Goal: Information Seeking & Learning: Learn about a topic

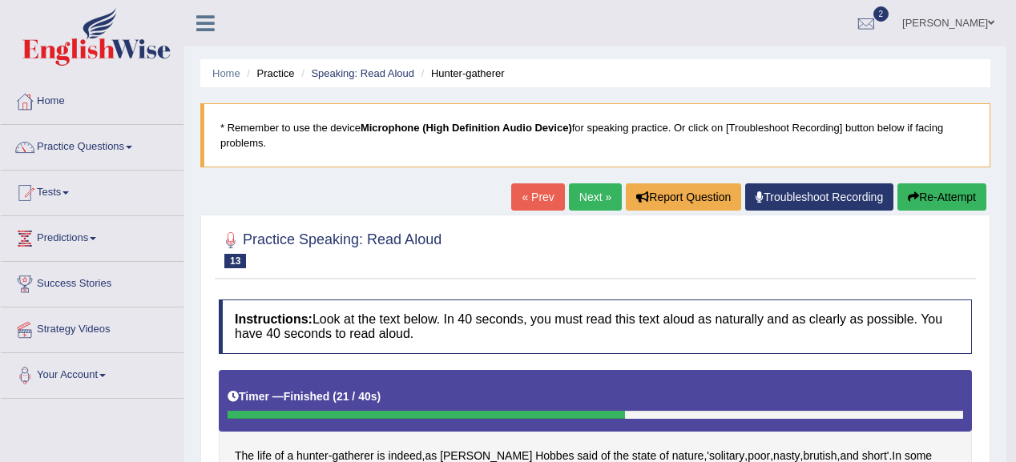
click at [577, 192] on link "Next »" at bounding box center [595, 196] width 53 height 27
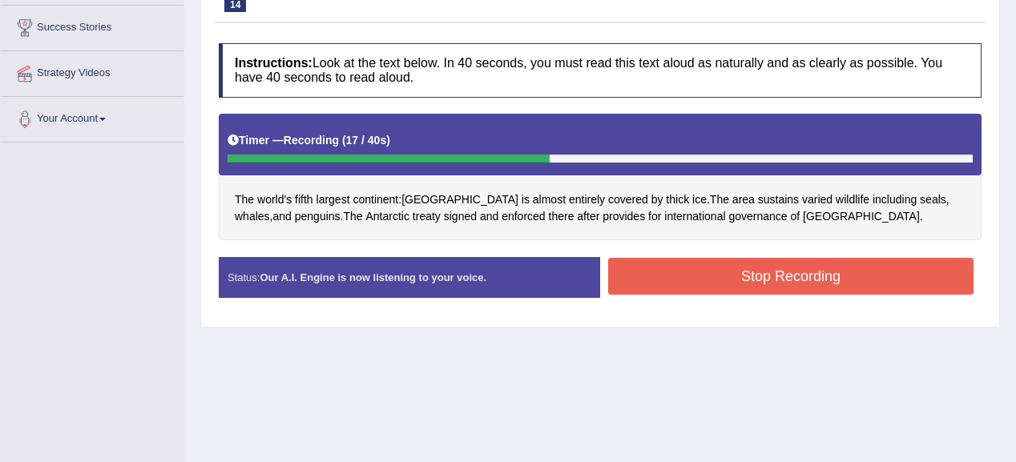
click at [844, 272] on button "Stop Recording" at bounding box center [790, 276] width 365 height 37
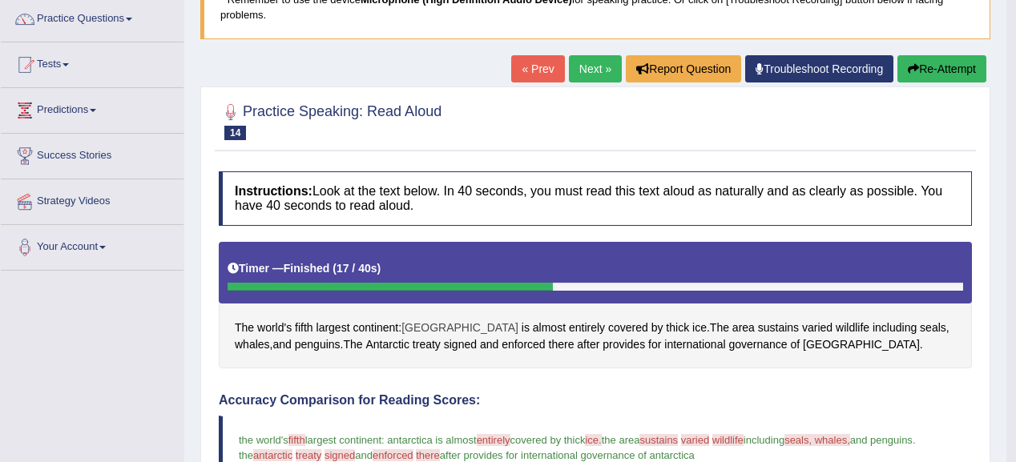
scroll to position [64, 0]
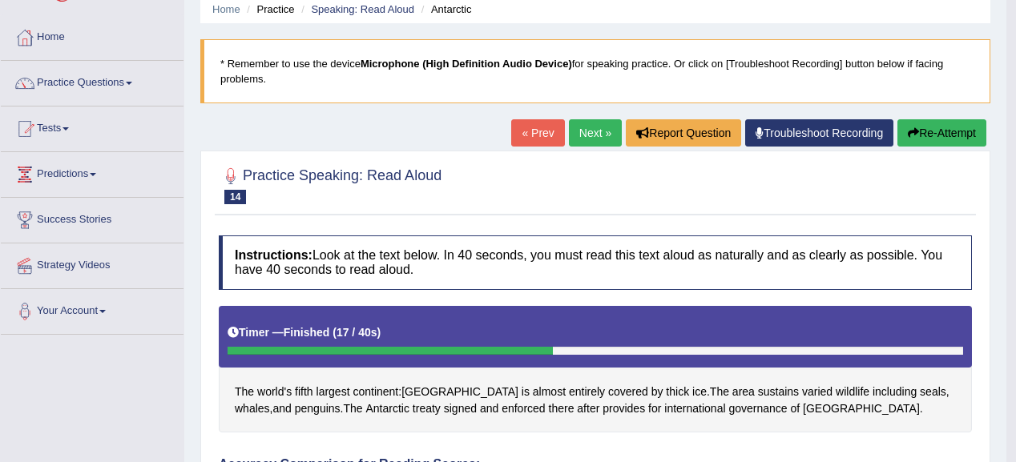
click at [965, 120] on button "Re-Attempt" at bounding box center [941, 132] width 89 height 27
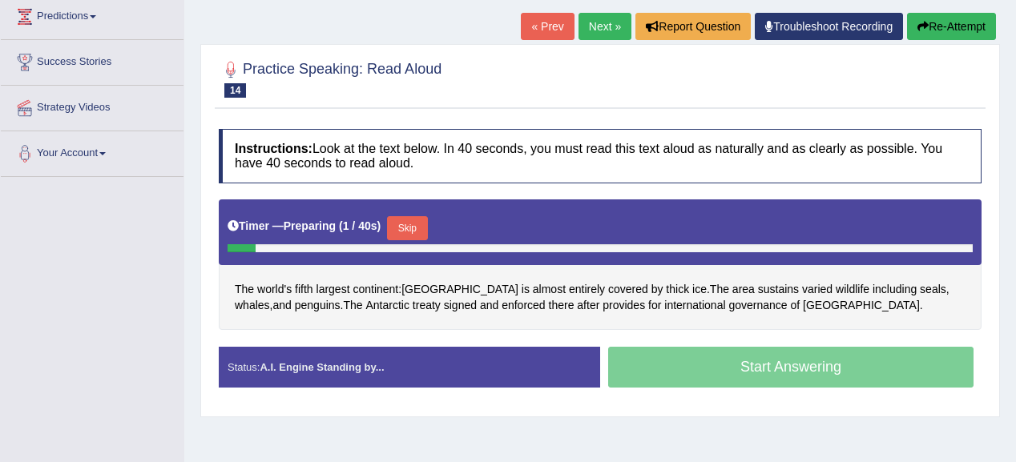
click at [426, 216] on button "Skip" at bounding box center [407, 228] width 40 height 24
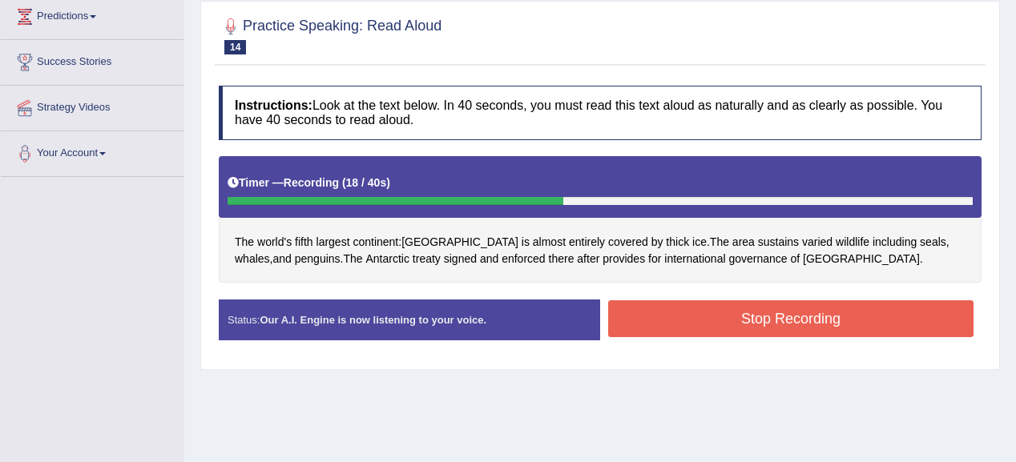
click at [827, 309] on button "Stop Recording" at bounding box center [790, 318] width 365 height 37
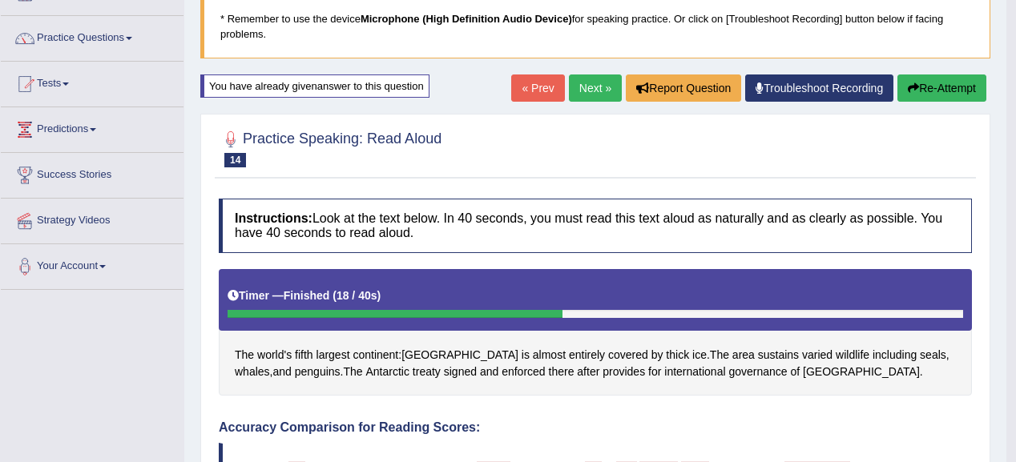
scroll to position [94, 0]
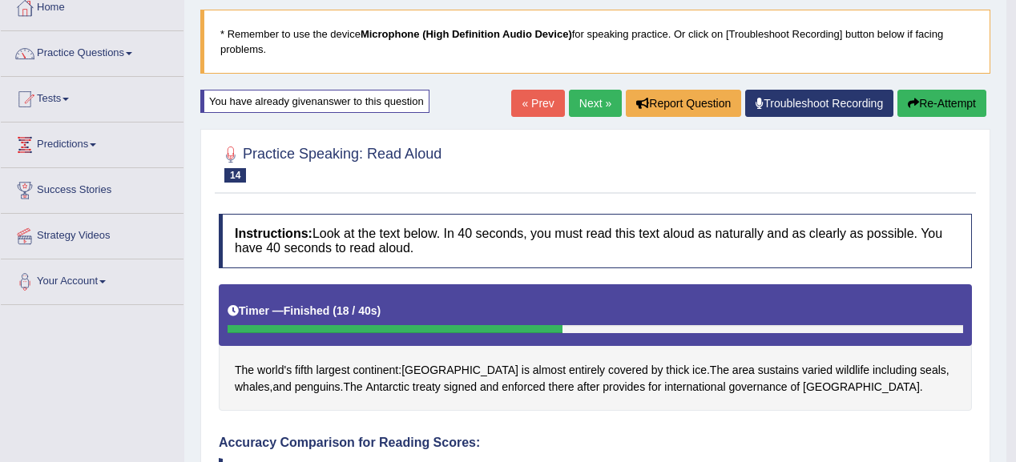
click at [942, 106] on button "Re-Attempt" at bounding box center [941, 103] width 89 height 27
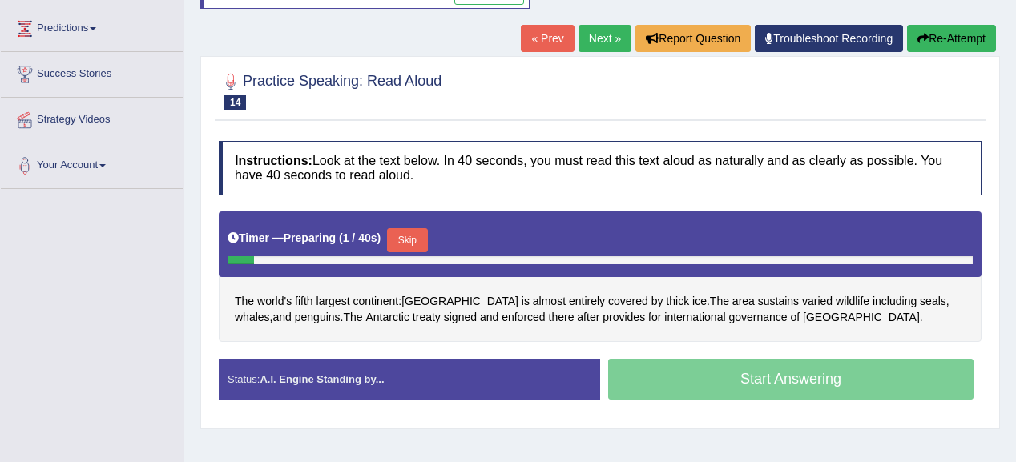
scroll to position [187, 0]
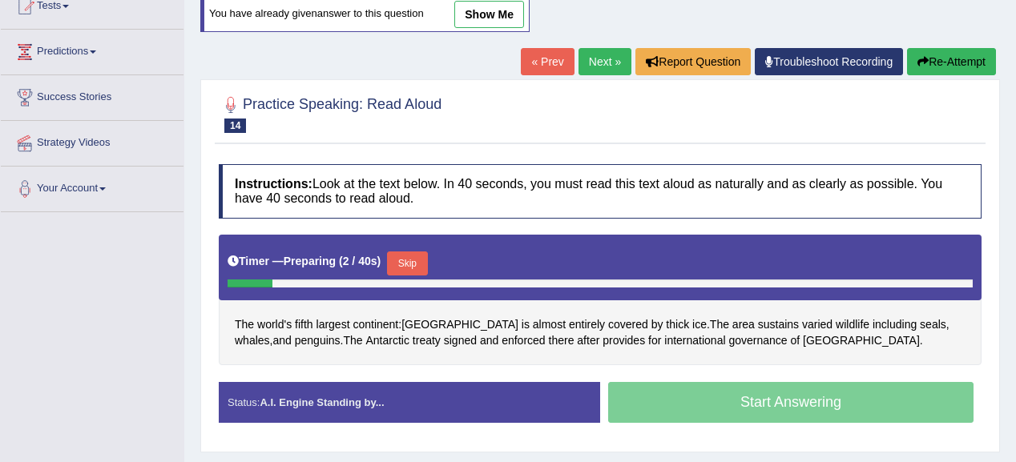
click at [396, 259] on button "Skip" at bounding box center [407, 264] width 40 height 24
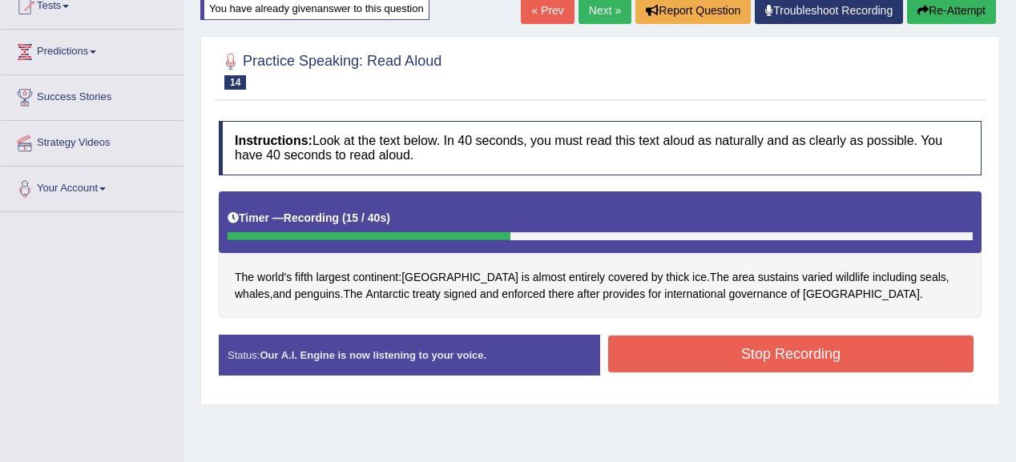
click at [718, 345] on button "Stop Recording" at bounding box center [790, 354] width 365 height 37
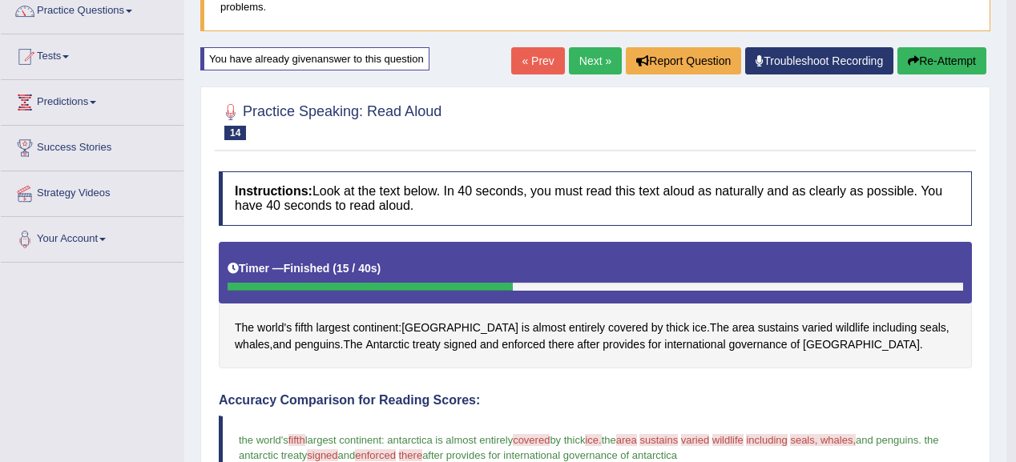
scroll to position [123, 0]
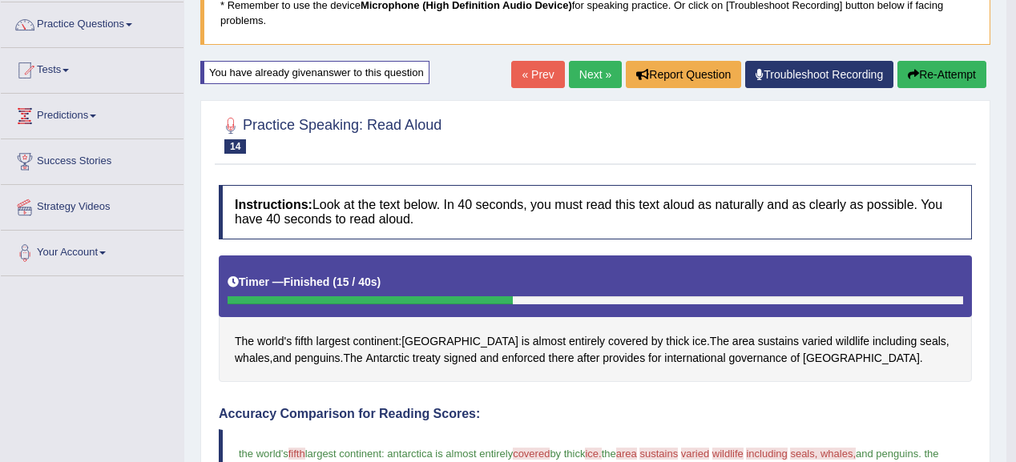
click at [943, 78] on button "Re-Attempt" at bounding box center [941, 74] width 89 height 27
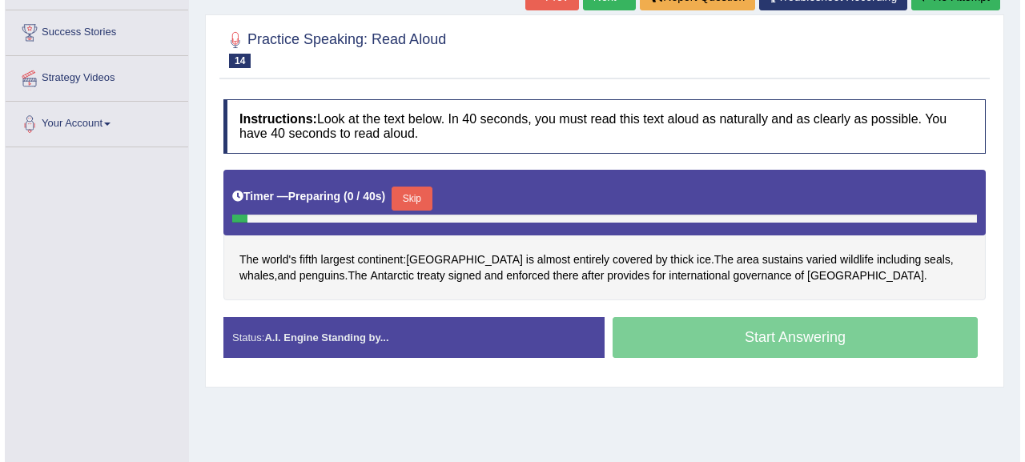
scroll to position [251, 0]
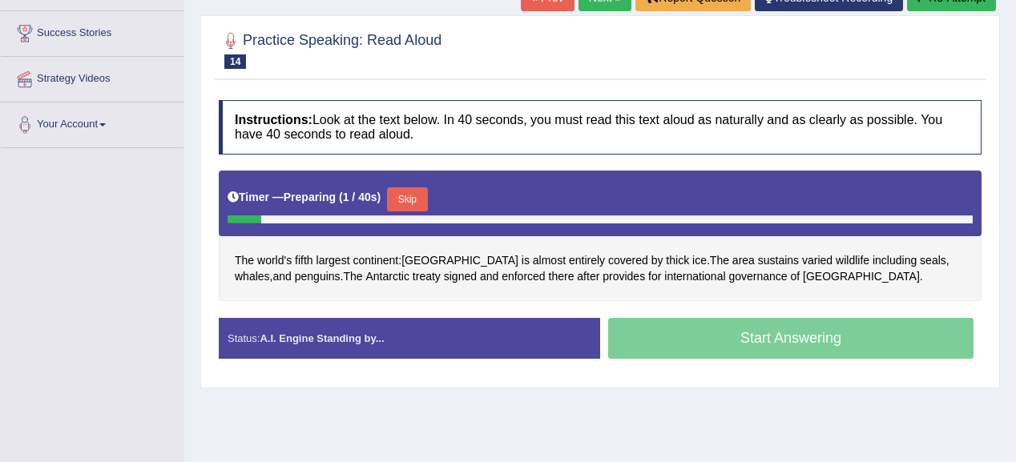
drag, startPoint x: 419, startPoint y: 192, endPoint x: 434, endPoint y: 179, distance: 20.4
click at [420, 192] on button "Skip" at bounding box center [407, 199] width 40 height 24
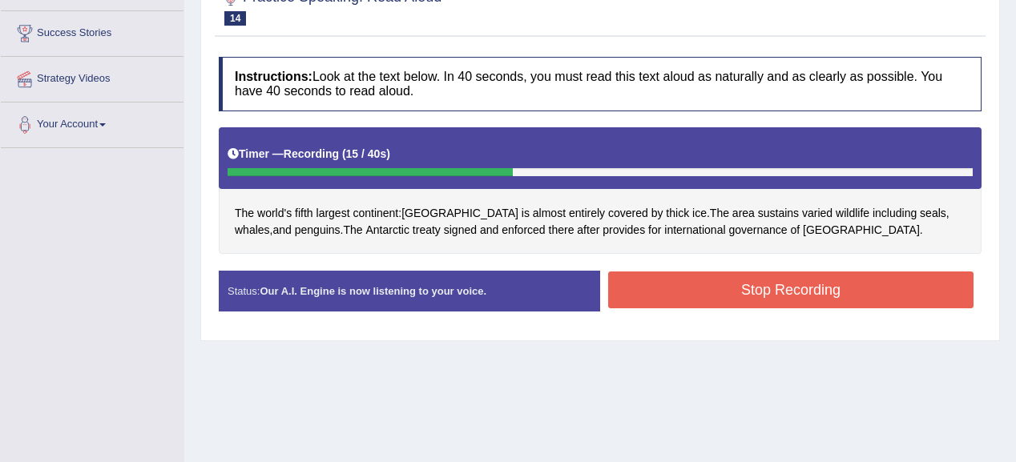
click at [705, 276] on button "Stop Recording" at bounding box center [790, 290] width 365 height 37
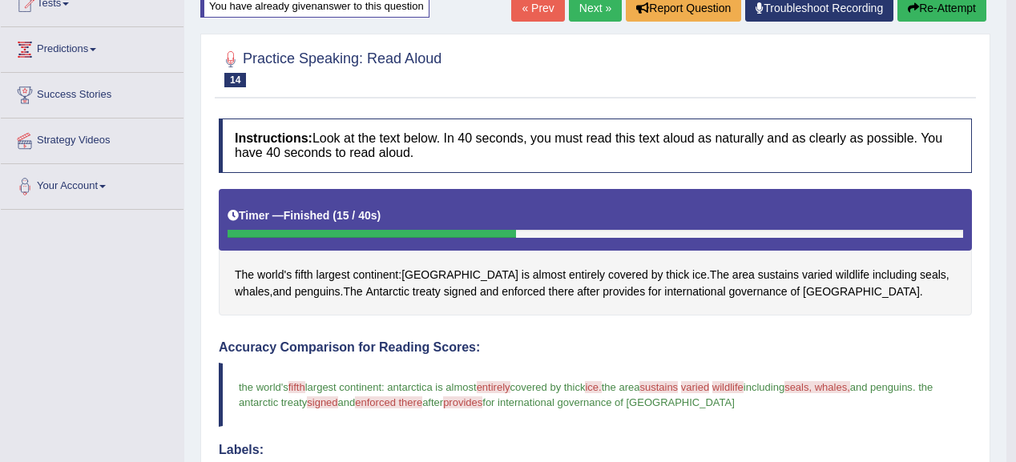
scroll to position [125, 0]
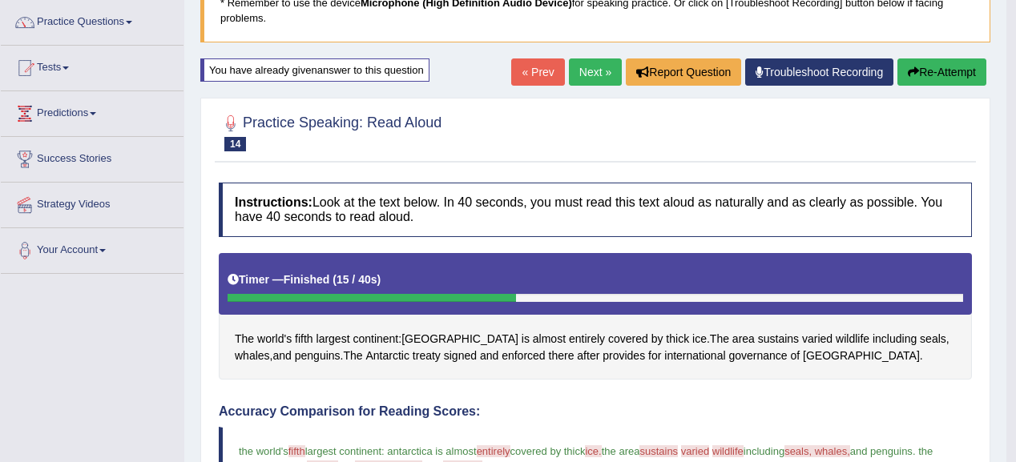
click at [591, 65] on link "Next »" at bounding box center [595, 71] width 53 height 27
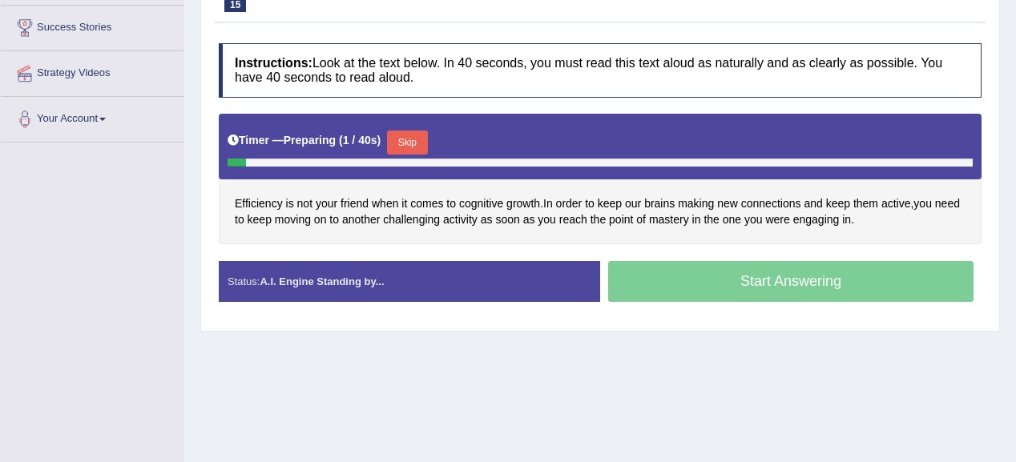
scroll to position [256, 0]
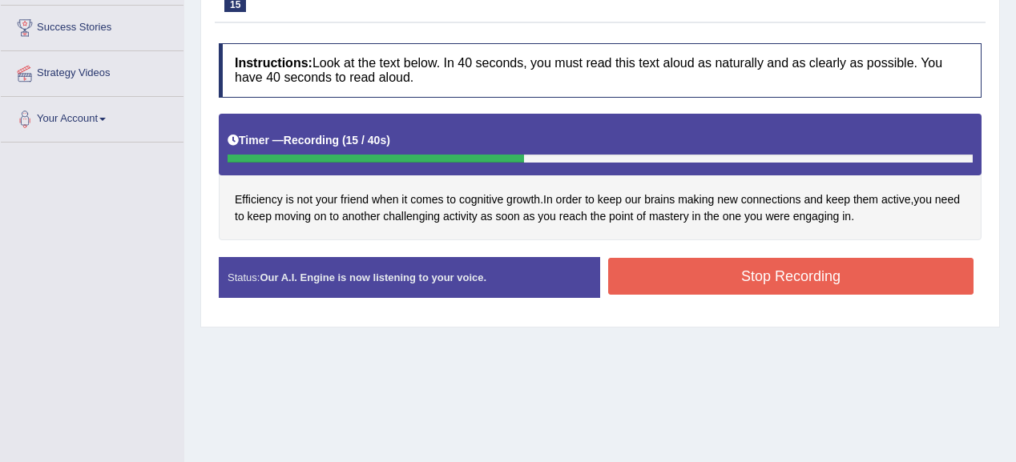
click at [763, 272] on button "Stop Recording" at bounding box center [790, 276] width 365 height 37
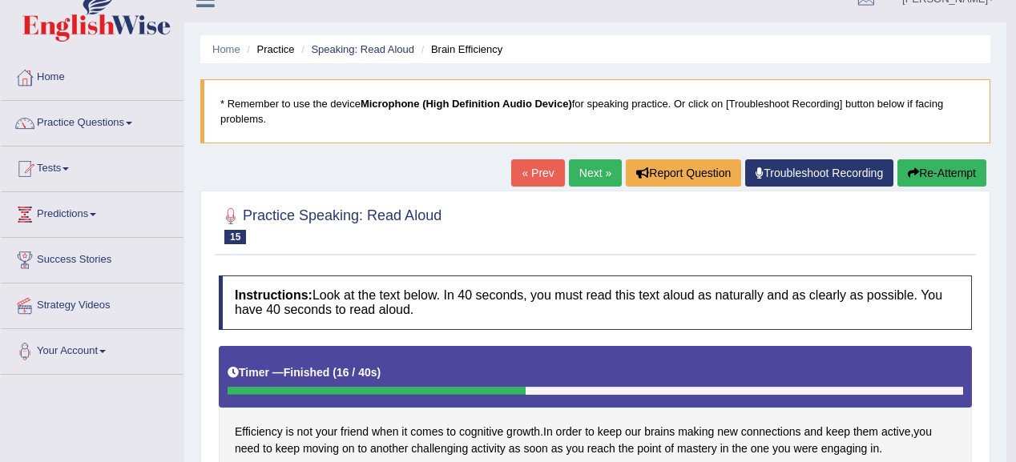
scroll to position [0, 0]
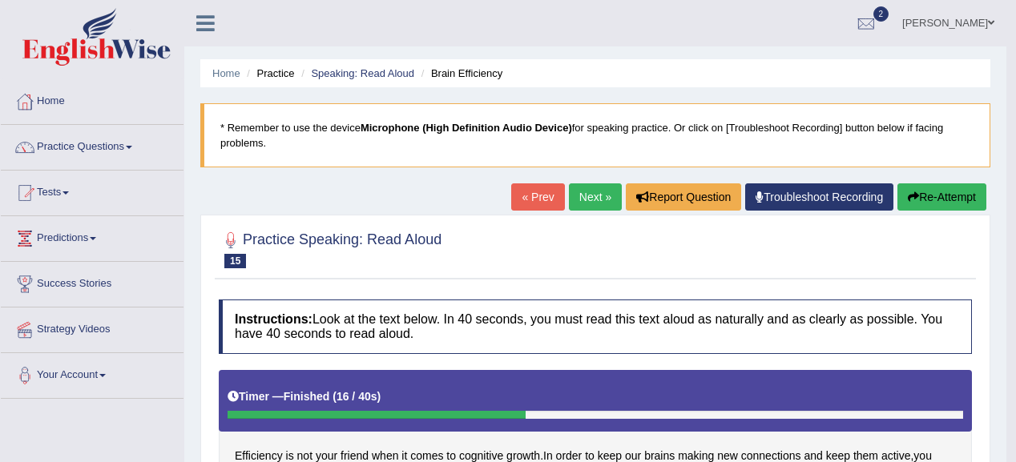
click at [577, 199] on link "Next »" at bounding box center [595, 196] width 53 height 27
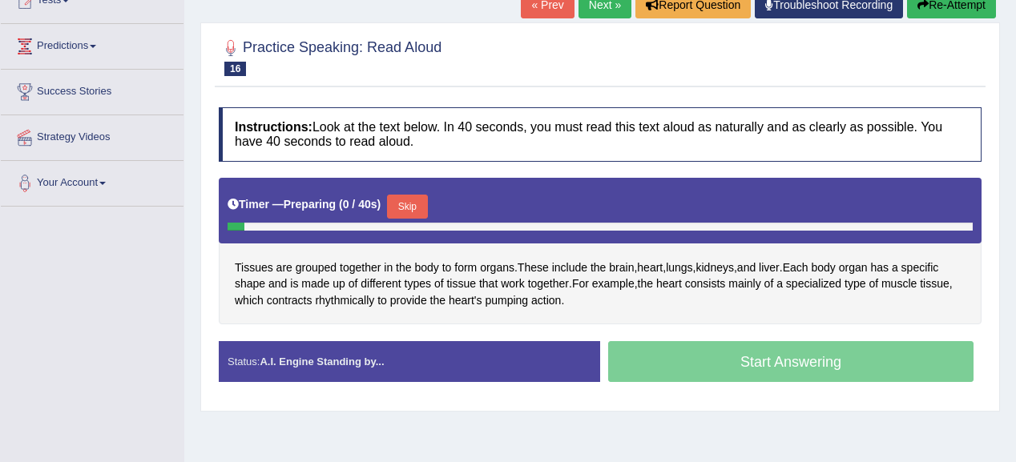
scroll to position [192, 0]
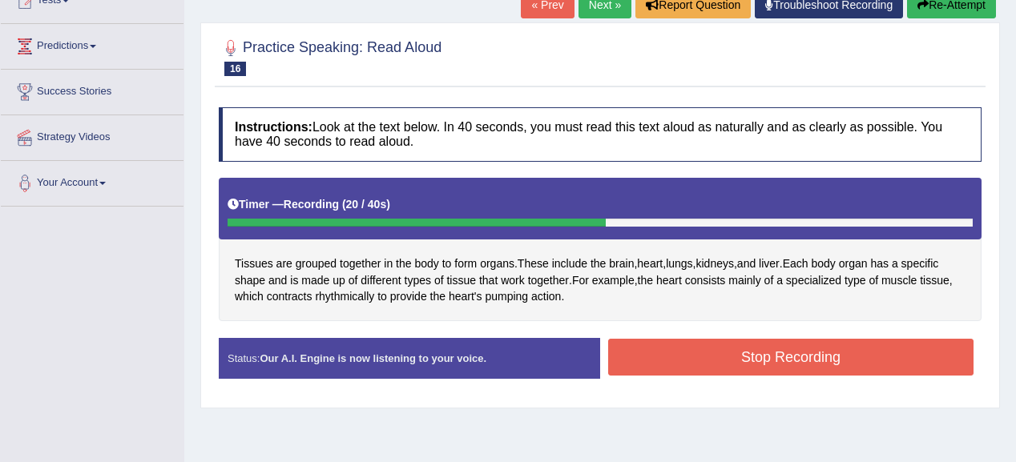
click at [691, 368] on button "Stop Recording" at bounding box center [790, 357] width 365 height 37
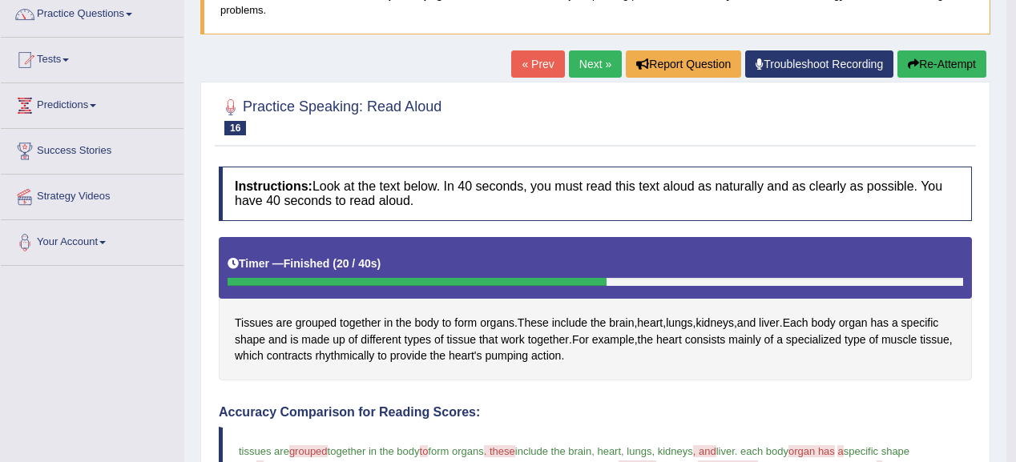
scroll to position [128, 0]
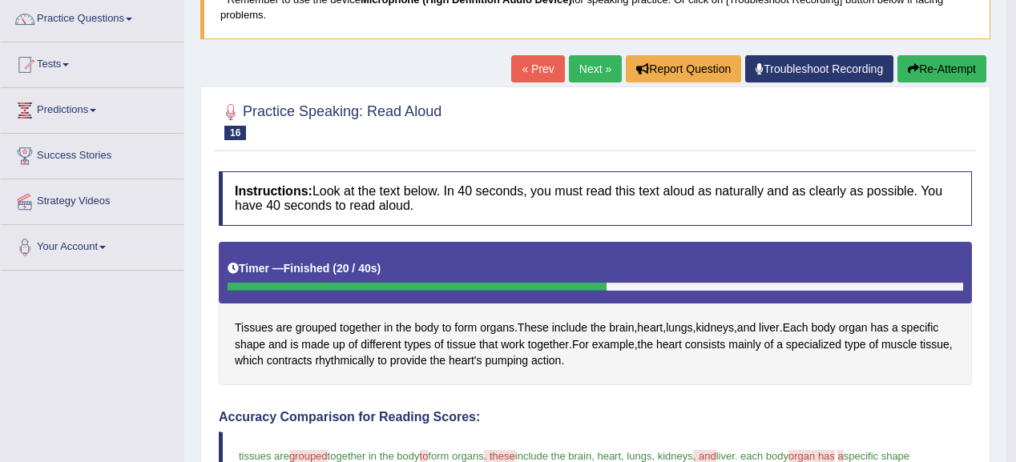
click at [583, 69] on link "Next »" at bounding box center [595, 68] width 53 height 27
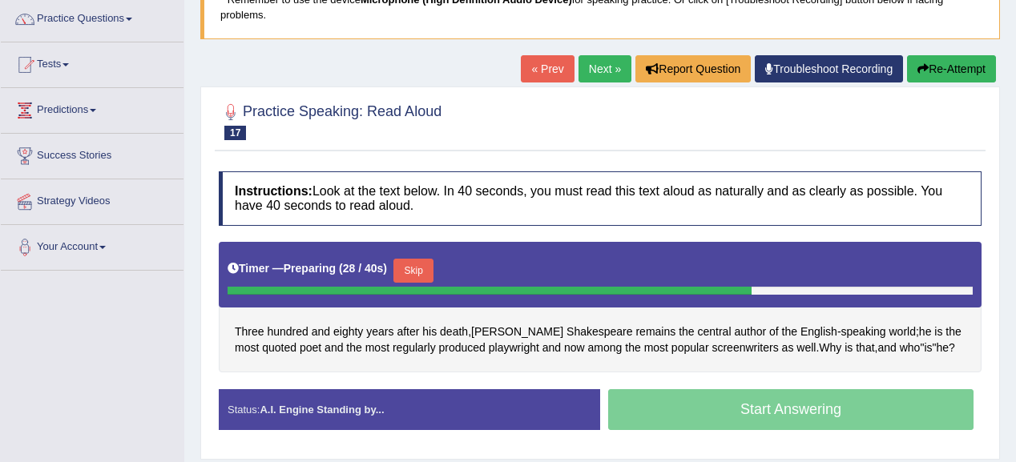
click at [432, 275] on button "Skip" at bounding box center [413, 271] width 40 height 24
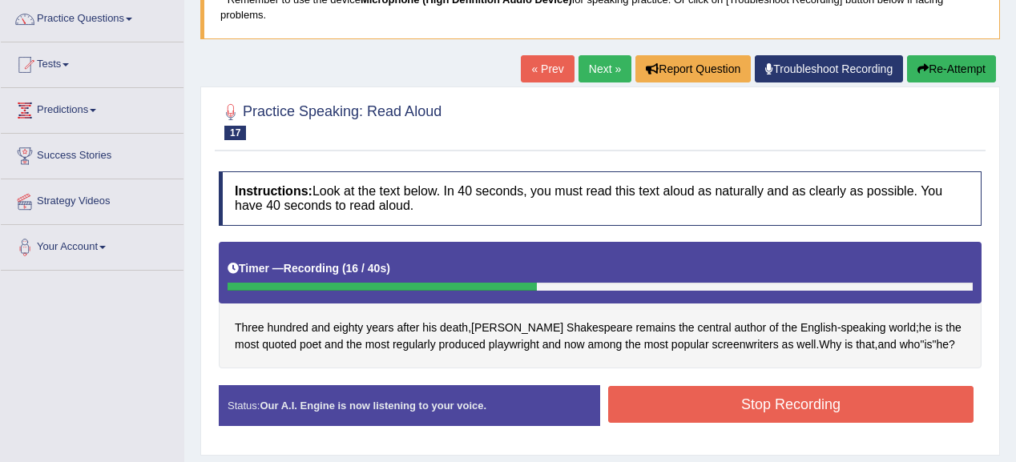
click at [696, 388] on button "Stop Recording" at bounding box center [790, 404] width 365 height 37
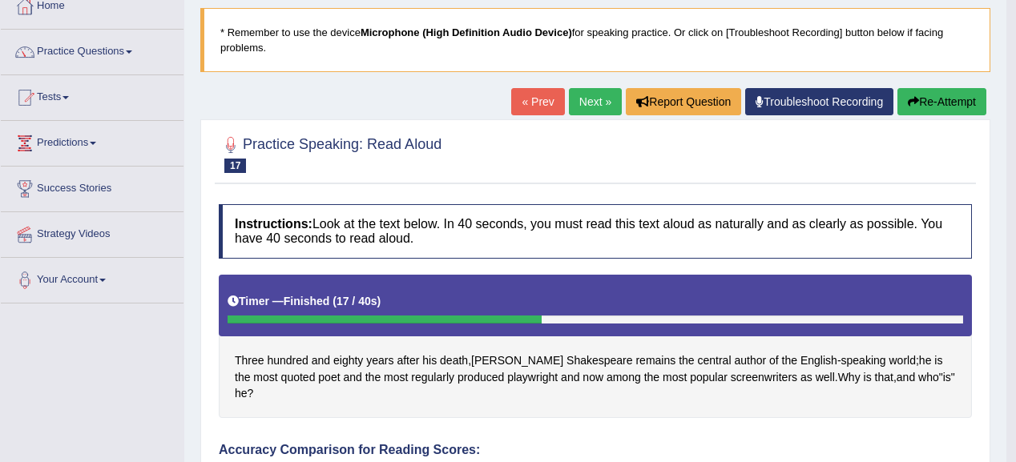
scroll to position [64, 0]
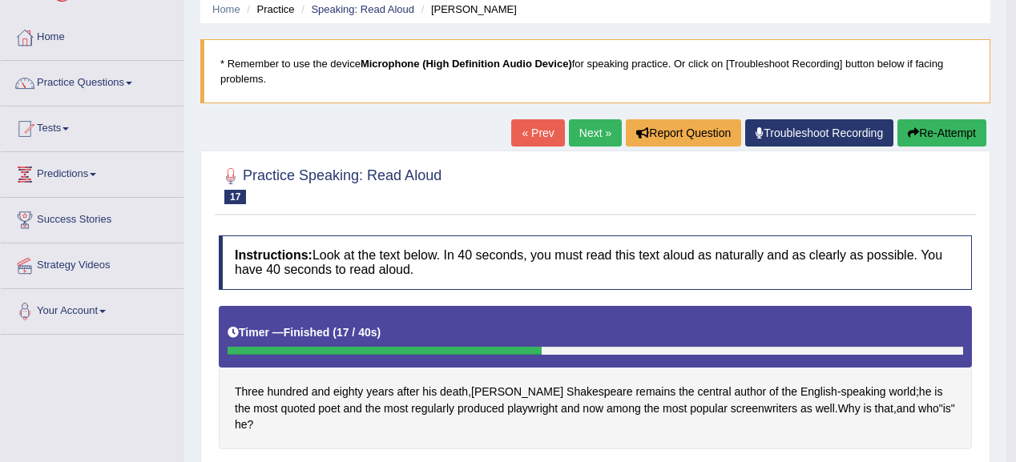
click at [576, 141] on link "Next »" at bounding box center [595, 132] width 53 height 27
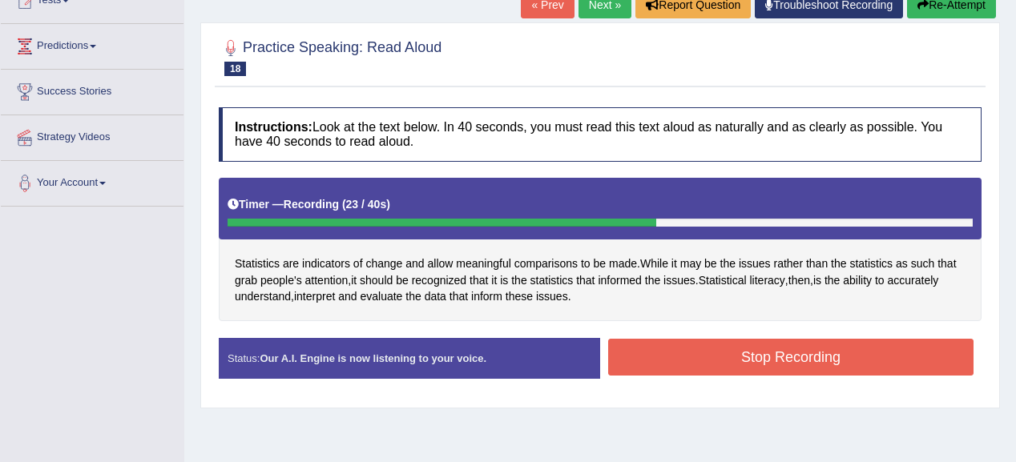
click at [690, 360] on button "Stop Recording" at bounding box center [790, 357] width 365 height 37
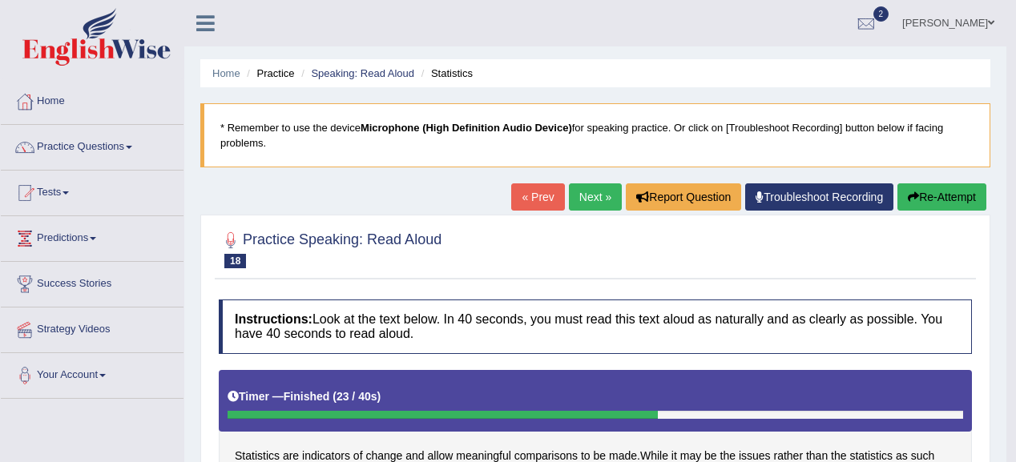
click at [923, 203] on button "Re-Attempt" at bounding box center [941, 196] width 89 height 27
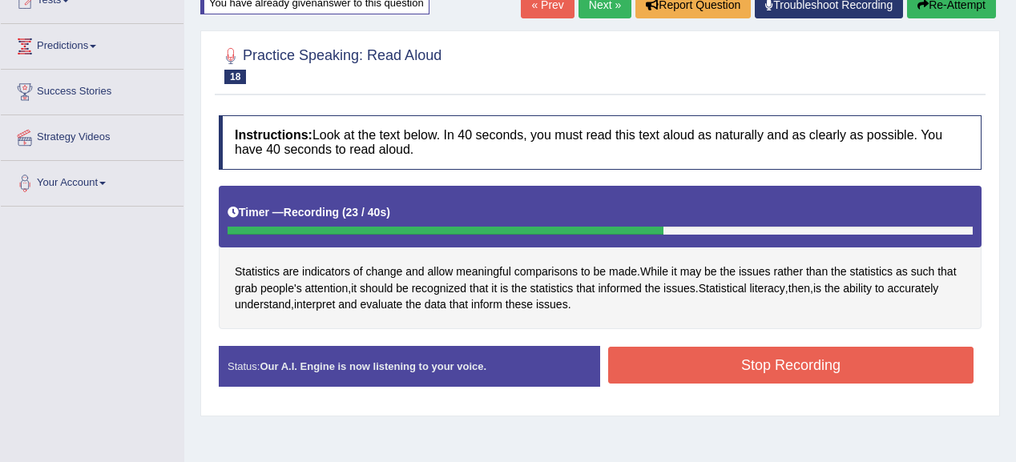
click at [758, 347] on button "Stop Recording" at bounding box center [790, 365] width 365 height 37
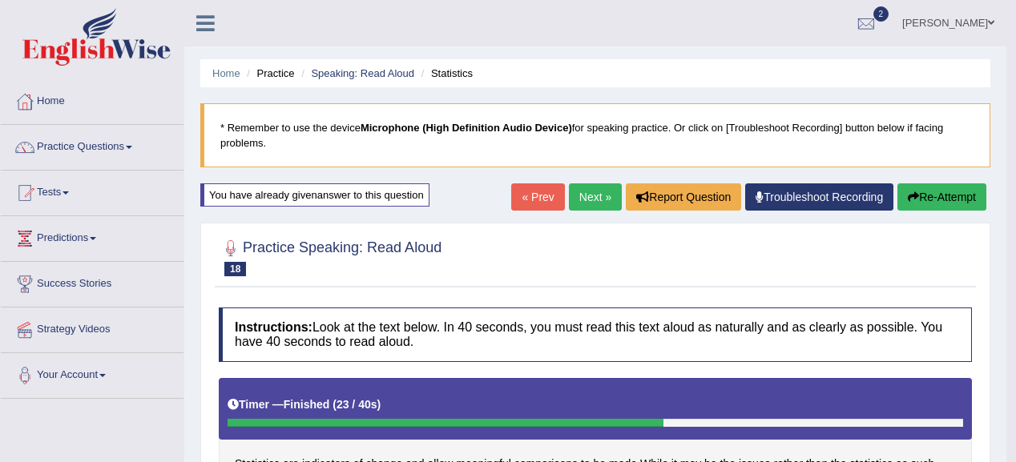
click at [930, 192] on button "Re-Attempt" at bounding box center [941, 196] width 89 height 27
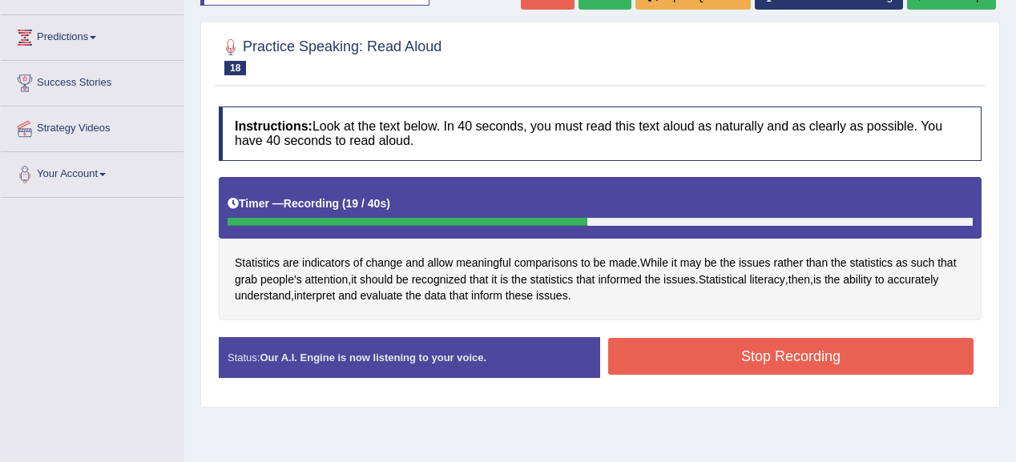
click at [745, 347] on button "Stop Recording" at bounding box center [790, 356] width 365 height 37
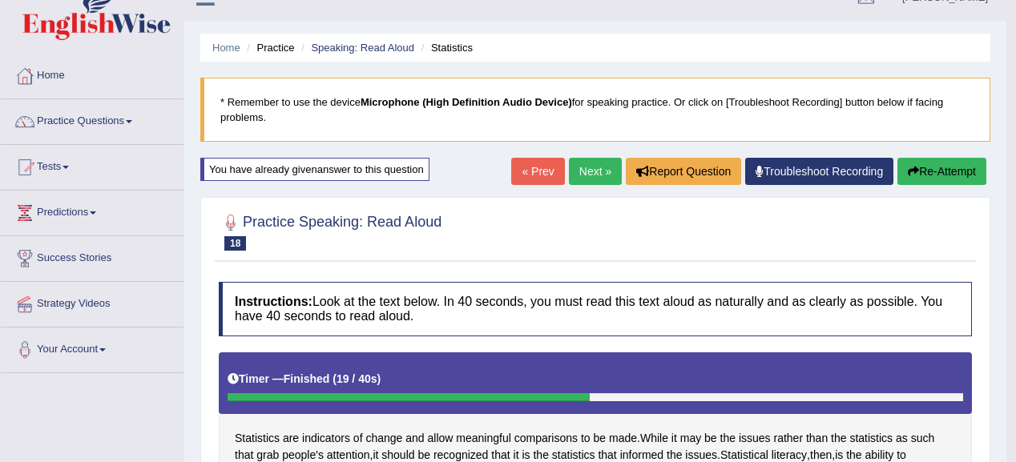
scroll to position [9, 0]
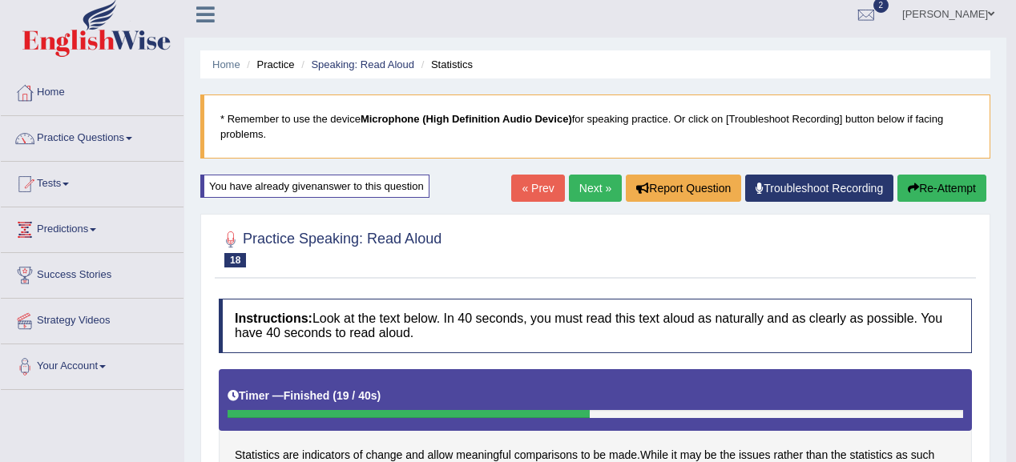
click at [575, 183] on link "Next »" at bounding box center [595, 188] width 53 height 27
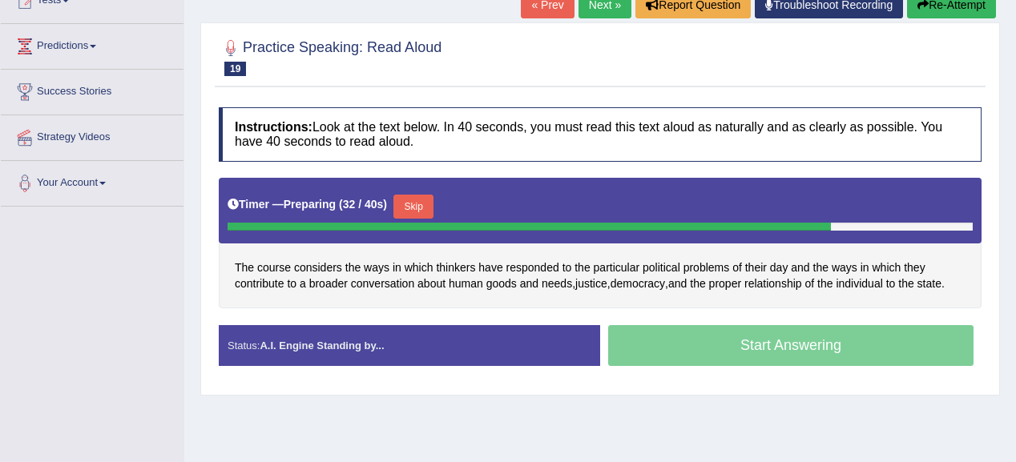
drag, startPoint x: 425, startPoint y: 199, endPoint x: 666, endPoint y: 120, distance: 254.6
click at [433, 199] on button "Skip" at bounding box center [413, 207] width 40 height 24
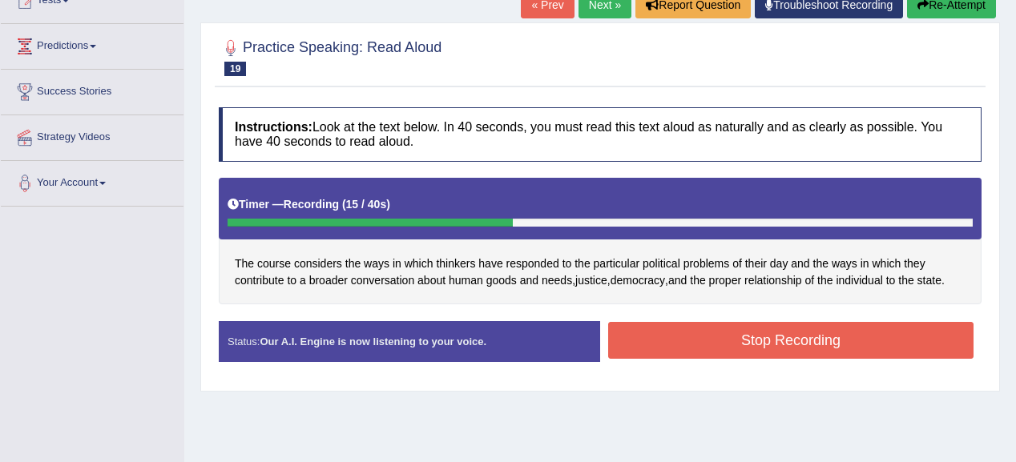
click at [807, 344] on button "Stop Recording" at bounding box center [790, 340] width 365 height 37
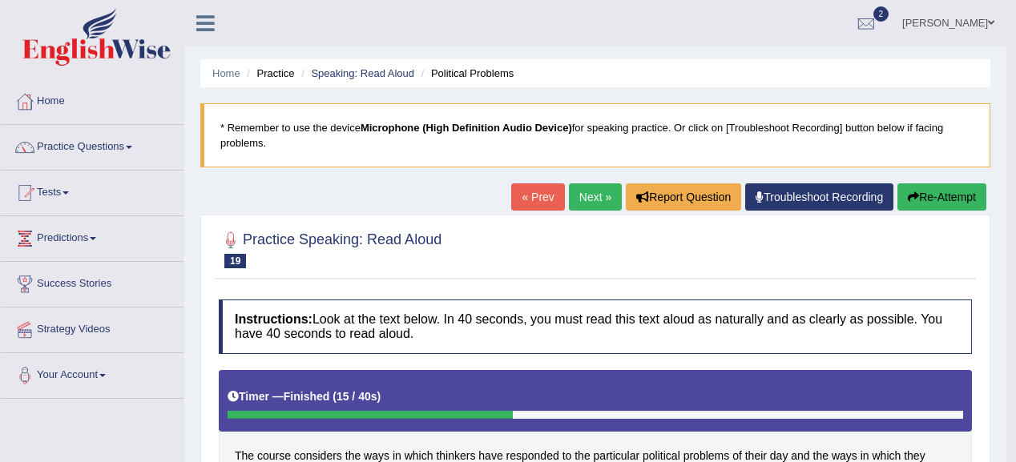
click at [600, 192] on link "Next »" at bounding box center [595, 196] width 53 height 27
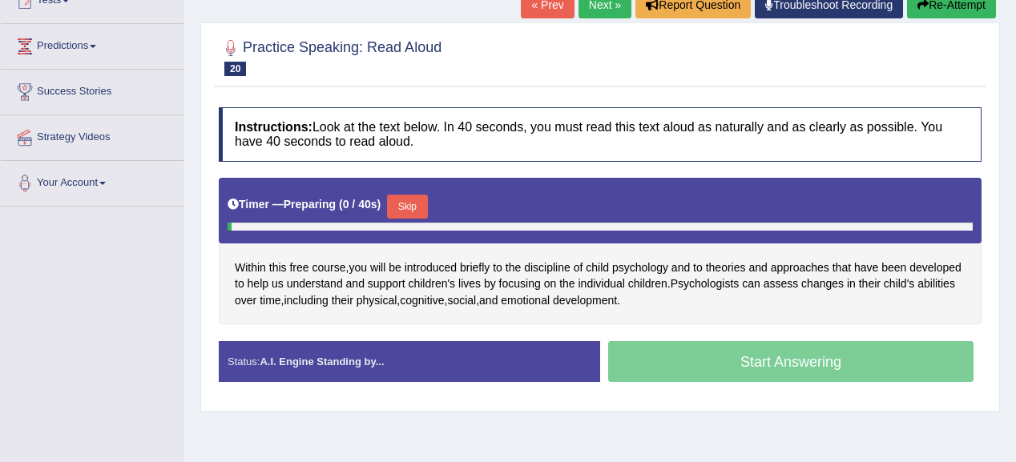
scroll to position [222, 0]
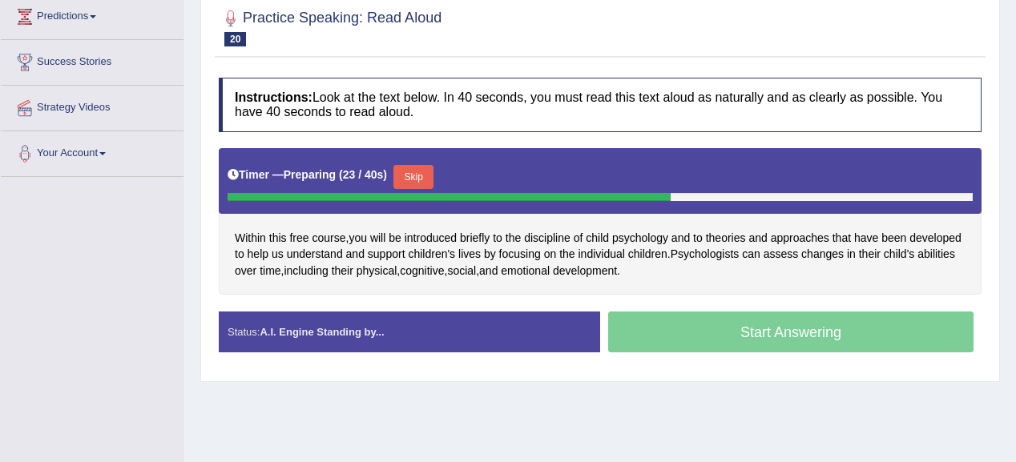
drag, startPoint x: 402, startPoint y: 182, endPoint x: 441, endPoint y: 176, distance: 38.9
click at [401, 182] on button "Skip" at bounding box center [413, 177] width 40 height 24
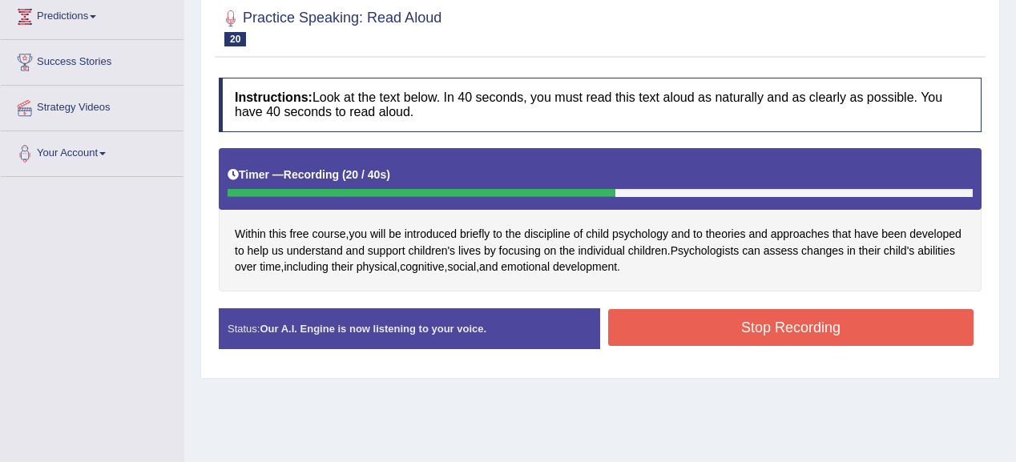
click at [708, 310] on button "Stop Recording" at bounding box center [790, 327] width 365 height 37
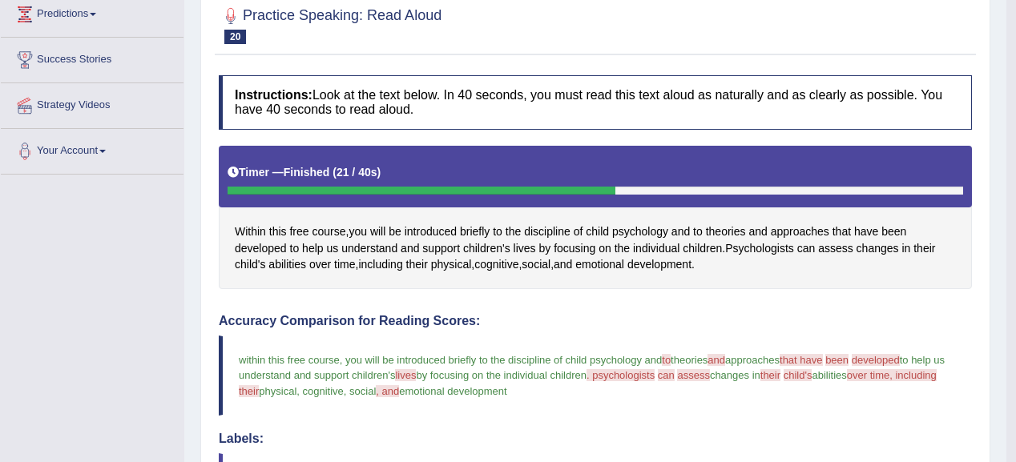
scroll to position [158, 0]
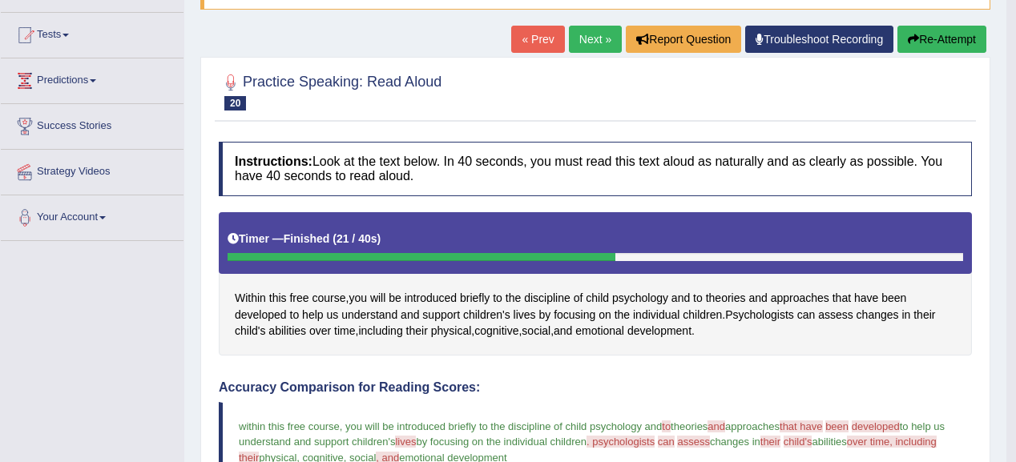
click at [941, 35] on button "Re-Attempt" at bounding box center [941, 39] width 89 height 27
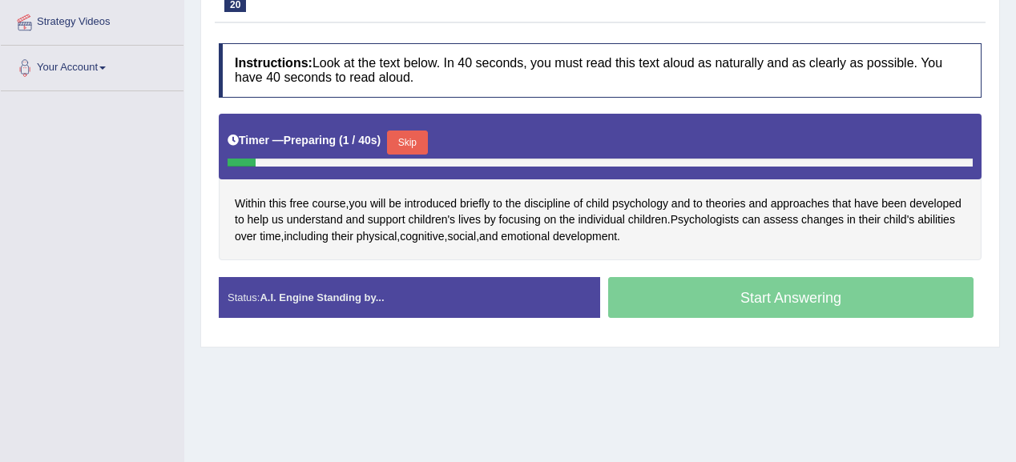
drag, startPoint x: 409, startPoint y: 141, endPoint x: 430, endPoint y: 135, distance: 22.6
click at [410, 141] on button "Skip" at bounding box center [407, 143] width 40 height 24
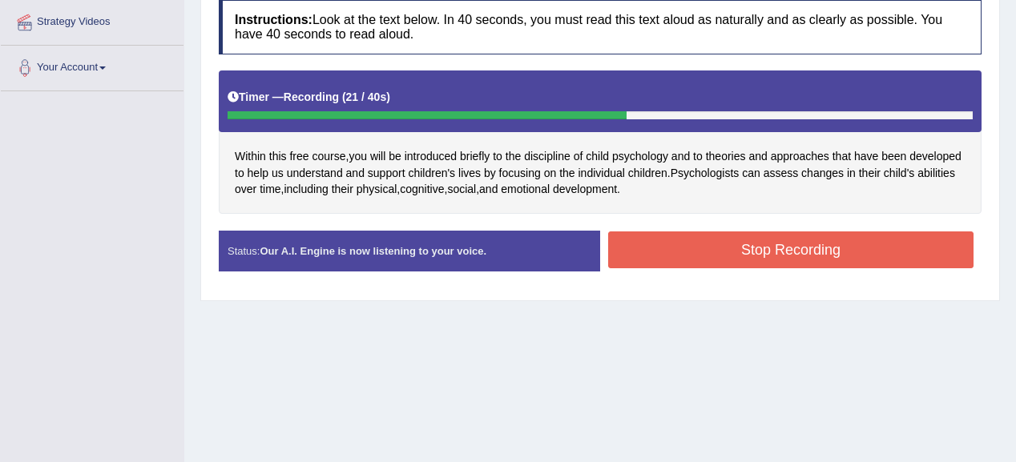
click at [779, 244] on button "Stop Recording" at bounding box center [790, 249] width 365 height 37
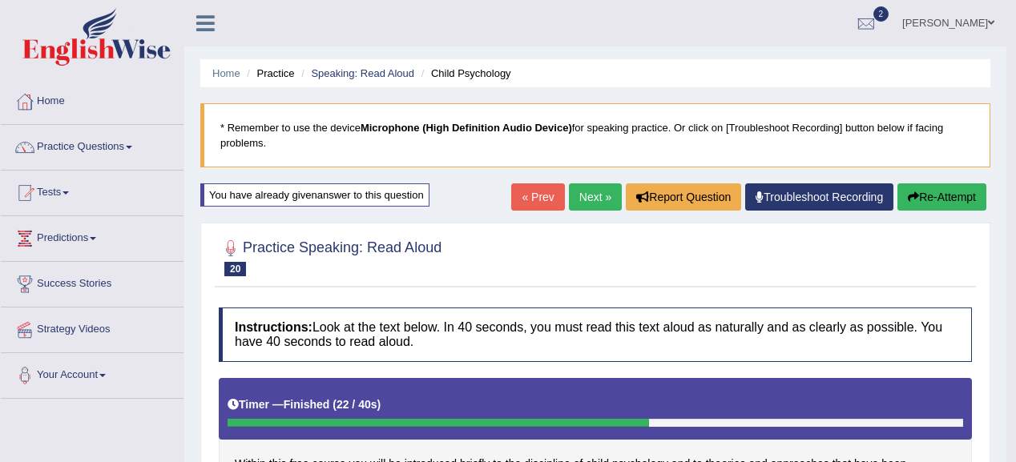
click at [569, 203] on link "Next »" at bounding box center [595, 196] width 53 height 27
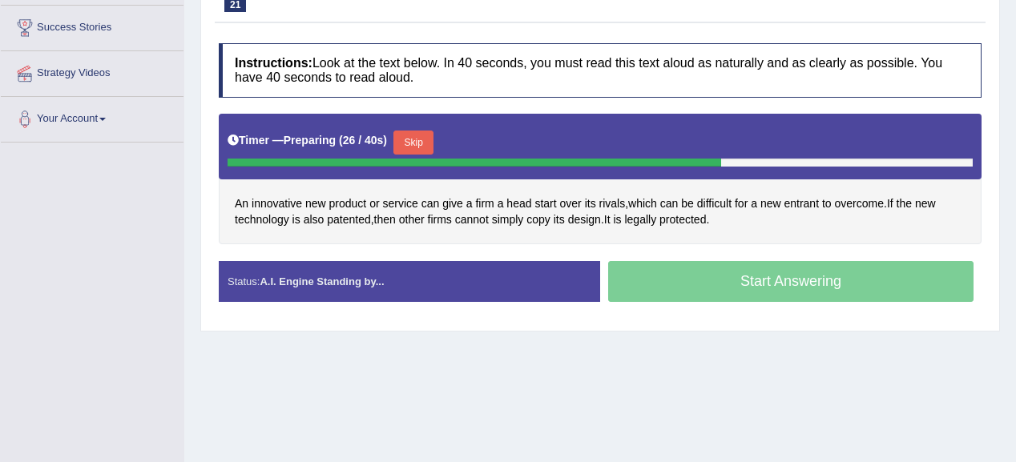
drag, startPoint x: 423, startPoint y: 143, endPoint x: 450, endPoint y: 127, distance: 31.2
click at [423, 142] on button "Skip" at bounding box center [413, 143] width 40 height 24
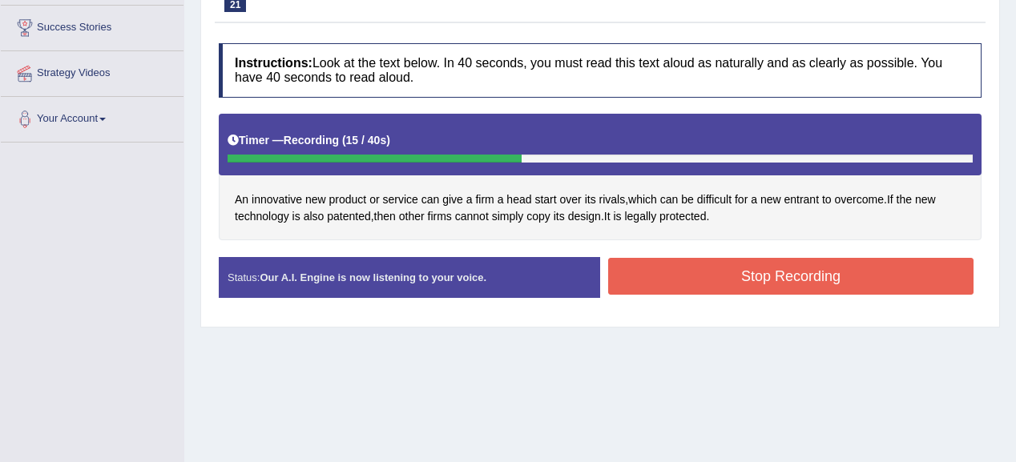
click at [703, 258] on button "Stop Recording" at bounding box center [790, 276] width 365 height 37
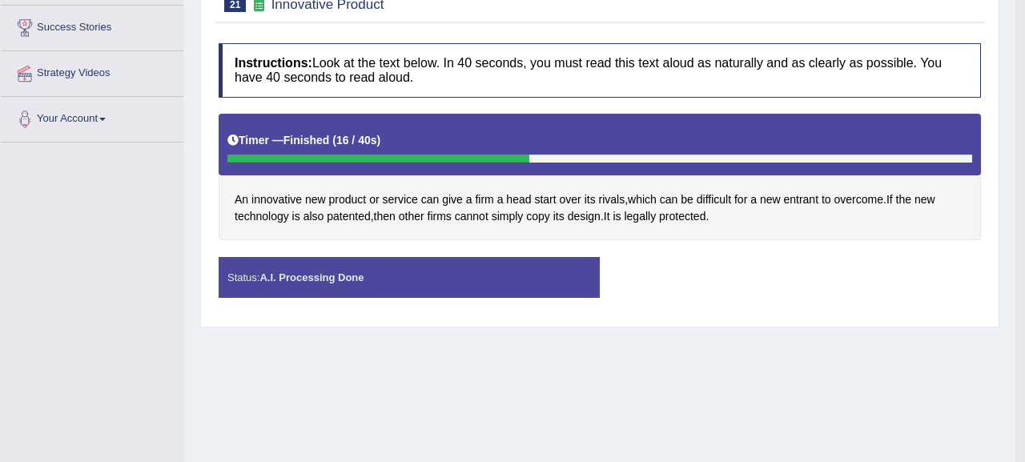
click at [703, 257] on div "Status: A.I. Processing Done Start Answering Stop Recording" at bounding box center [600, 285] width 763 height 57
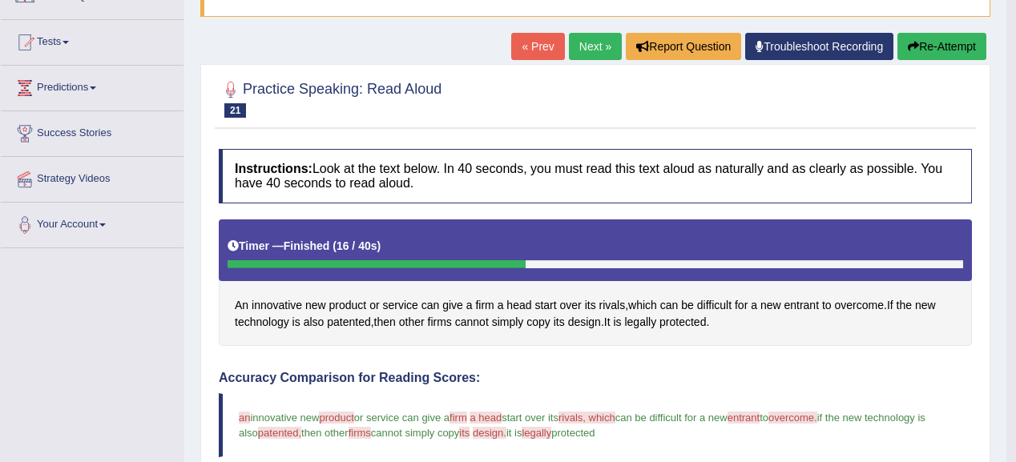
scroll to position [128, 0]
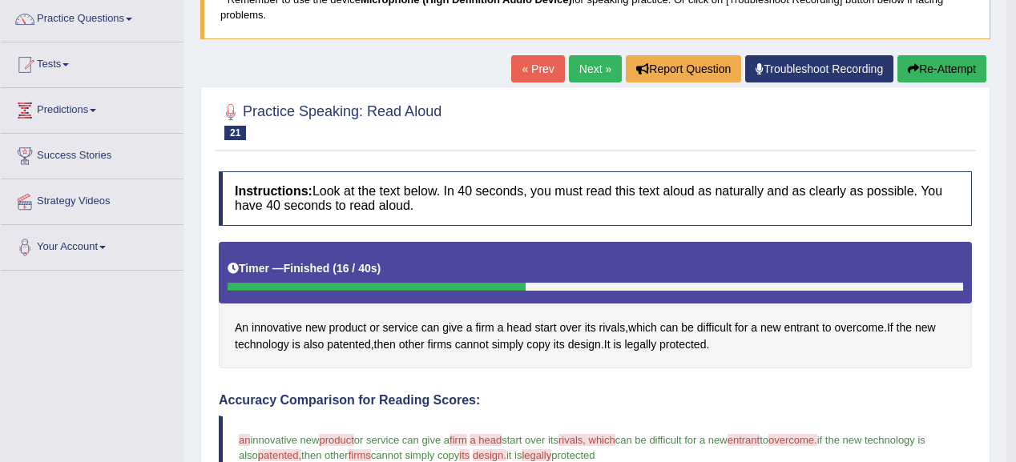
click at [580, 70] on link "Next »" at bounding box center [595, 68] width 53 height 27
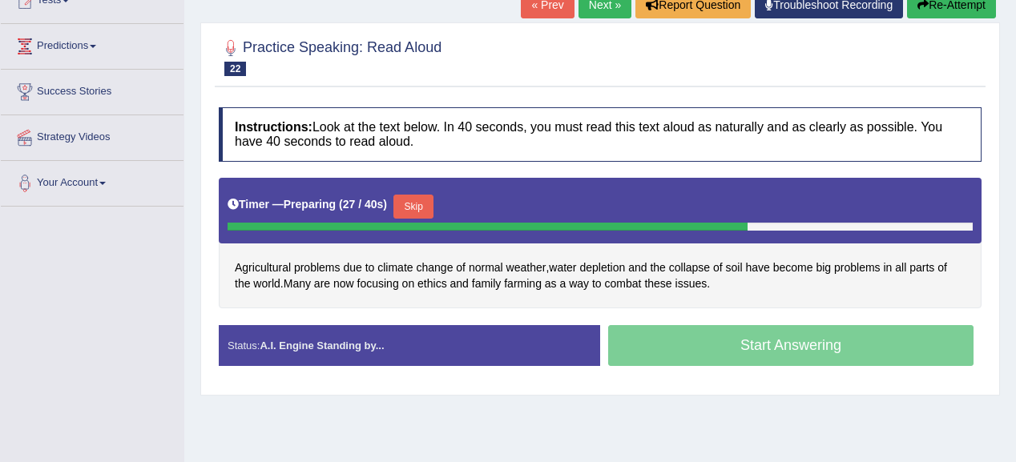
drag, startPoint x: 406, startPoint y: 204, endPoint x: 500, endPoint y: 144, distance: 111.3
click at [407, 203] on button "Skip" at bounding box center [413, 207] width 40 height 24
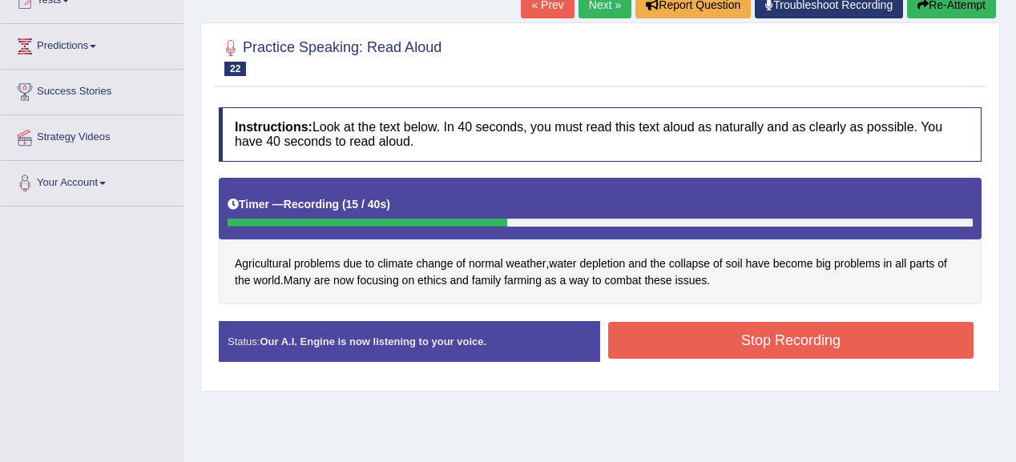
click at [657, 334] on button "Stop Recording" at bounding box center [790, 340] width 365 height 37
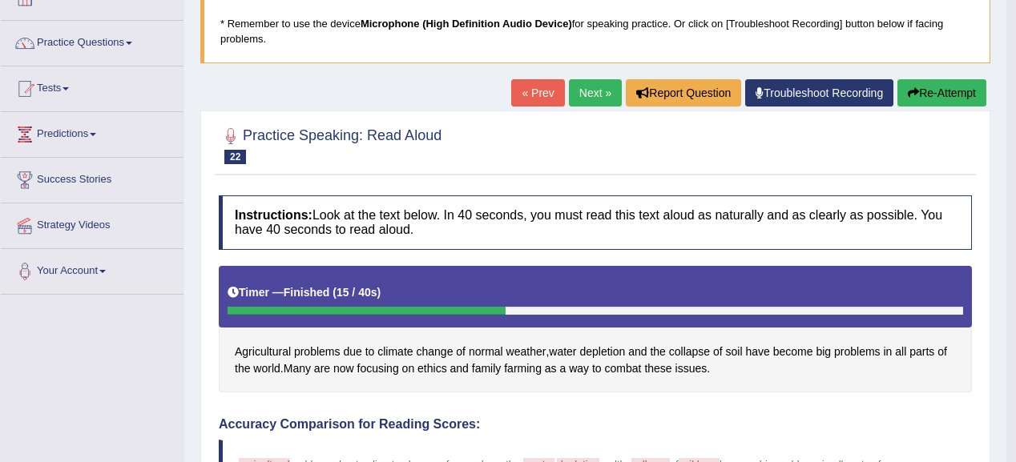
scroll to position [64, 0]
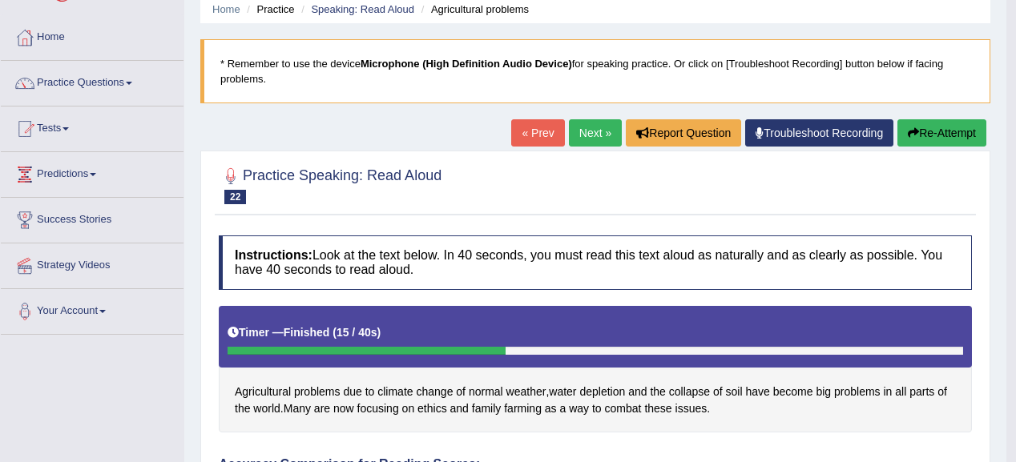
click at [586, 134] on link "Next »" at bounding box center [595, 132] width 53 height 27
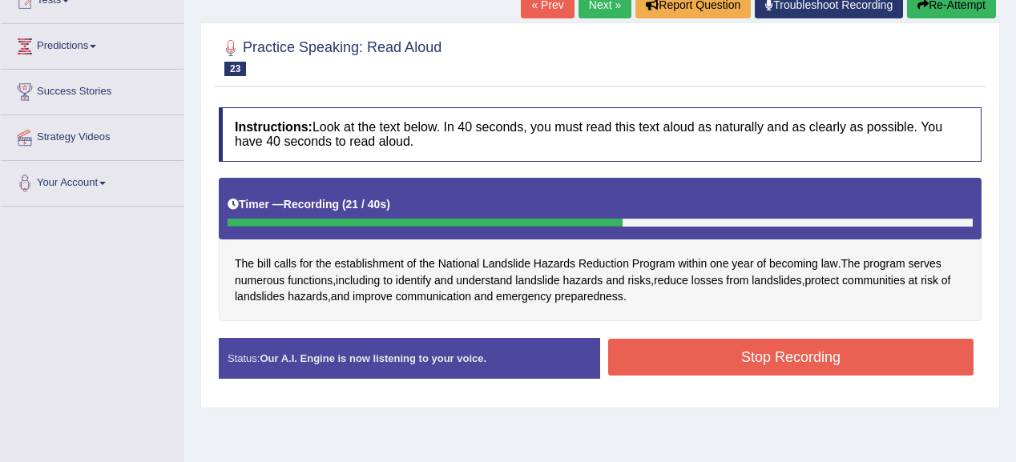
click at [827, 352] on button "Stop Recording" at bounding box center [790, 357] width 365 height 37
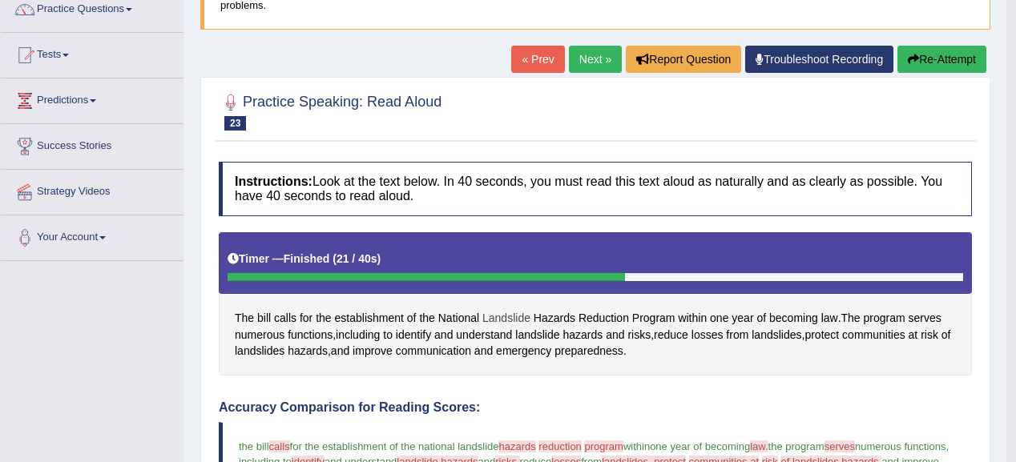
scroll to position [64, 0]
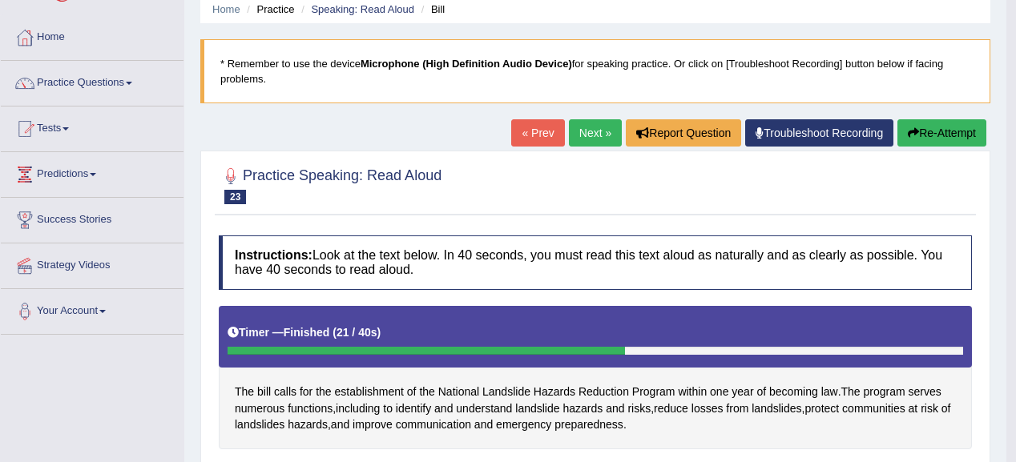
click at [932, 138] on button "Re-Attempt" at bounding box center [941, 132] width 89 height 27
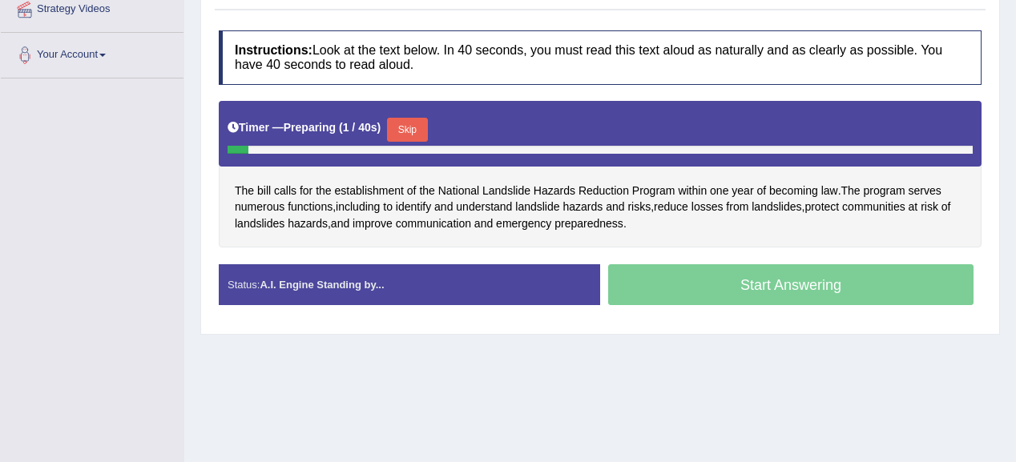
drag, startPoint x: 411, startPoint y: 125, endPoint x: 455, endPoint y: 107, distance: 47.4
click at [412, 125] on button "Skip" at bounding box center [407, 130] width 40 height 24
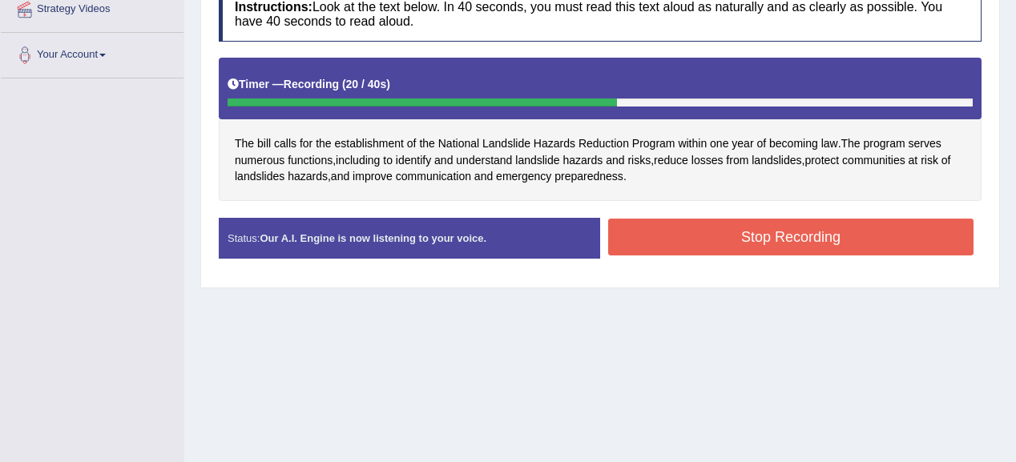
click at [664, 219] on button "Stop Recording" at bounding box center [790, 237] width 365 height 37
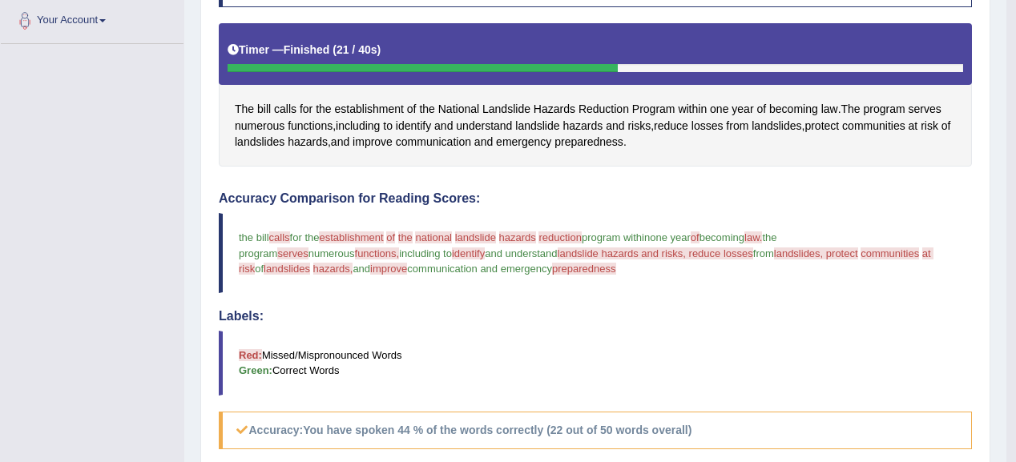
scroll to position [186, 0]
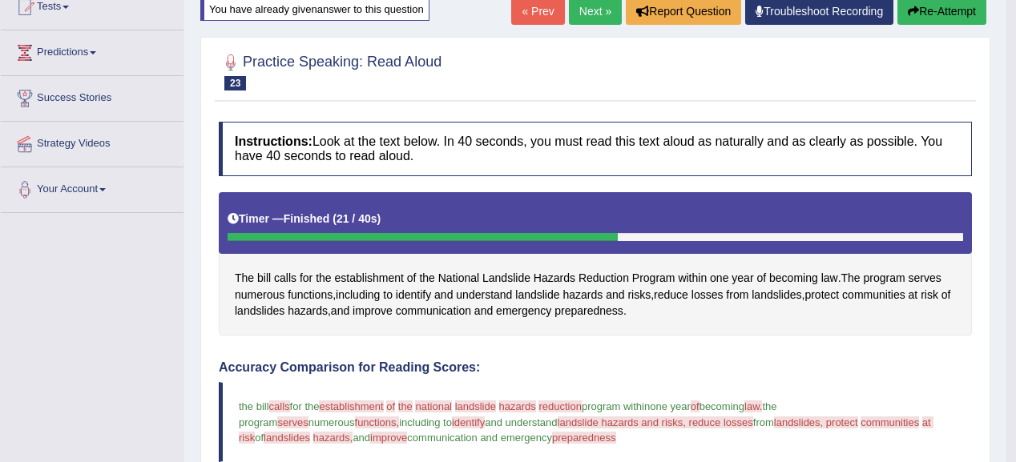
click at [907, 3] on button "Re-Attempt" at bounding box center [941, 11] width 89 height 27
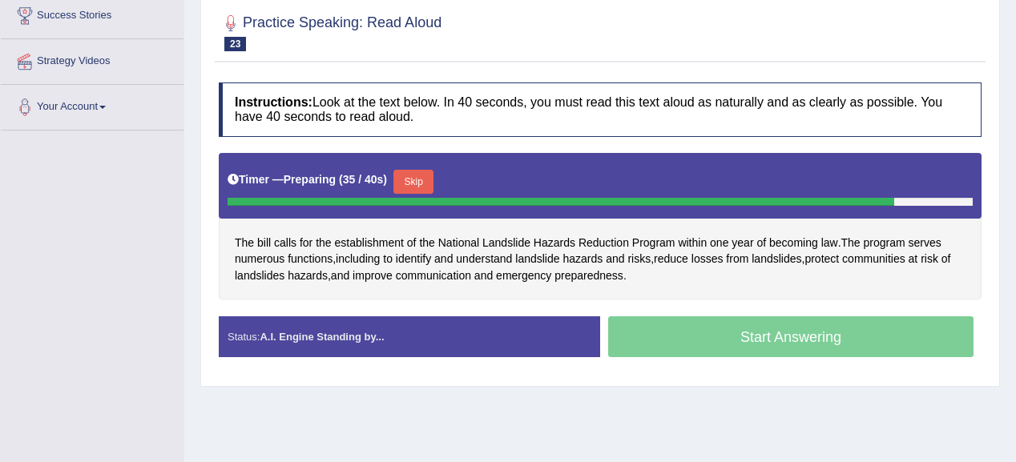
drag, startPoint x: 425, startPoint y: 171, endPoint x: 471, endPoint y: 148, distance: 51.6
click at [424, 170] on button "Skip" at bounding box center [413, 182] width 40 height 24
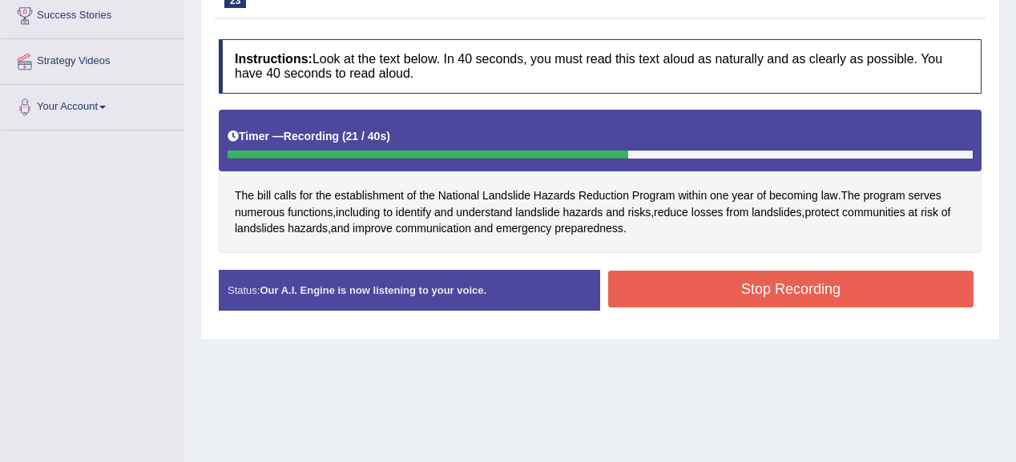
click at [668, 298] on button "Stop Recording" at bounding box center [790, 289] width 365 height 37
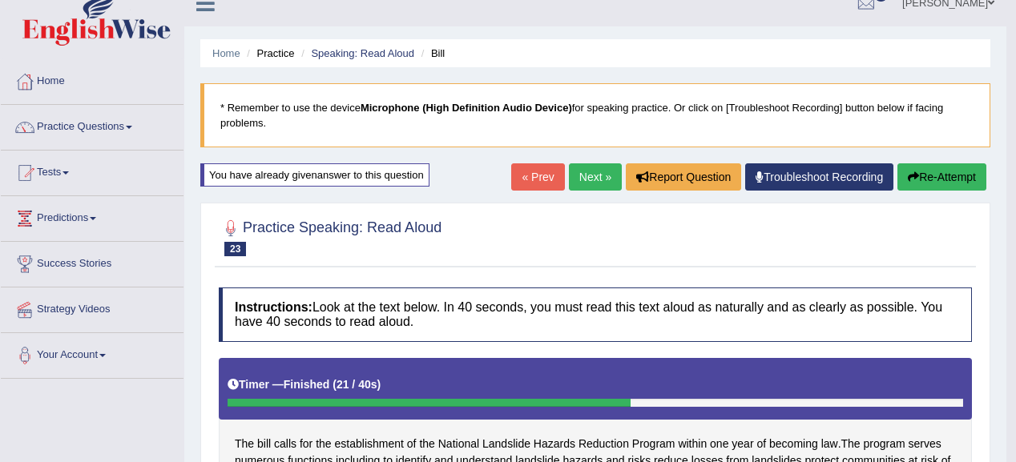
scroll to position [12, 0]
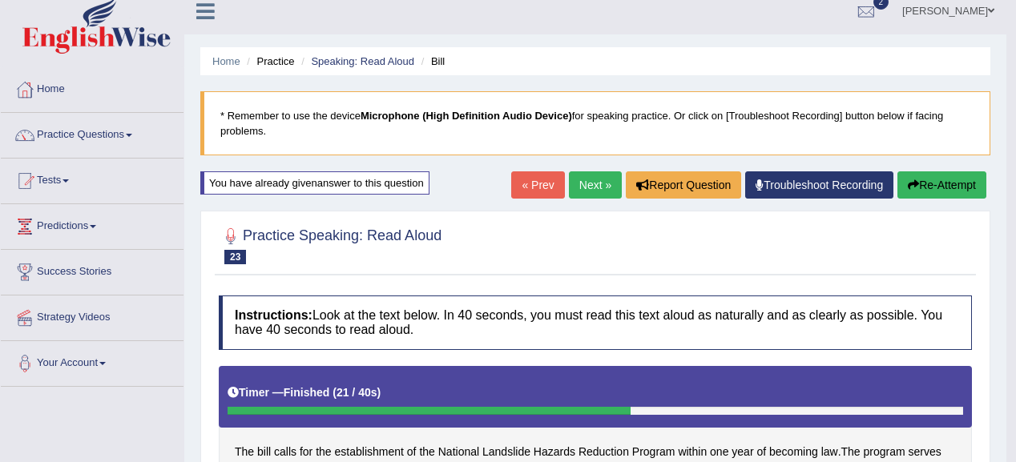
click at [936, 191] on button "Re-Attempt" at bounding box center [941, 184] width 89 height 27
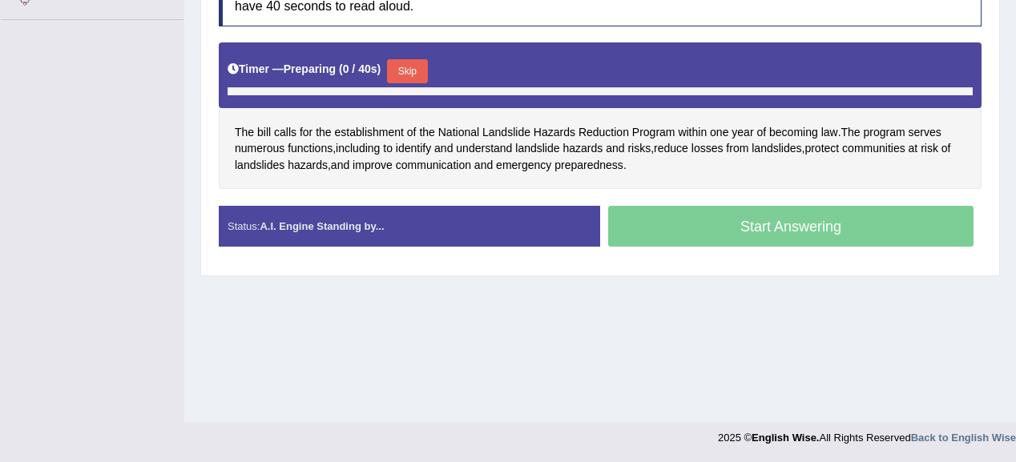
scroll to position [379, 0]
click at [418, 75] on button "Skip" at bounding box center [407, 71] width 40 height 24
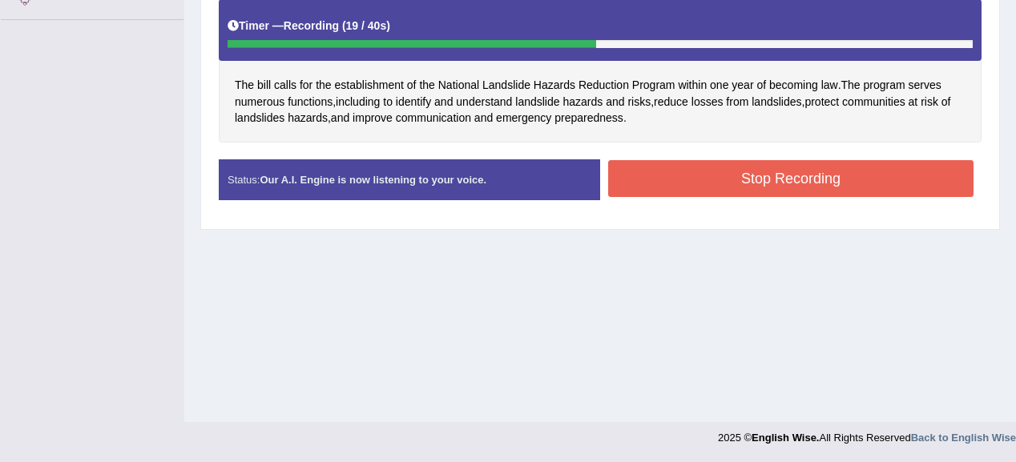
click at [715, 160] on button "Stop Recording" at bounding box center [790, 178] width 365 height 37
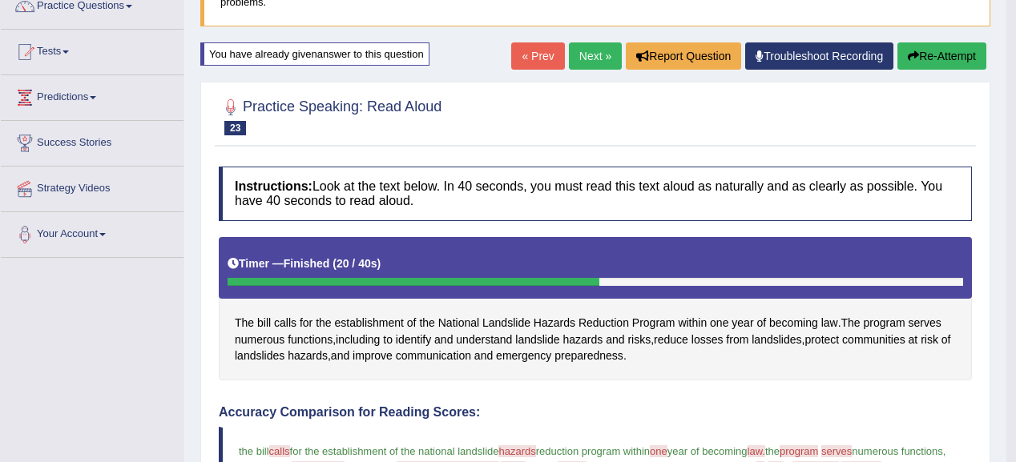
scroll to position [122, 0]
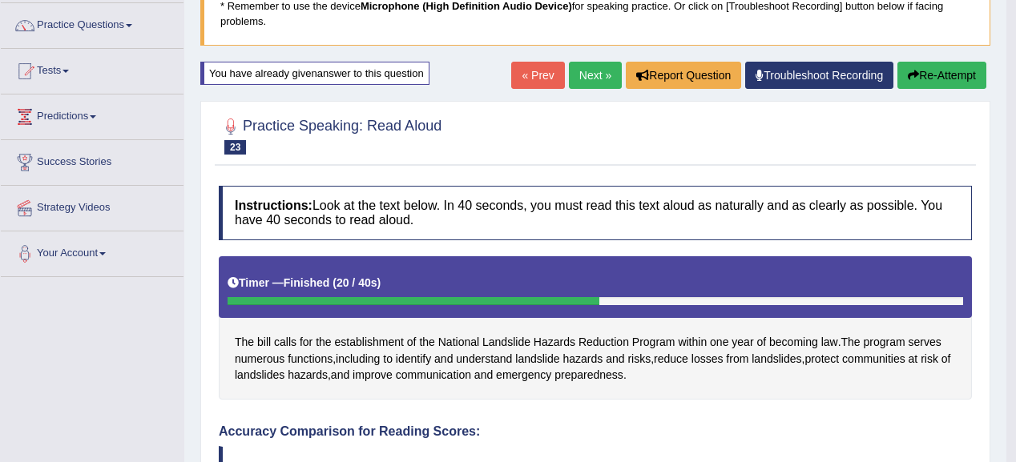
click at [584, 74] on link "Next »" at bounding box center [595, 75] width 53 height 27
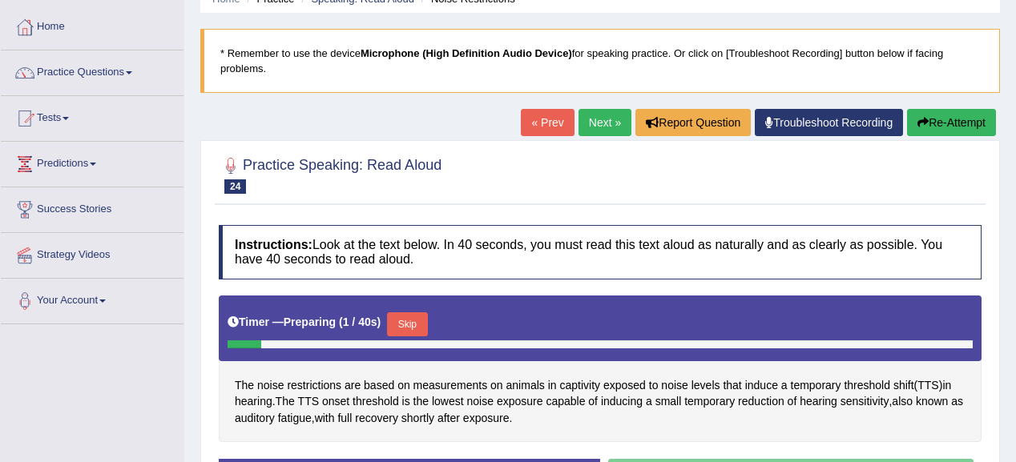
scroll to position [192, 0]
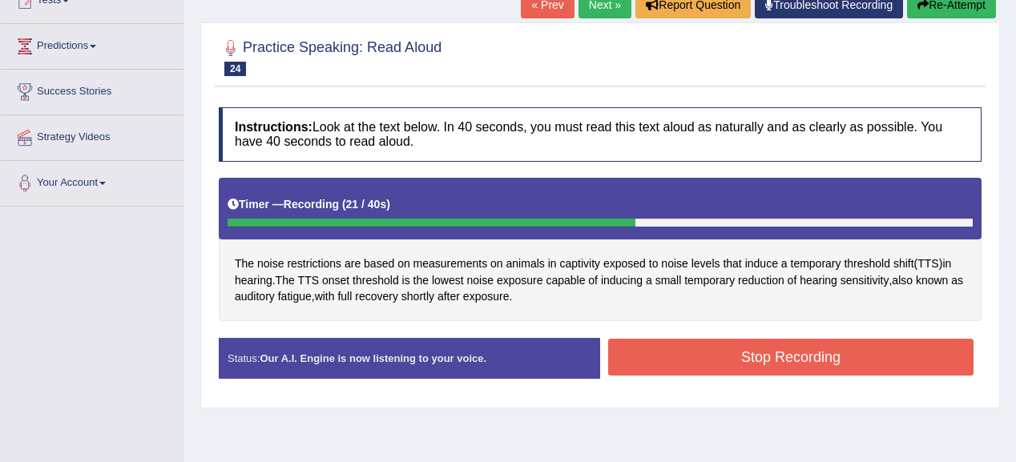
click at [827, 356] on button "Stop Recording" at bounding box center [790, 357] width 365 height 37
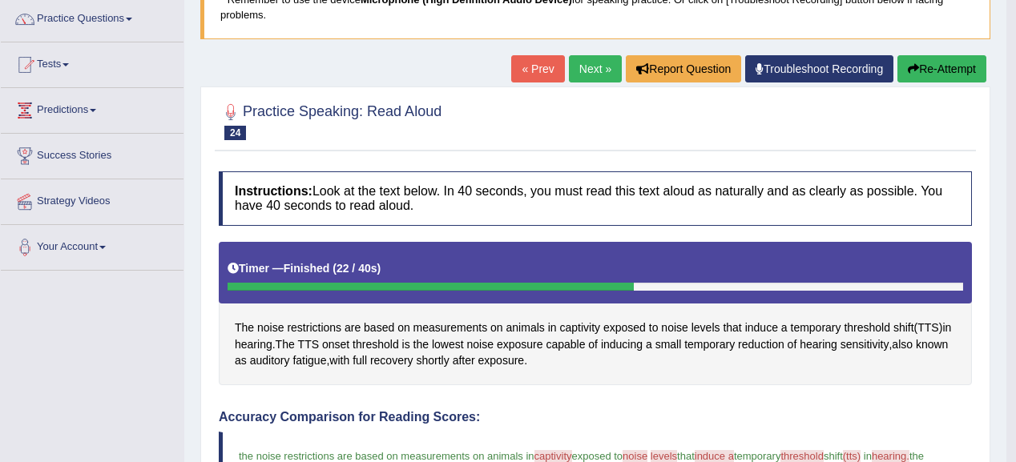
scroll to position [0, 0]
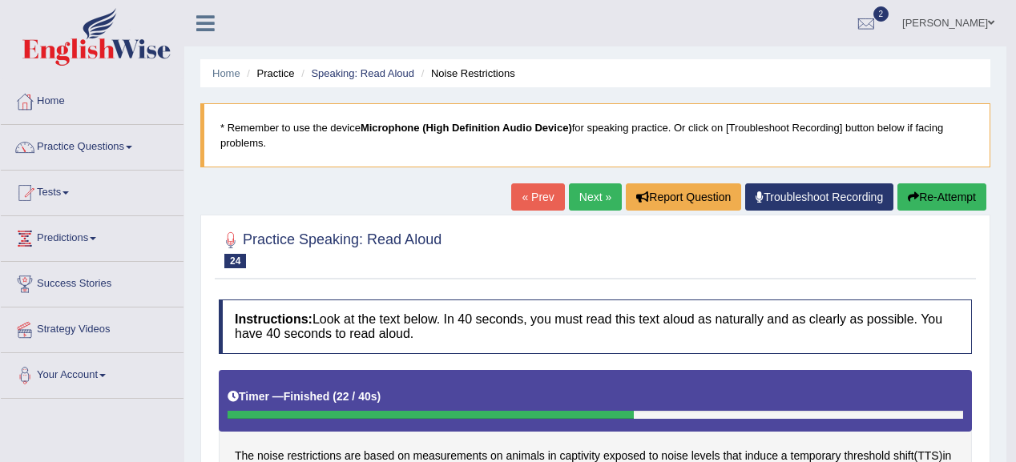
click at [590, 202] on link "Next »" at bounding box center [595, 196] width 53 height 27
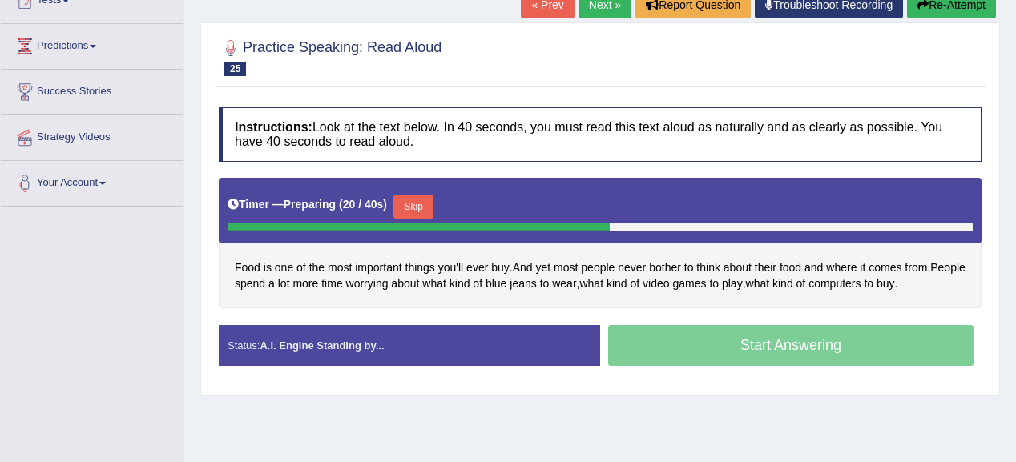
click at [423, 206] on button "Skip" at bounding box center [413, 207] width 40 height 24
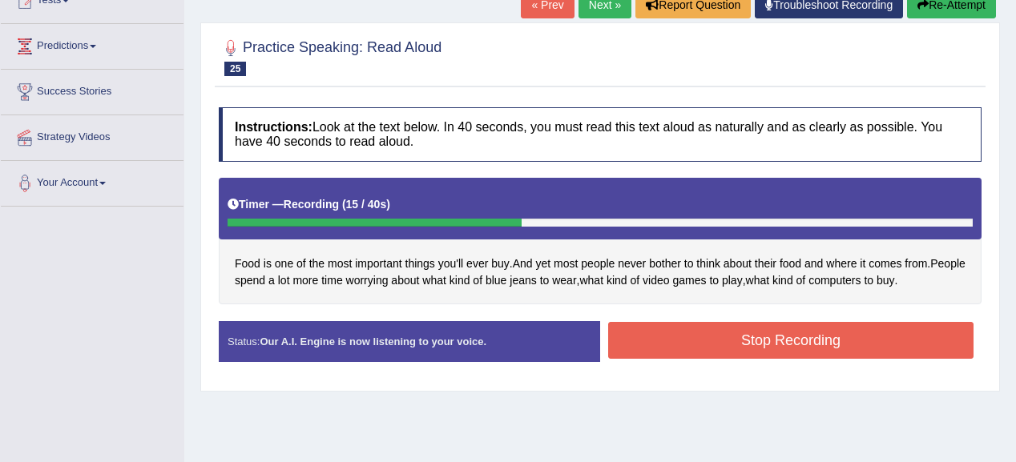
click at [727, 330] on button "Stop Recording" at bounding box center [790, 340] width 365 height 37
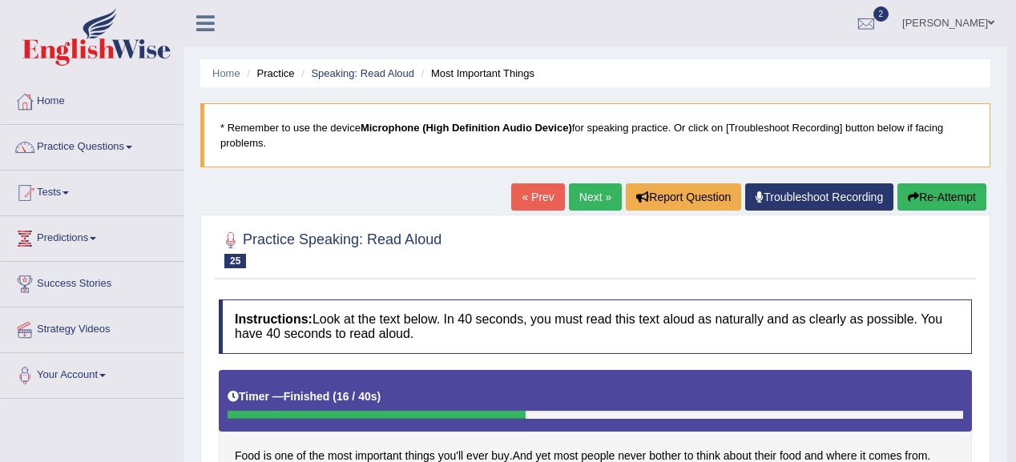
click at [575, 195] on link "Next »" at bounding box center [595, 196] width 53 height 27
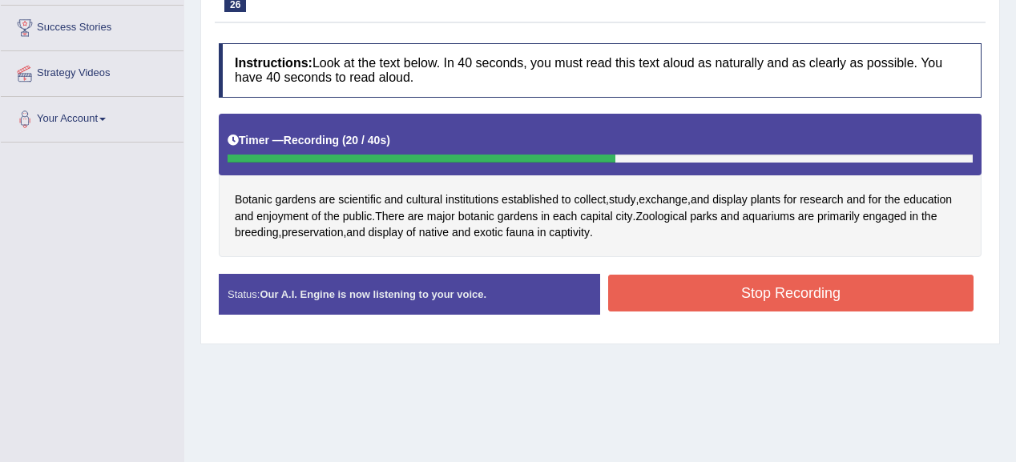
click at [719, 300] on button "Stop Recording" at bounding box center [790, 293] width 365 height 37
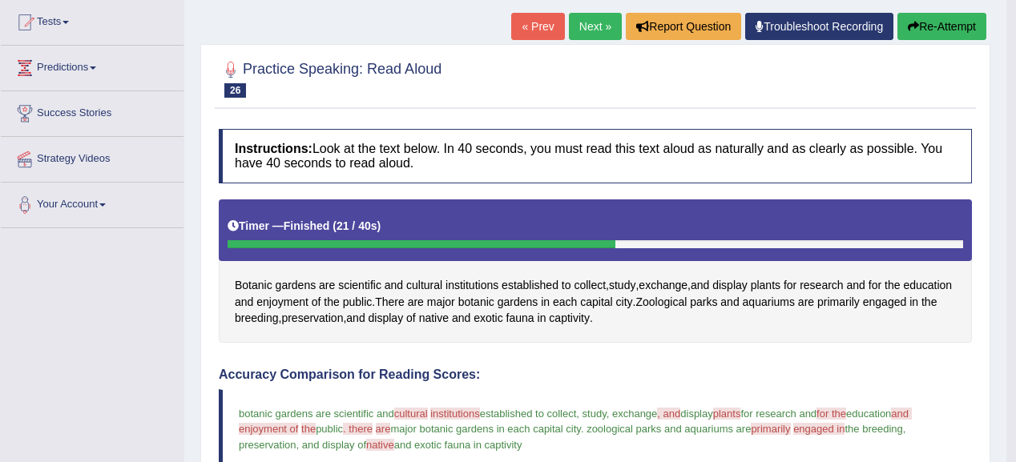
scroll to position [128, 0]
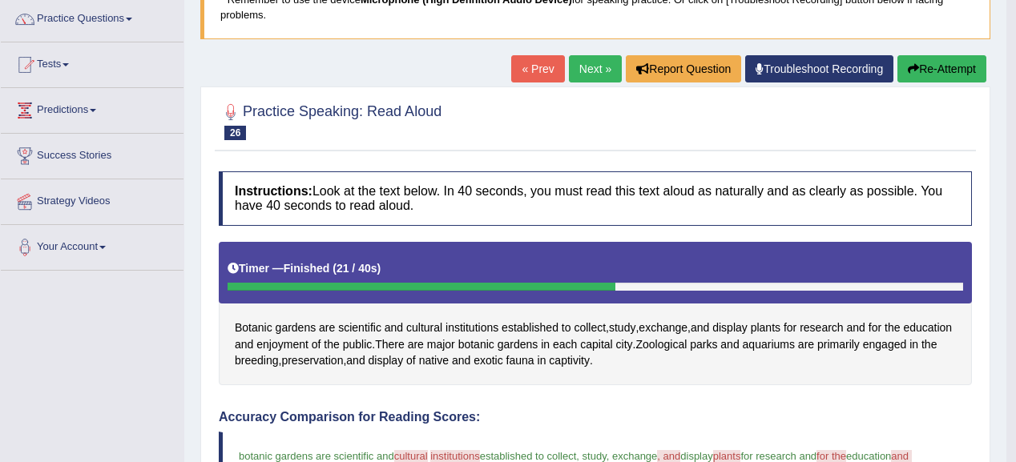
click at [584, 66] on link "Next »" at bounding box center [595, 68] width 53 height 27
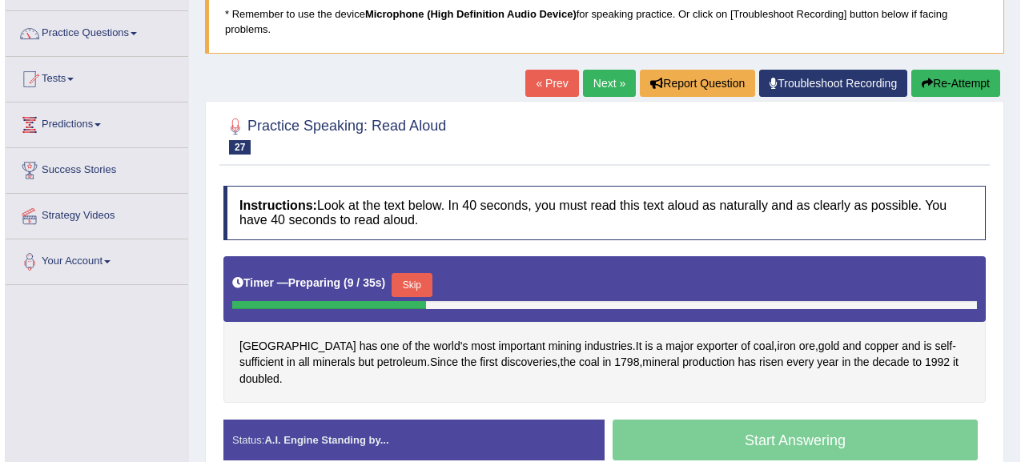
scroll to position [187, 0]
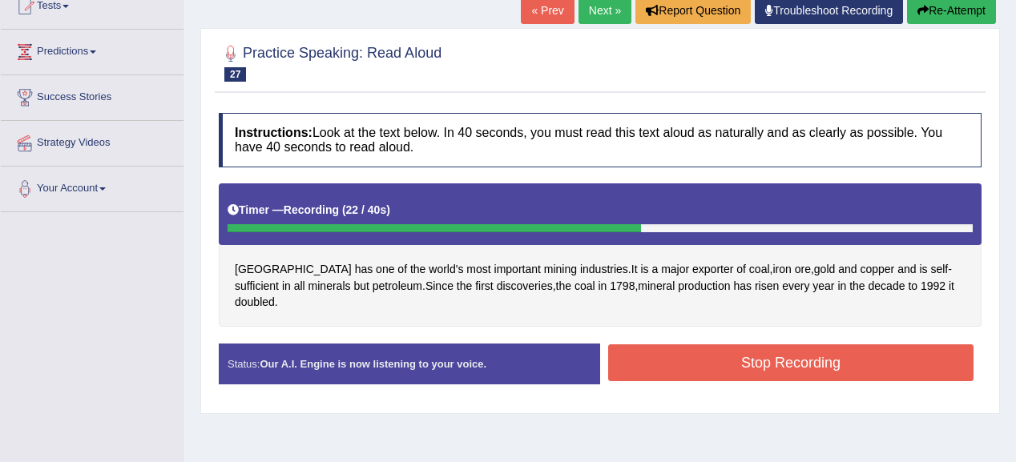
click at [714, 344] on button "Stop Recording" at bounding box center [790, 362] width 365 height 37
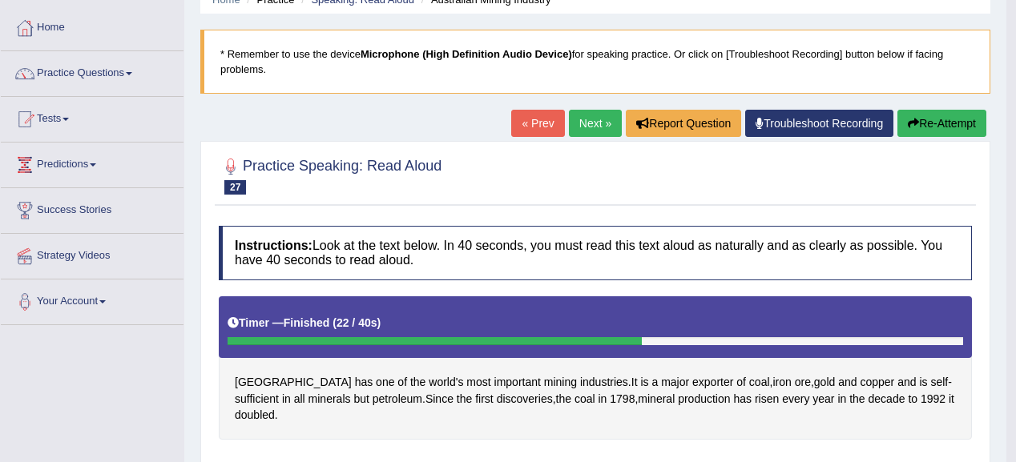
scroll to position [0, 0]
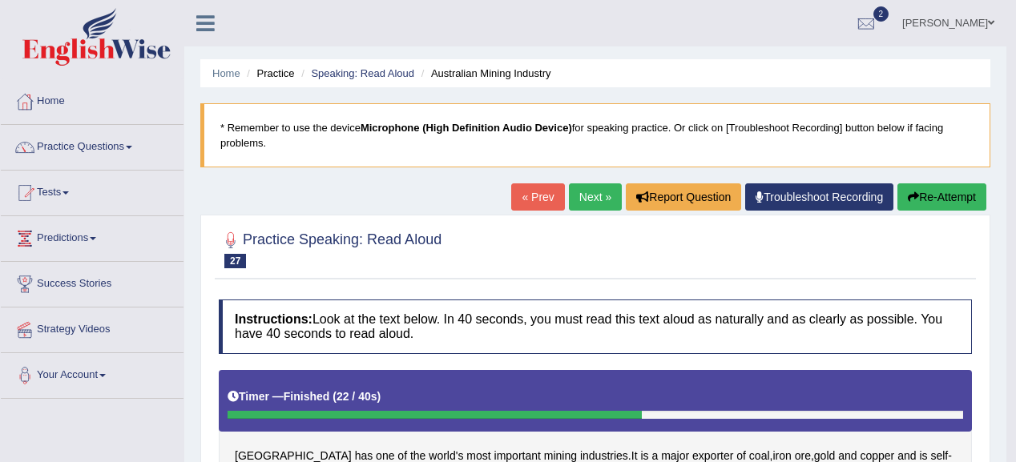
click at [926, 201] on button "Re-Attempt" at bounding box center [941, 196] width 89 height 27
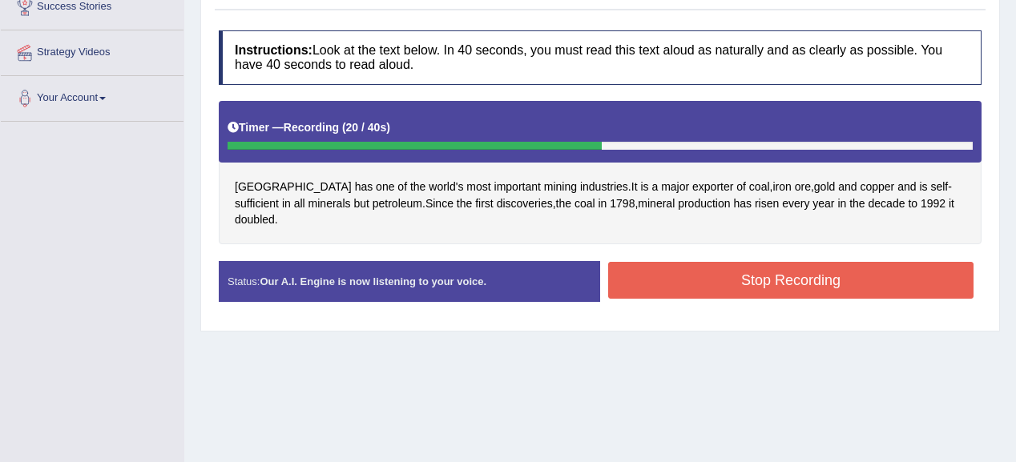
click at [767, 265] on button "Stop Recording" at bounding box center [790, 280] width 365 height 37
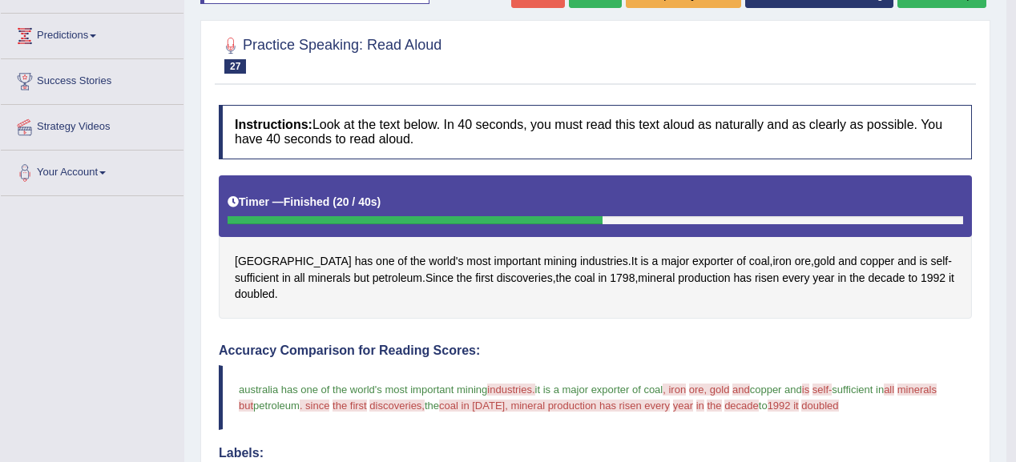
scroll to position [85, 0]
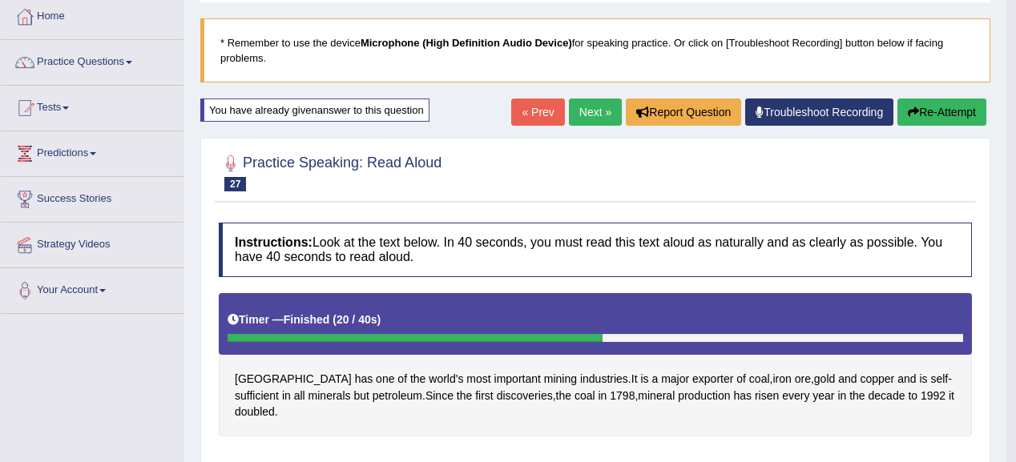
click at [908, 111] on icon "button" at bounding box center [913, 112] width 11 height 11
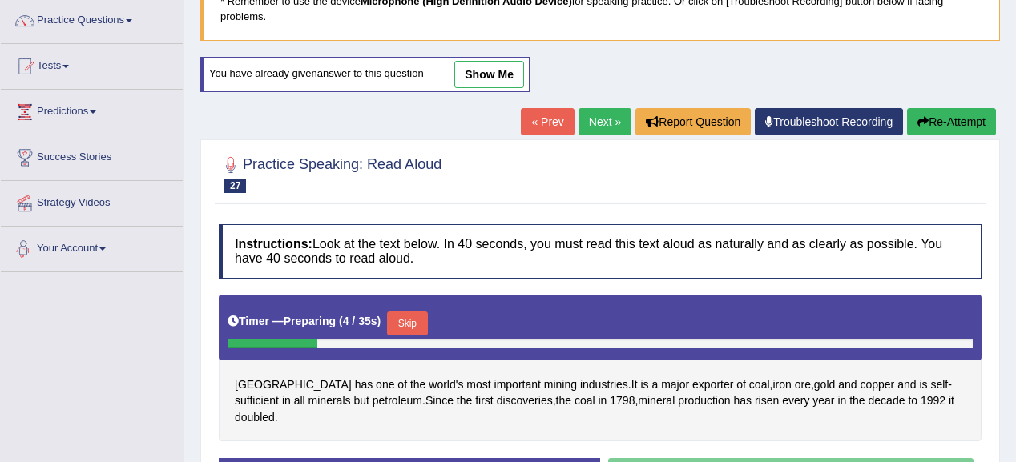
scroll to position [149, 0]
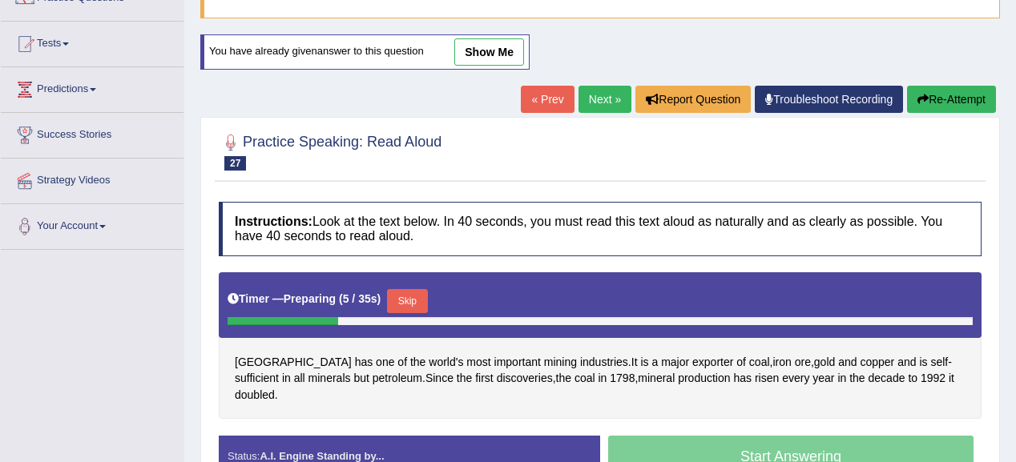
click at [414, 289] on button "Skip" at bounding box center [407, 301] width 40 height 24
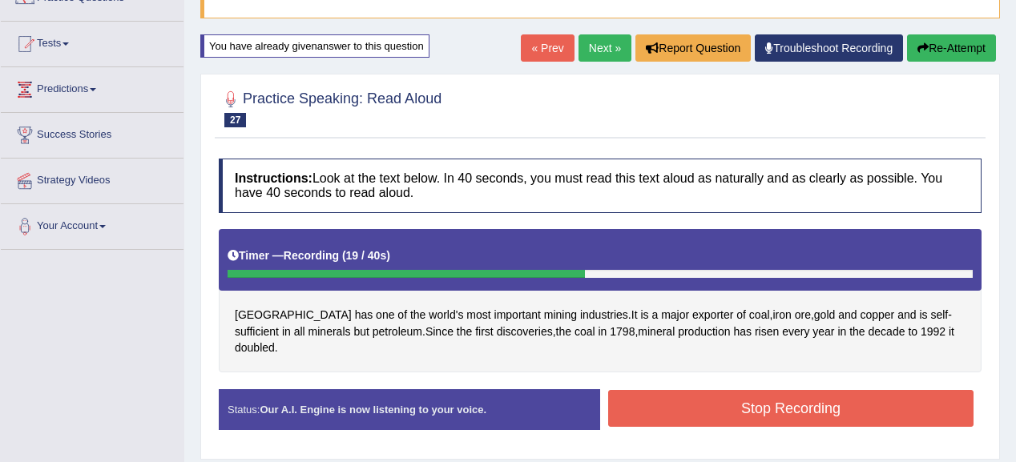
scroll to position [277, 0]
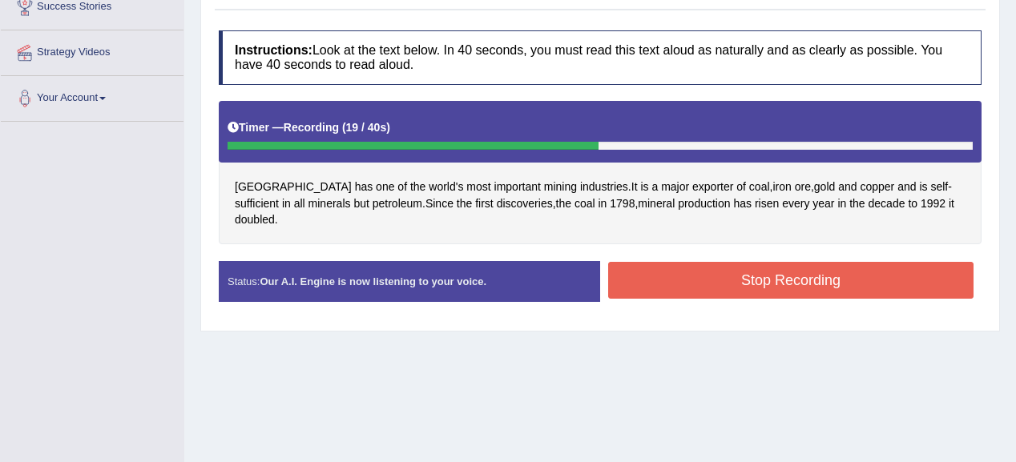
click at [634, 262] on button "Stop Recording" at bounding box center [790, 280] width 365 height 37
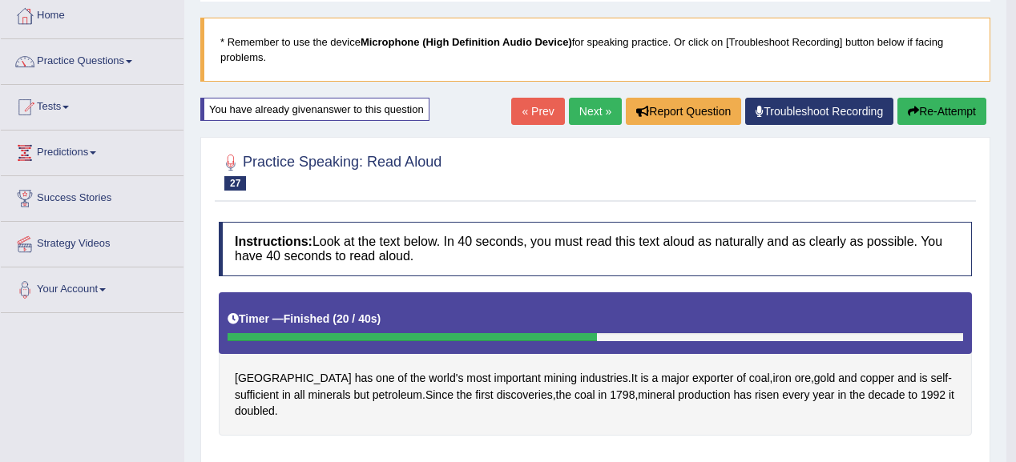
scroll to position [85, 0]
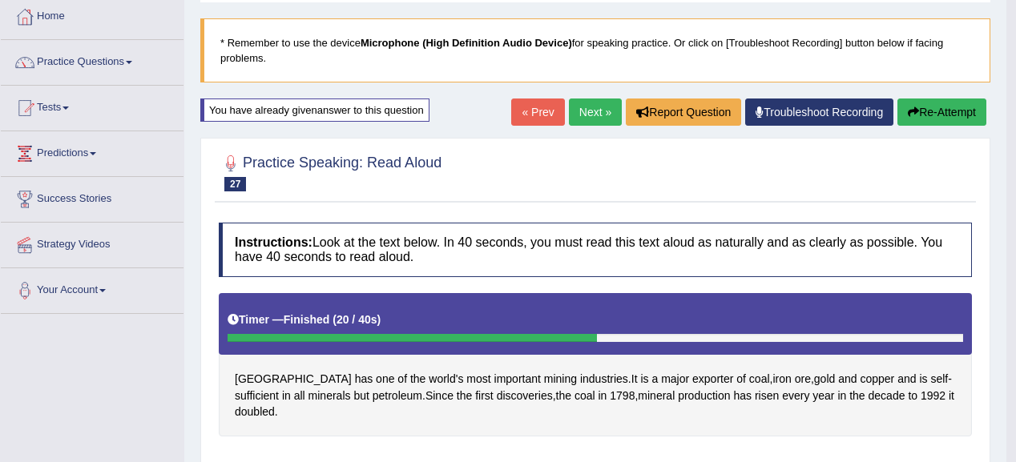
click at [956, 115] on button "Re-Attempt" at bounding box center [941, 112] width 89 height 27
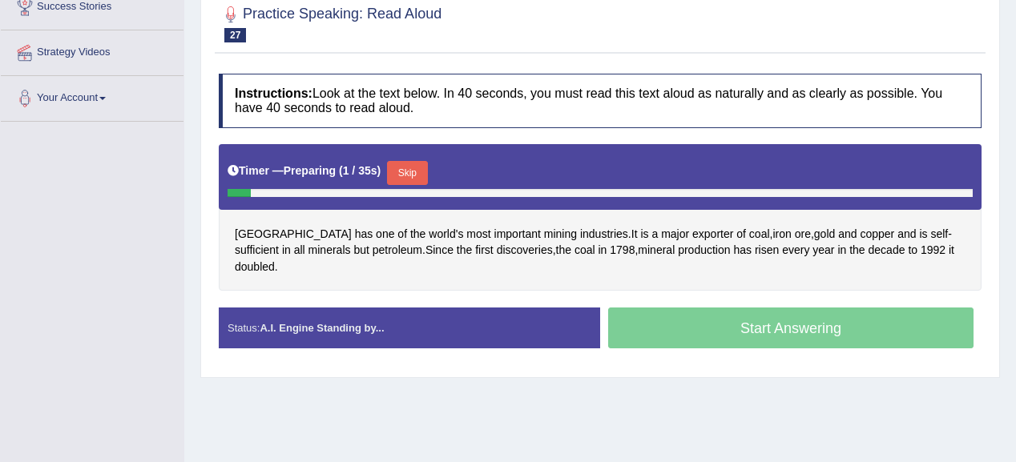
click at [420, 171] on button "Skip" at bounding box center [407, 173] width 40 height 24
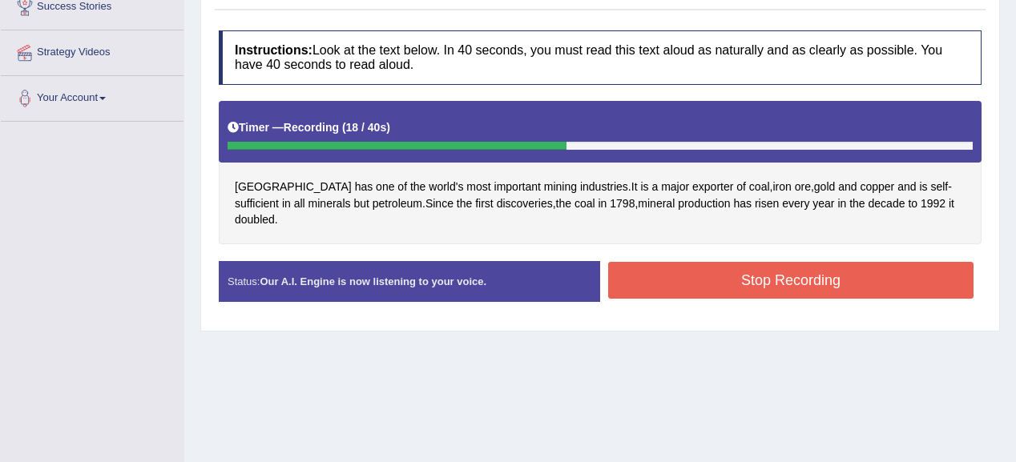
click at [661, 276] on button "Stop Recording" at bounding box center [790, 280] width 365 height 37
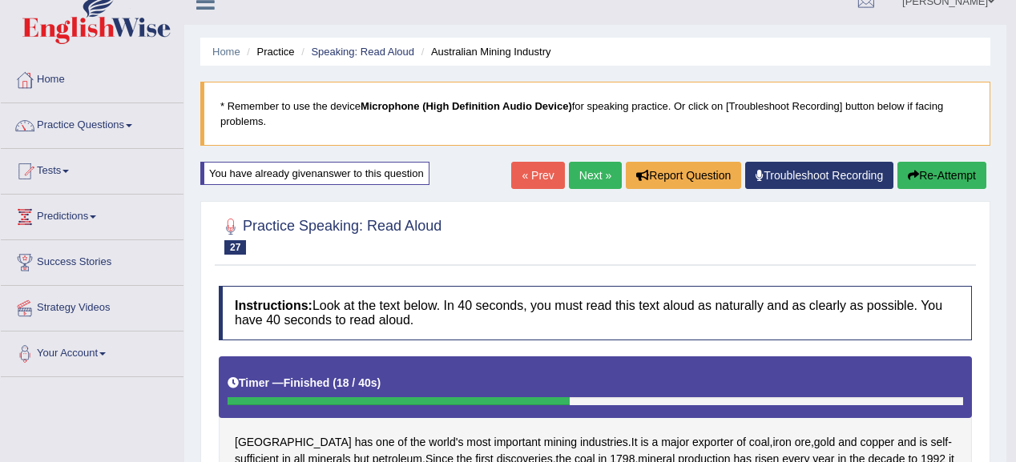
scroll to position [21, 0]
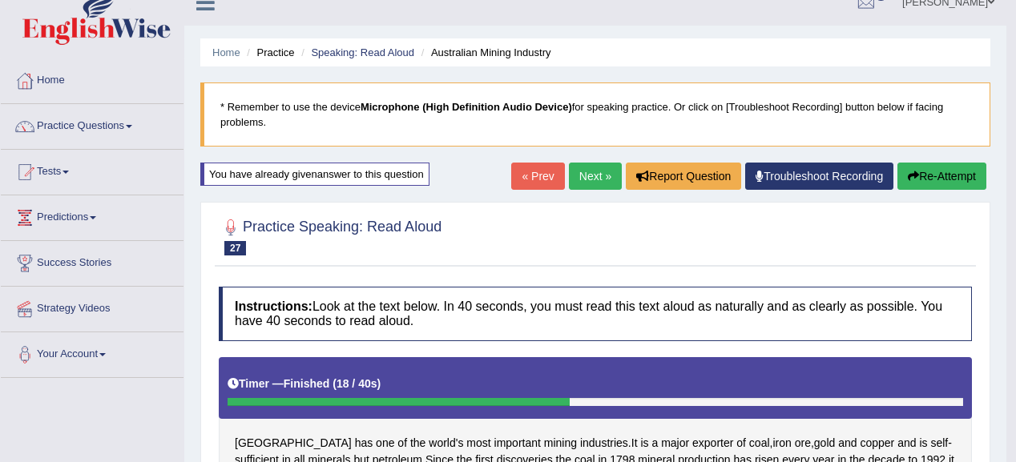
click at [592, 180] on link "Next »" at bounding box center [595, 176] width 53 height 27
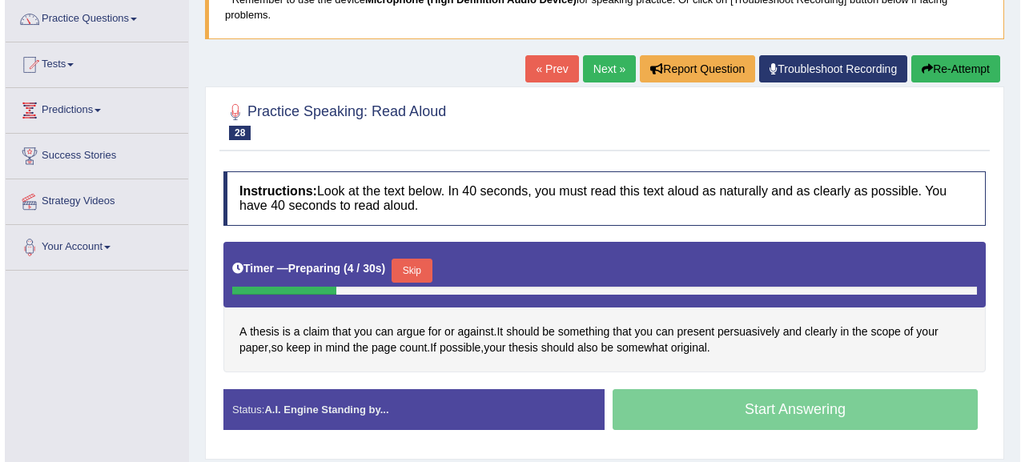
scroll to position [192, 0]
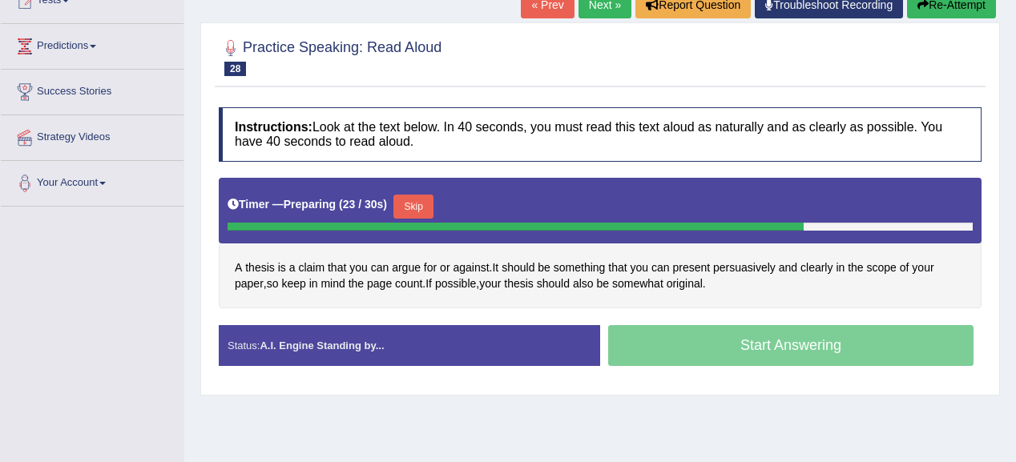
drag, startPoint x: 410, startPoint y: 199, endPoint x: 483, endPoint y: 159, distance: 82.8
click at [411, 195] on button "Skip" at bounding box center [413, 207] width 40 height 24
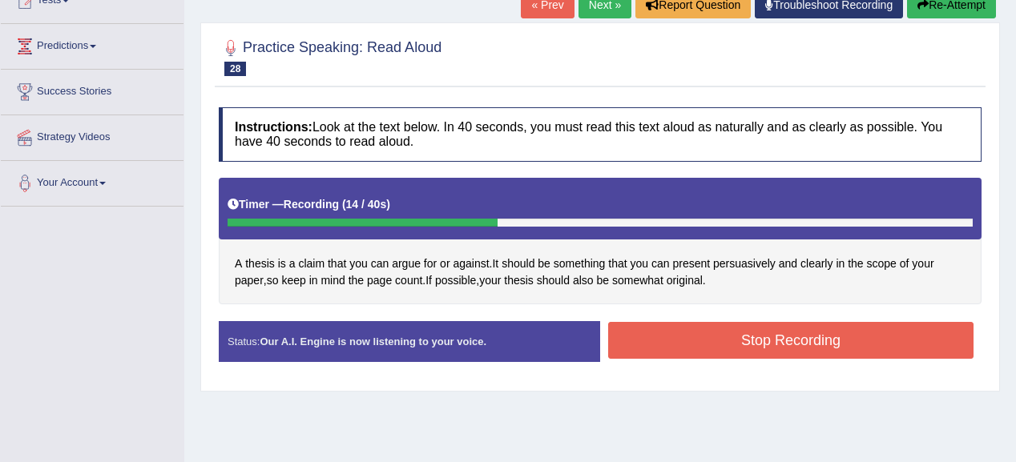
click at [725, 336] on button "Stop Recording" at bounding box center [790, 340] width 365 height 37
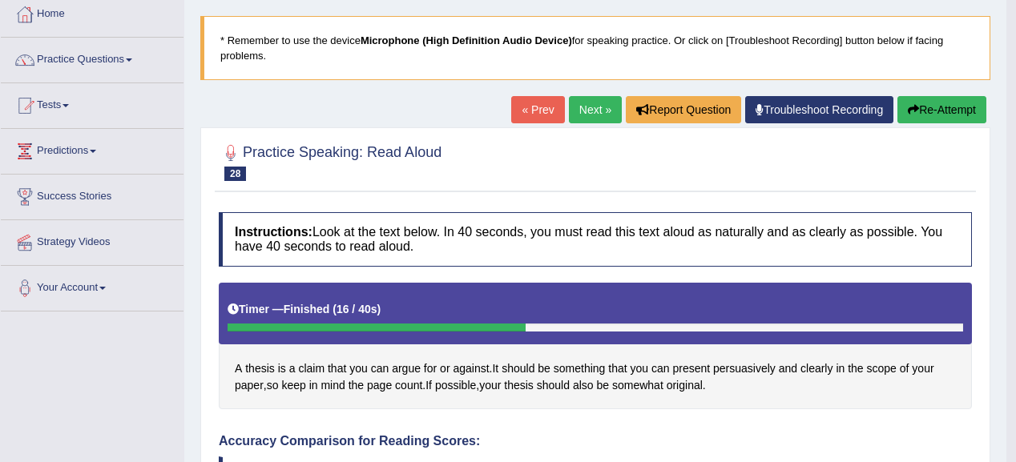
scroll to position [64, 0]
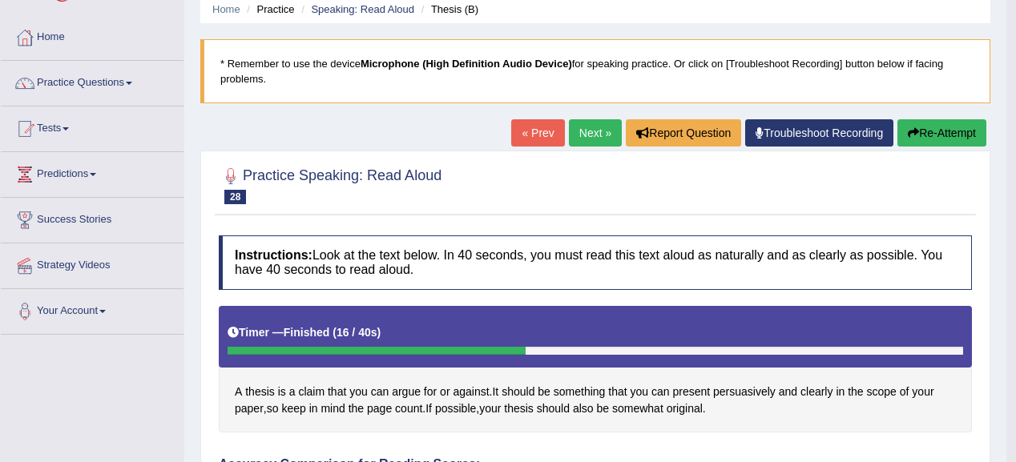
drag, startPoint x: 952, startPoint y: 128, endPoint x: 928, endPoint y: 131, distance: 24.2
click at [948, 128] on button "Re-Attempt" at bounding box center [941, 132] width 89 height 27
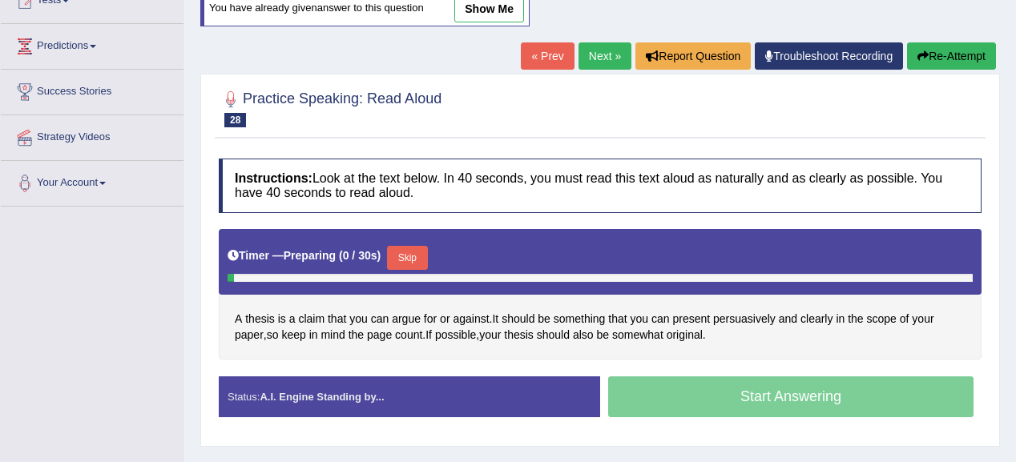
scroll to position [192, 0]
click at [427, 250] on button "Skip" at bounding box center [407, 258] width 40 height 24
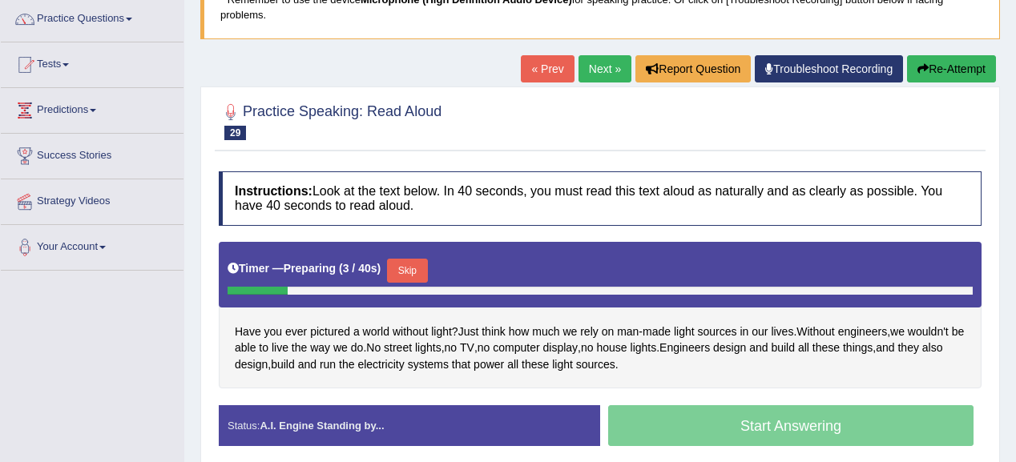
scroll to position [192, 0]
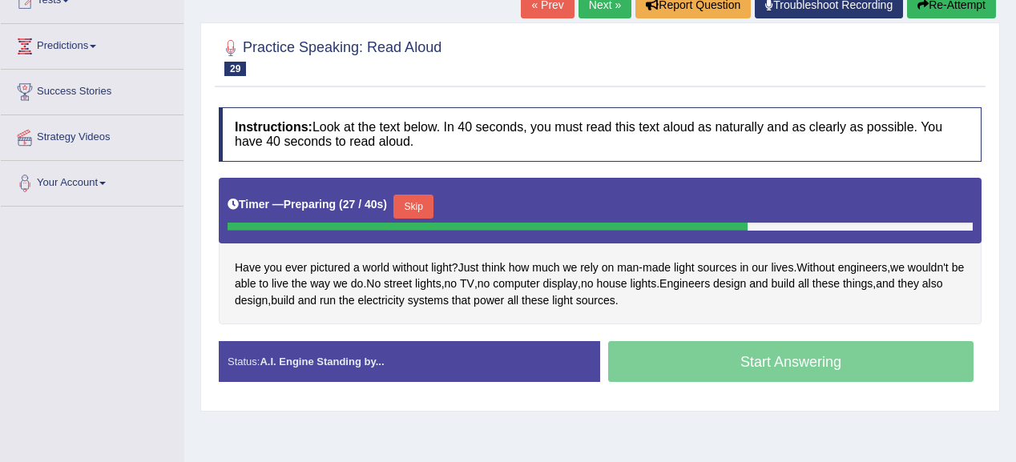
click at [425, 199] on button "Skip" at bounding box center [413, 207] width 40 height 24
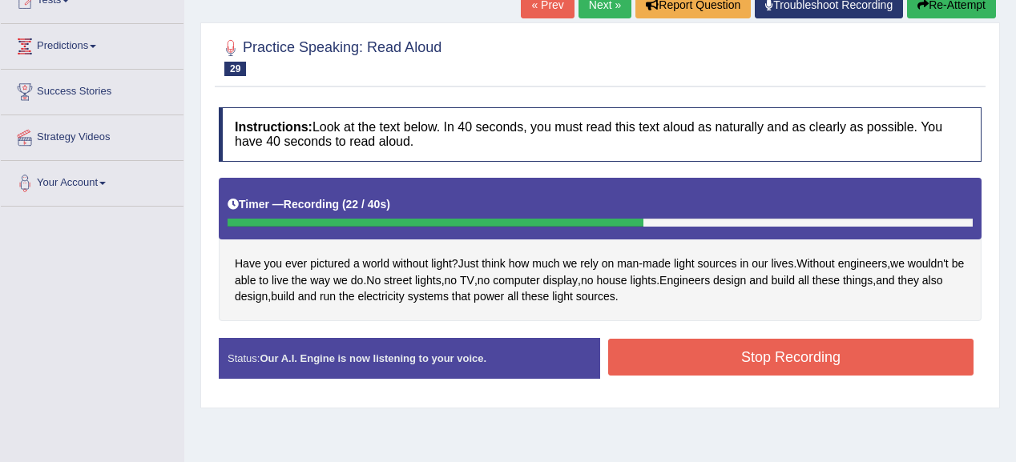
click at [724, 367] on button "Stop Recording" at bounding box center [790, 357] width 365 height 37
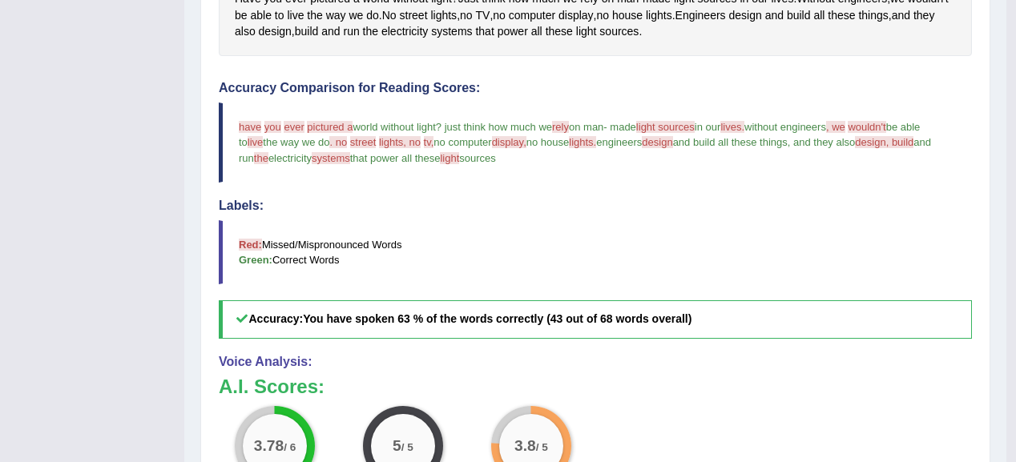
scroll to position [128, 0]
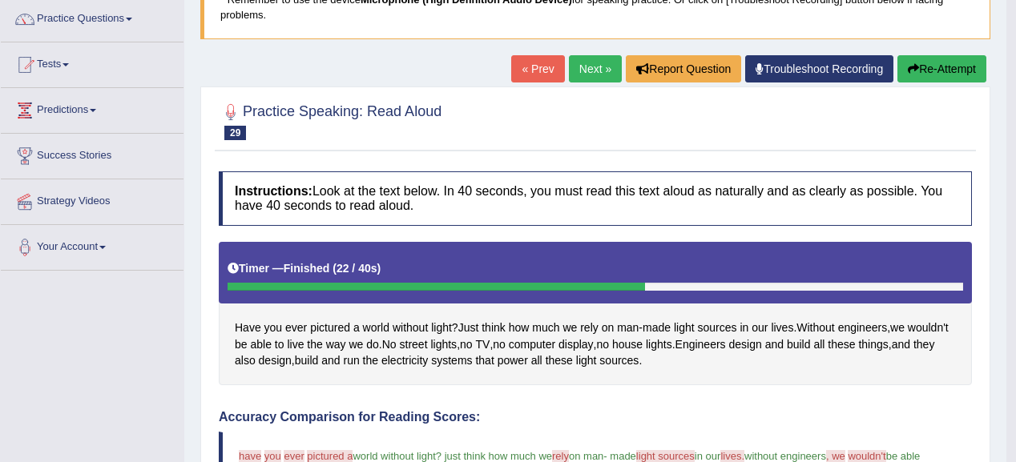
click at [587, 67] on link "Next »" at bounding box center [595, 68] width 53 height 27
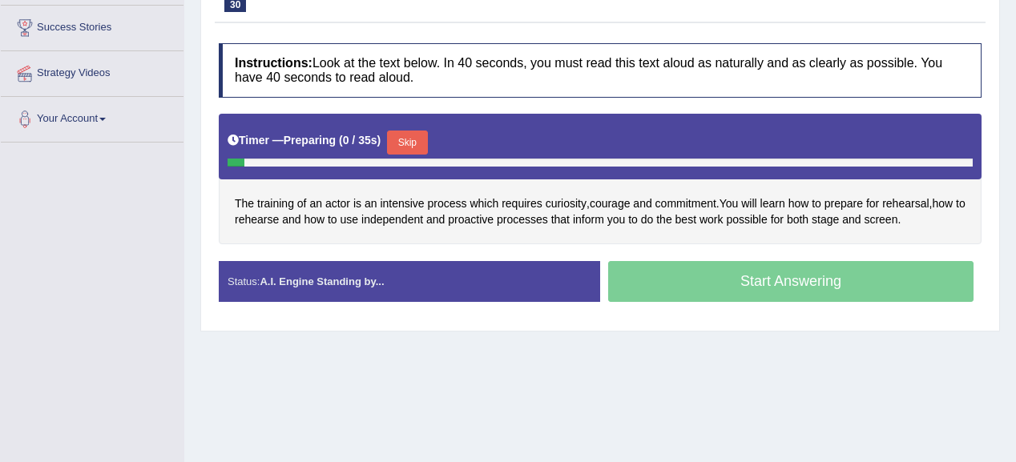
scroll to position [256, 0]
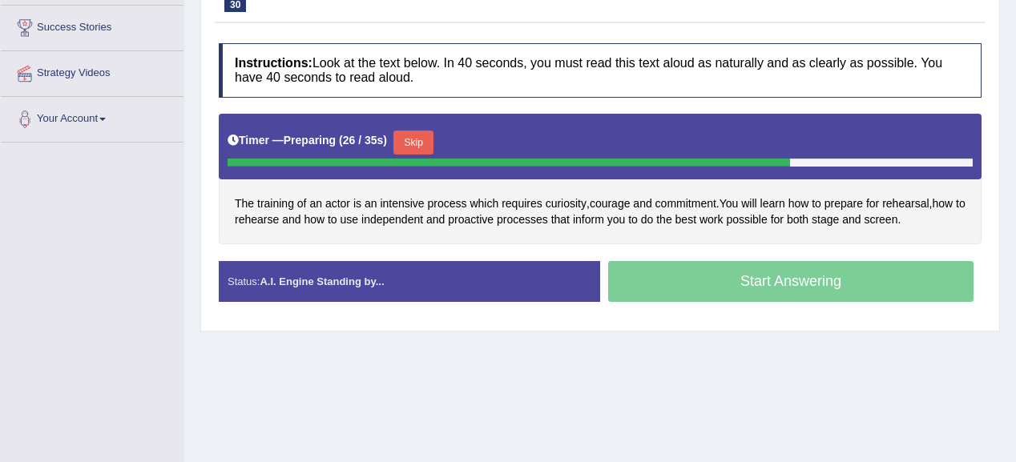
click at [421, 131] on button "Skip" at bounding box center [413, 143] width 40 height 24
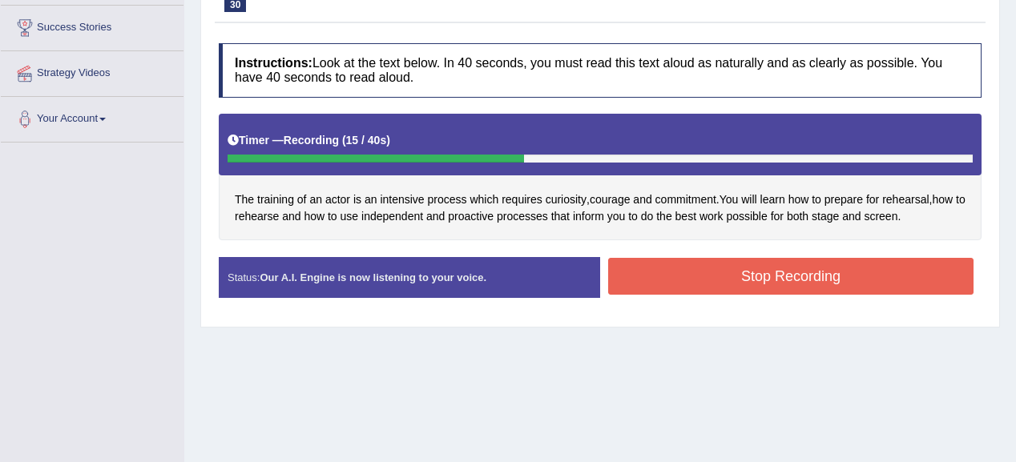
click at [647, 251] on div "Instructions: Look at the text below. In 40 seconds, you must read this text al…" at bounding box center [600, 177] width 771 height 284
click at [674, 277] on button "Stop Recording" at bounding box center [790, 276] width 365 height 37
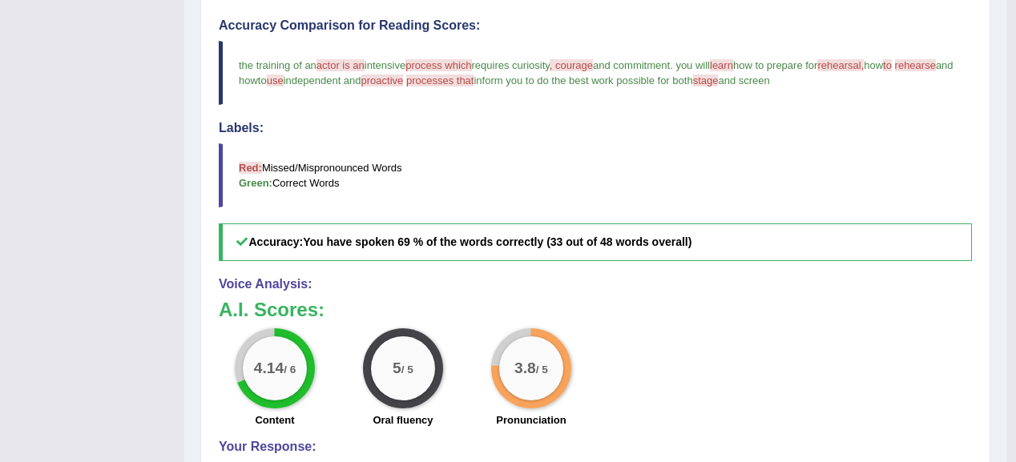
scroll to position [769, 0]
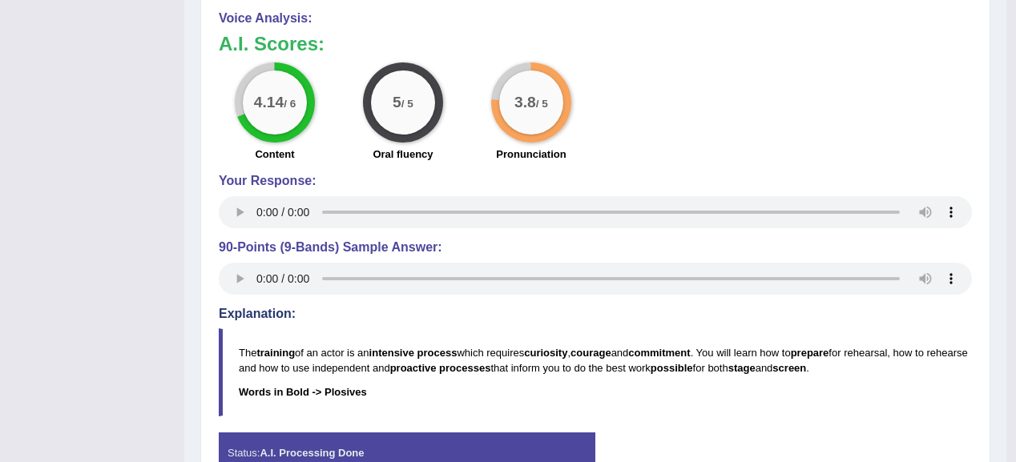
click at [878, 316] on h4 "Explanation:" at bounding box center [595, 314] width 753 height 14
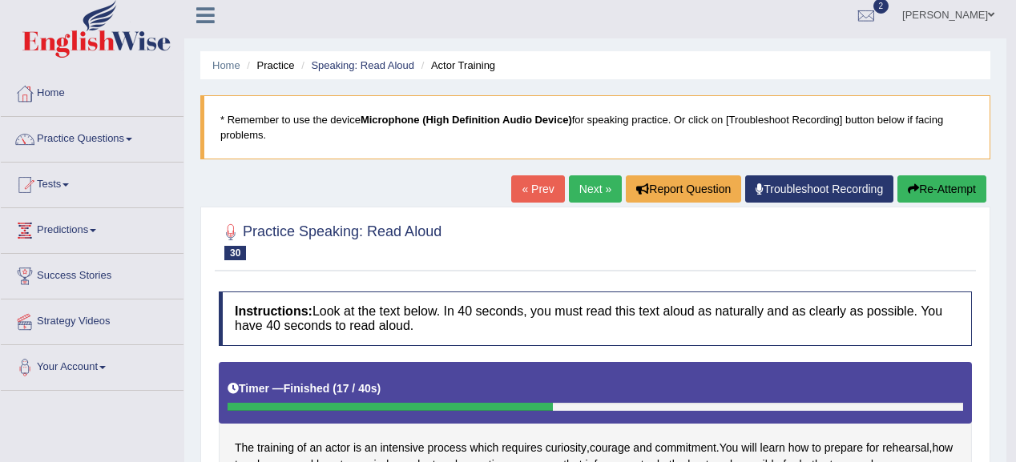
scroll to position [0, 0]
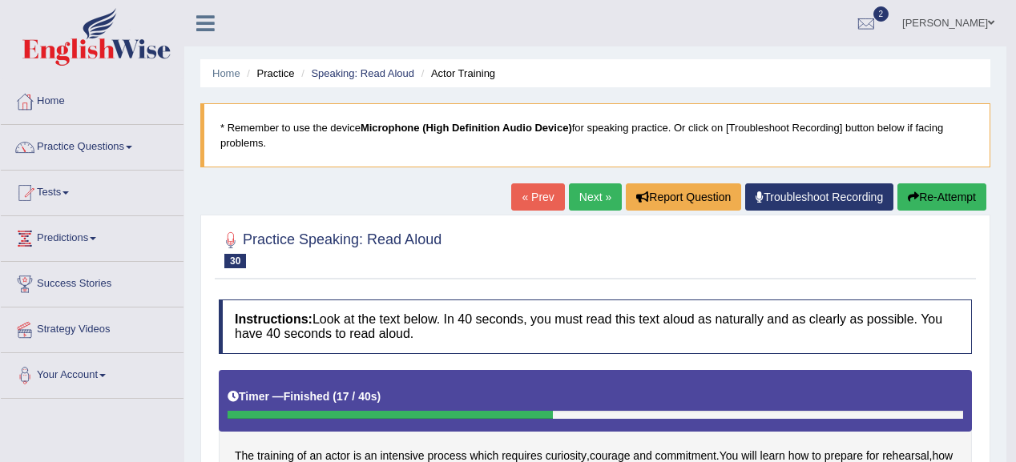
click at [592, 193] on link "Next »" at bounding box center [595, 196] width 53 height 27
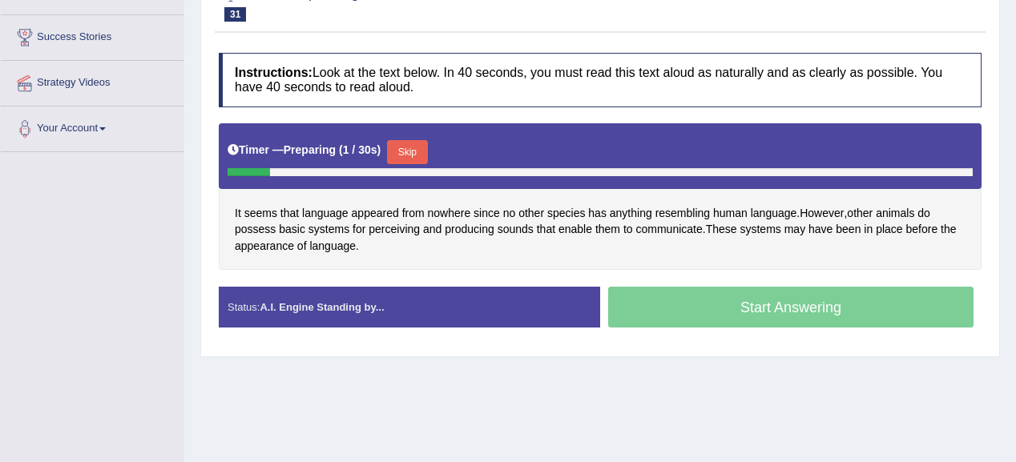
scroll to position [256, 0]
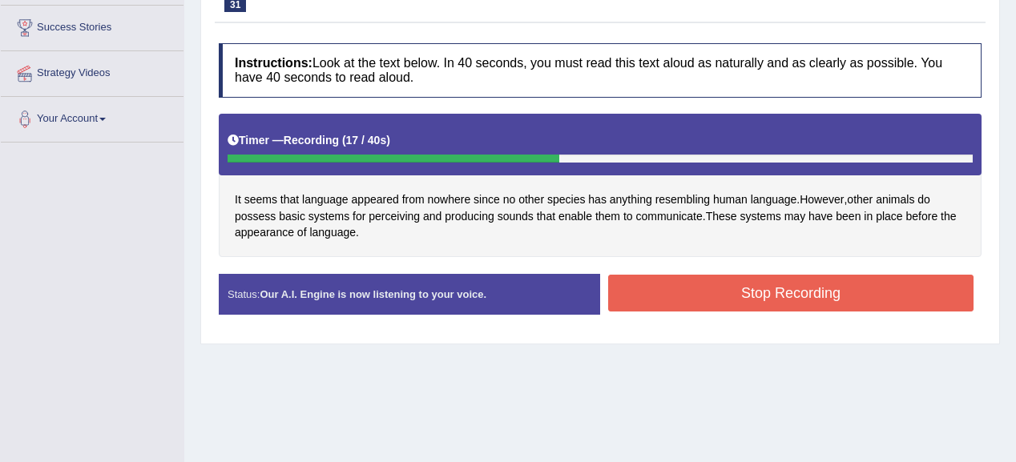
click at [855, 303] on button "Stop Recording" at bounding box center [790, 293] width 365 height 37
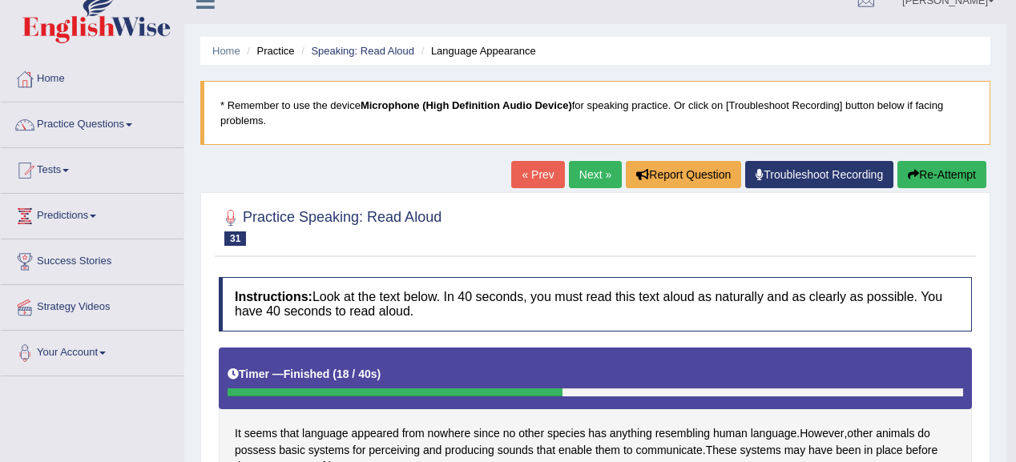
scroll to position [0, 0]
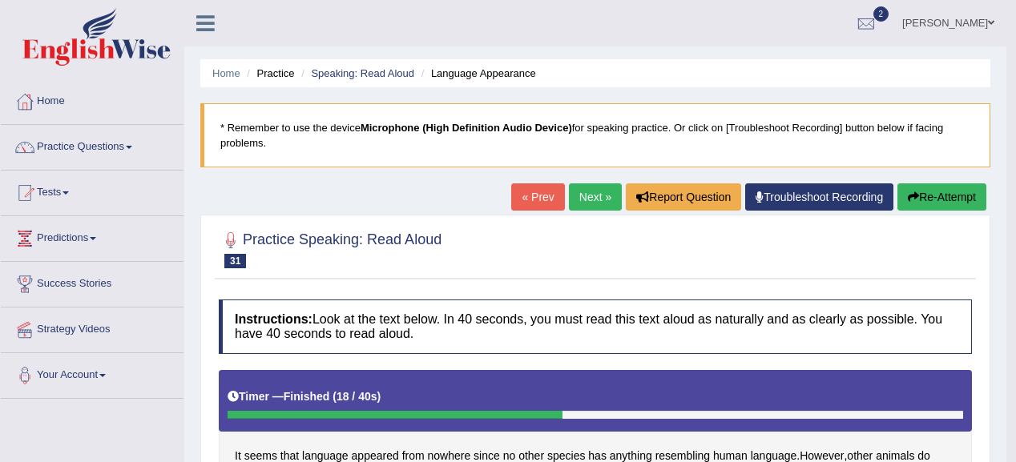
click at [917, 187] on button "Re-Attempt" at bounding box center [941, 196] width 89 height 27
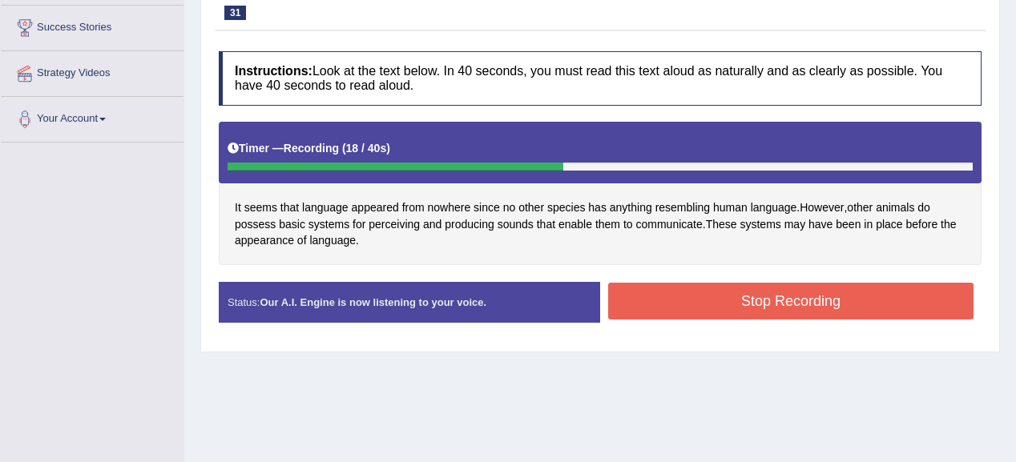
click at [640, 276] on div "Instructions: Look at the text below. In 40 seconds, you must read this text al…" at bounding box center [600, 193] width 771 height 300
click at [642, 285] on button "Stop Recording" at bounding box center [790, 301] width 365 height 37
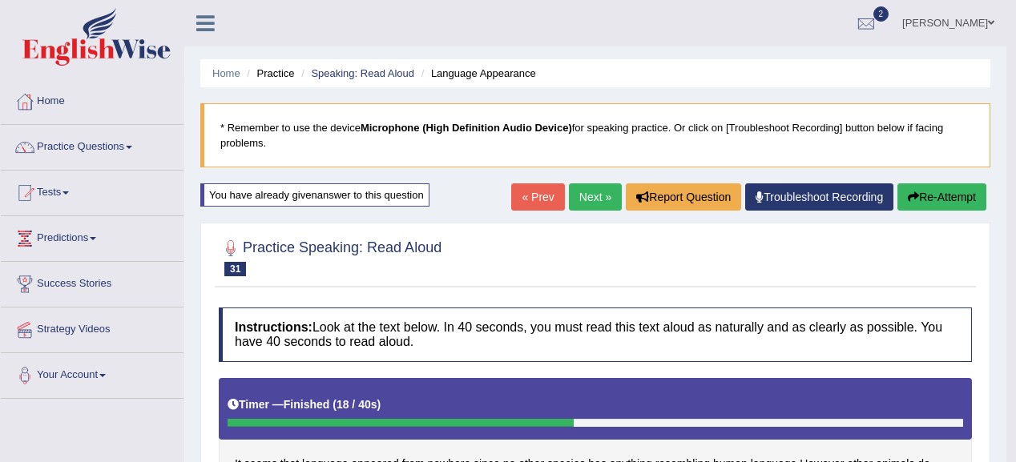
click at [929, 200] on button "Re-Attempt" at bounding box center [941, 196] width 89 height 27
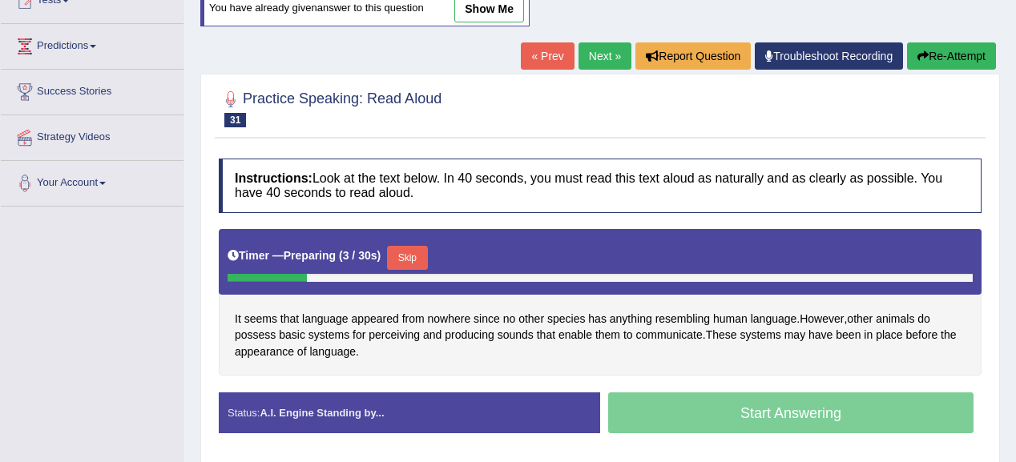
drag, startPoint x: 407, startPoint y: 252, endPoint x: 594, endPoint y: 179, distance: 201.1
click at [439, 242] on div "Timer — Preparing ( 3 / 30s ) Skip" at bounding box center [599, 258] width 745 height 32
click at [405, 256] on button "Skip" at bounding box center [407, 258] width 40 height 24
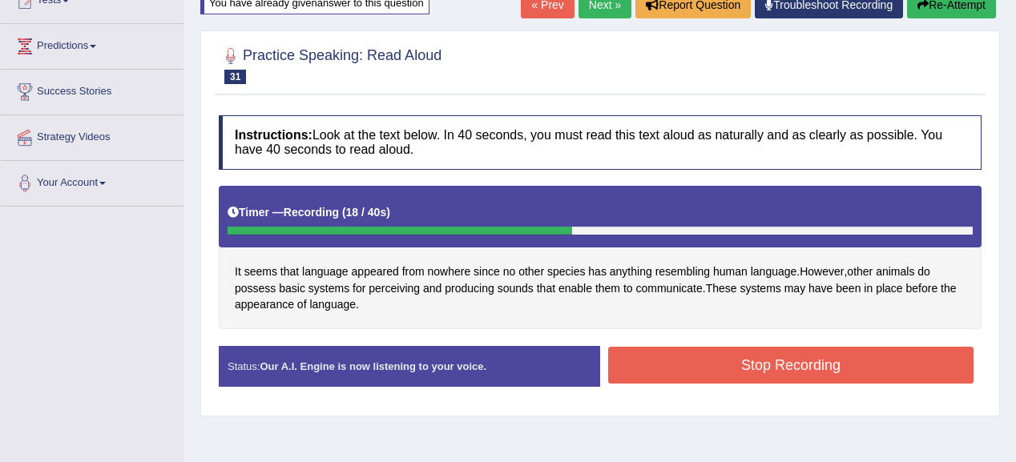
click at [779, 379] on button "Stop Recording" at bounding box center [790, 365] width 365 height 37
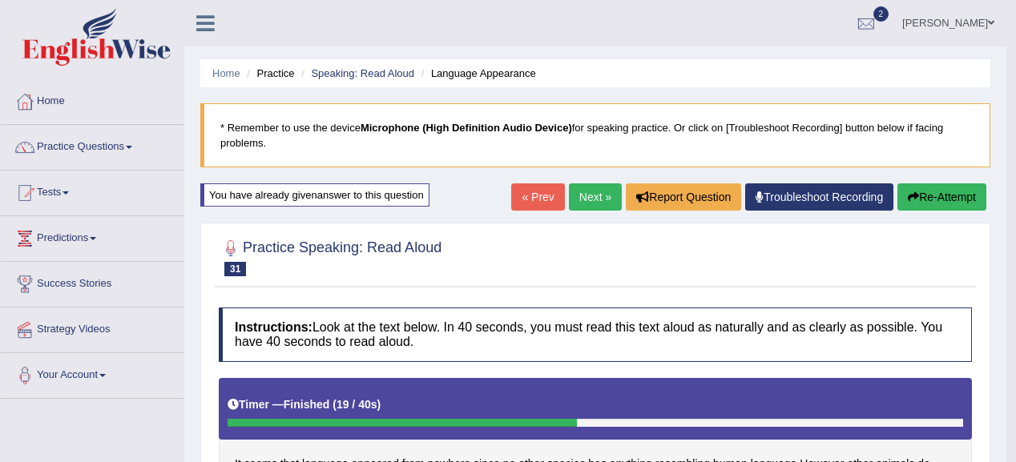
click at [972, 195] on button "Re-Attempt" at bounding box center [941, 196] width 89 height 27
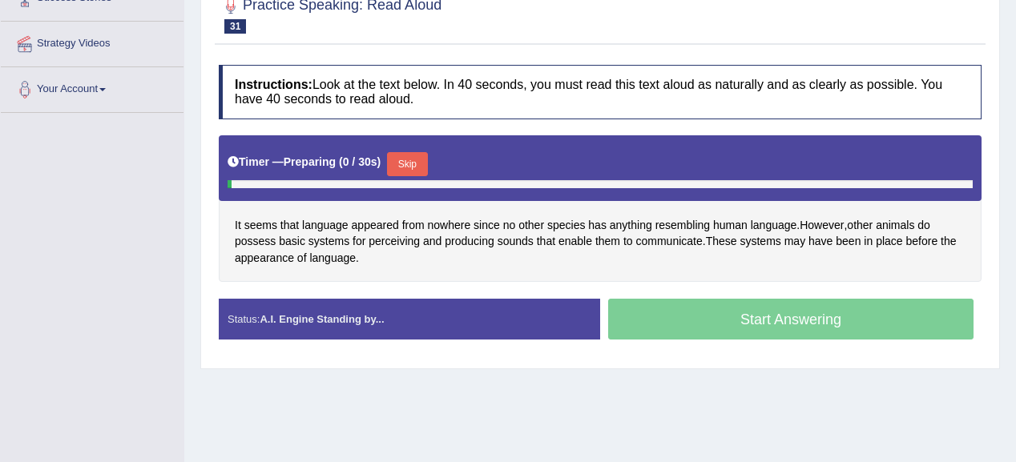
scroll to position [286, 0]
drag, startPoint x: 407, startPoint y: 166, endPoint x: 487, endPoint y: 101, distance: 103.1
click at [408, 165] on button "Skip" at bounding box center [407, 164] width 40 height 24
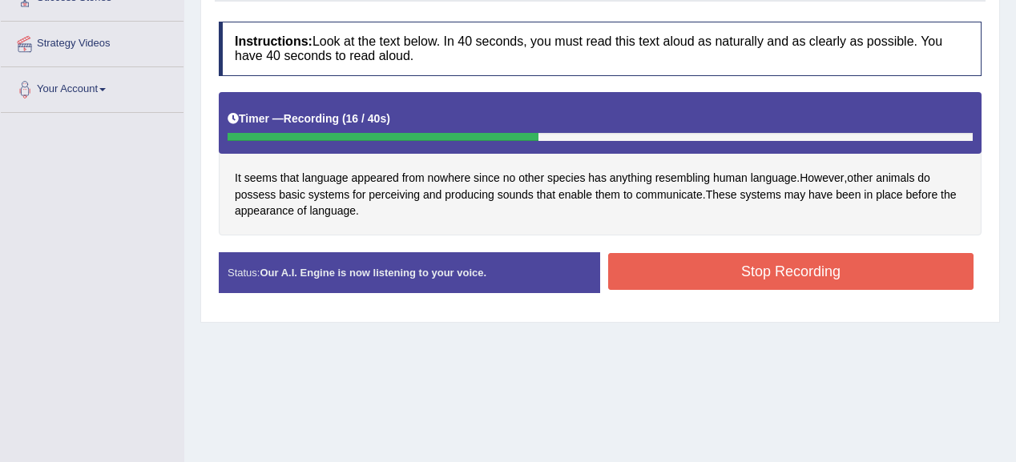
click at [739, 275] on button "Stop Recording" at bounding box center [790, 271] width 365 height 37
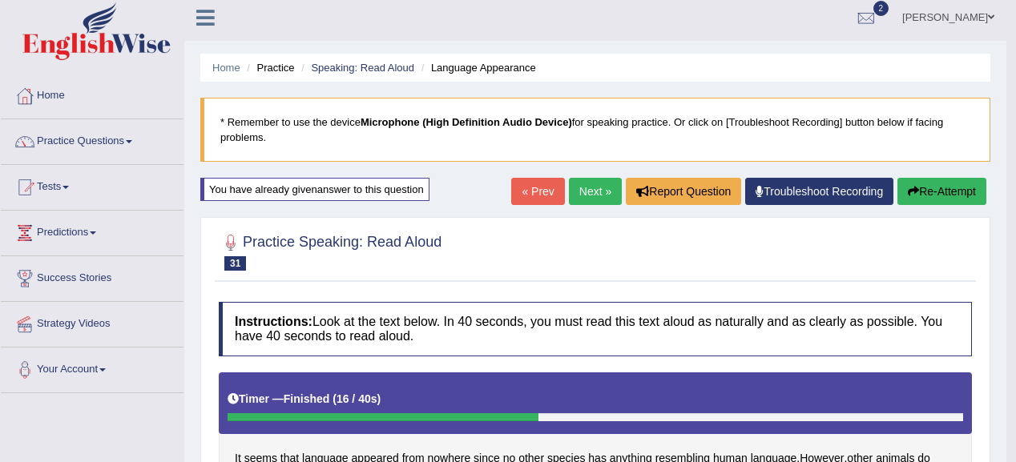
scroll to position [0, 0]
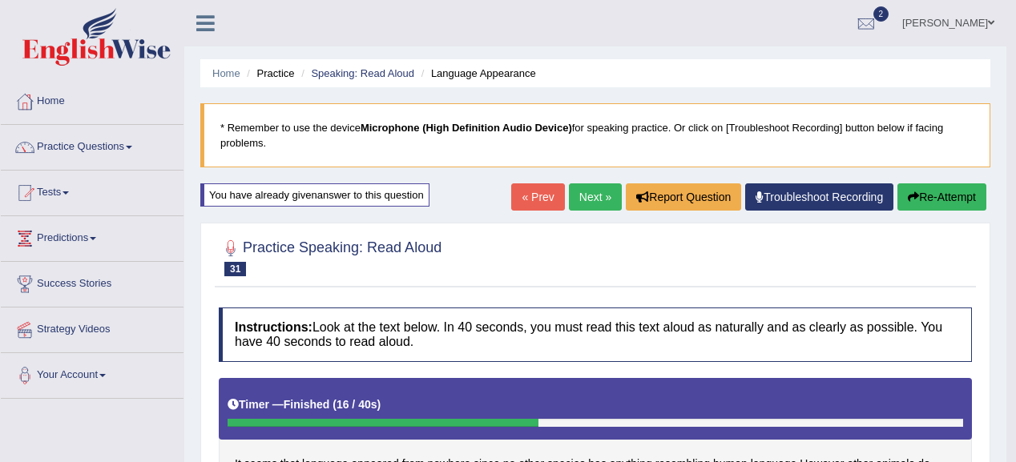
click at [586, 197] on link "Next »" at bounding box center [595, 196] width 53 height 27
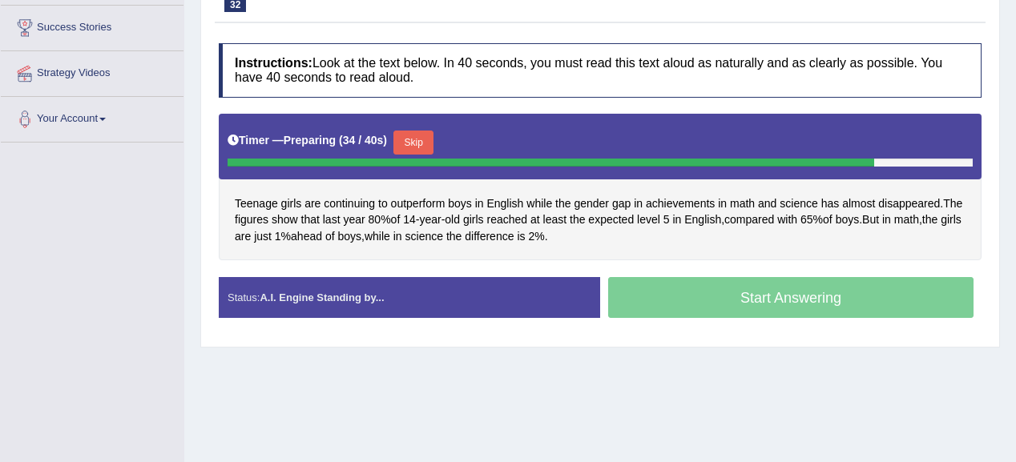
click at [424, 143] on button "Skip" at bounding box center [413, 143] width 40 height 24
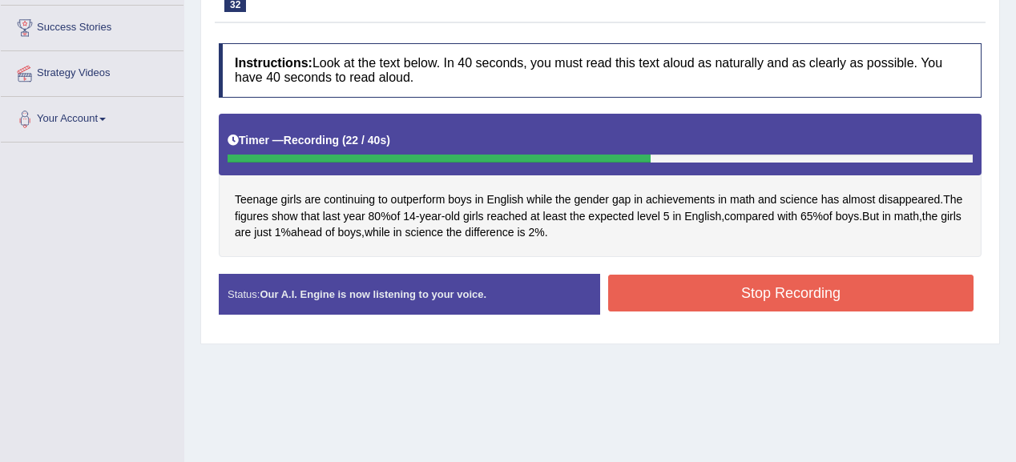
click at [708, 293] on button "Stop Recording" at bounding box center [790, 293] width 365 height 37
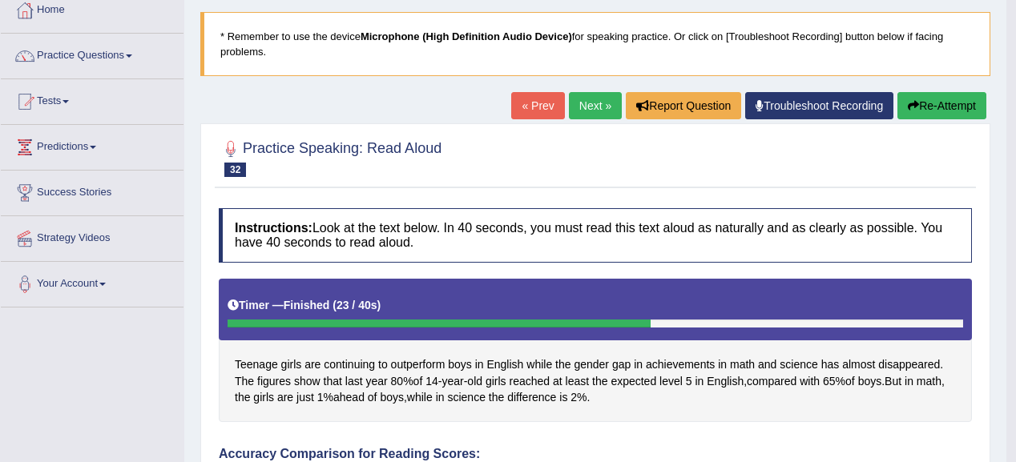
scroll to position [64, 0]
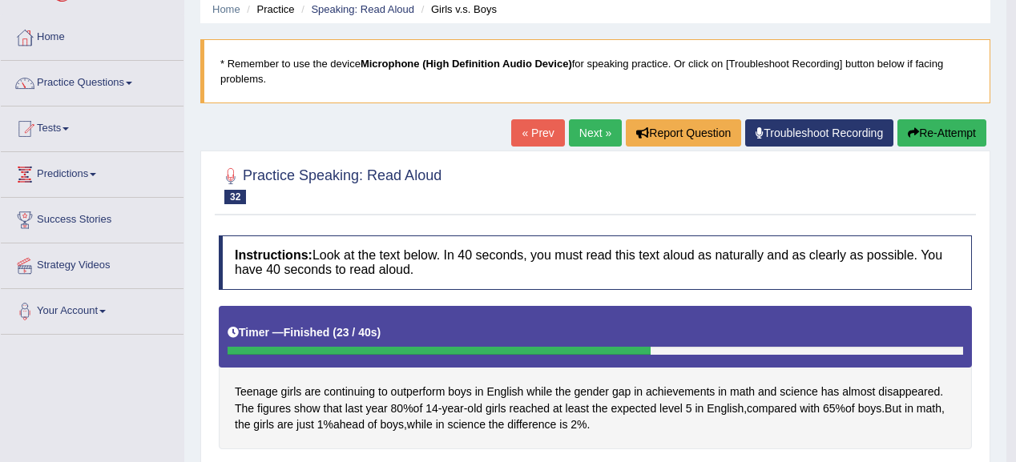
click at [595, 138] on link "Next »" at bounding box center [595, 132] width 53 height 27
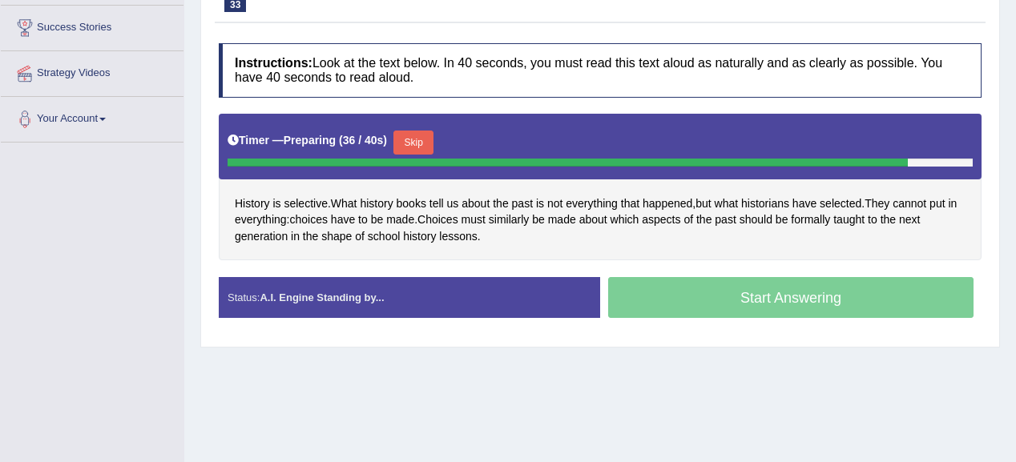
click at [421, 141] on button "Skip" at bounding box center [413, 143] width 40 height 24
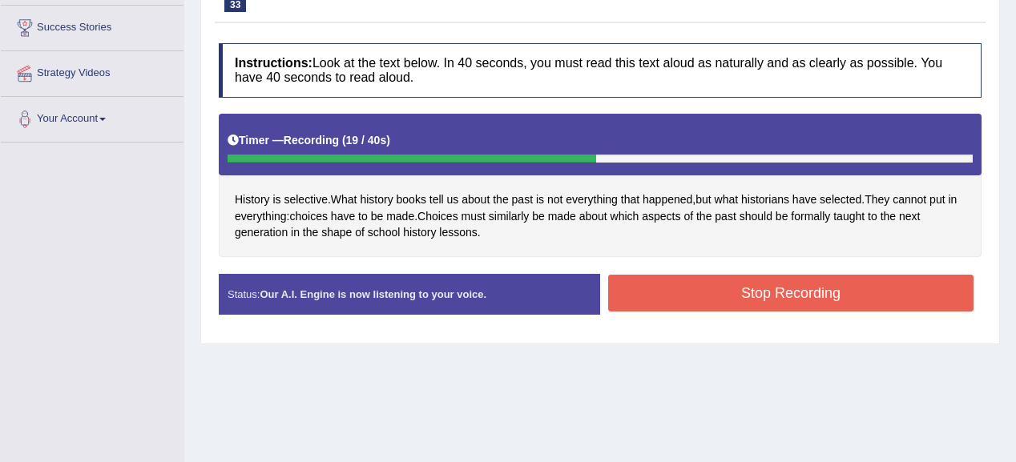
click at [720, 292] on button "Stop Recording" at bounding box center [790, 293] width 365 height 37
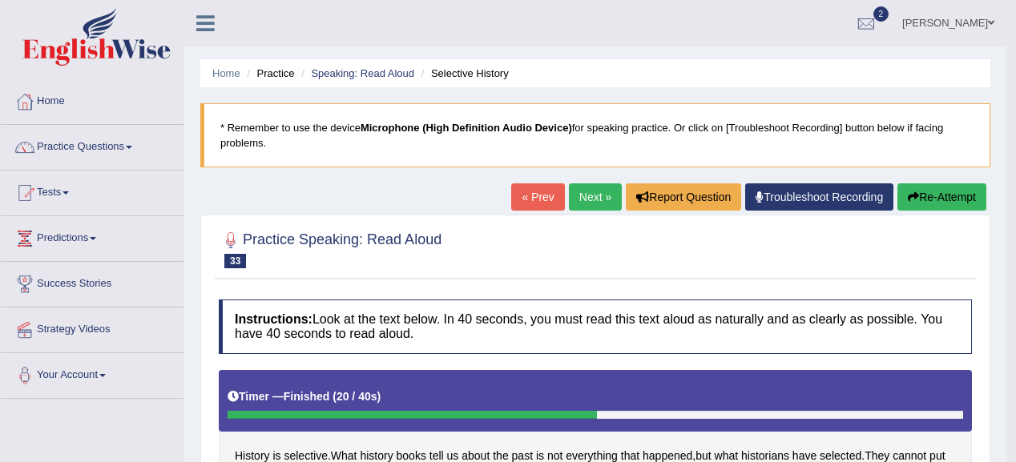
click at [577, 192] on link "Next »" at bounding box center [595, 196] width 53 height 27
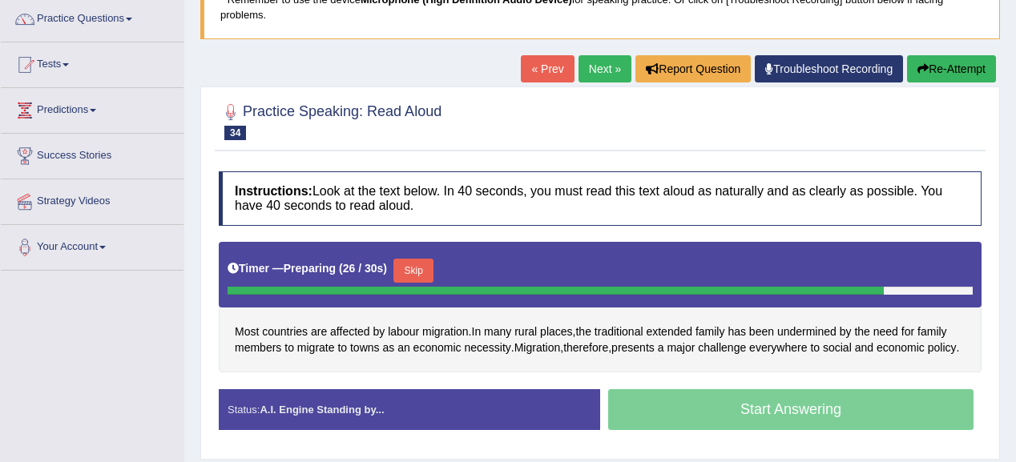
click at [404, 260] on button "Skip" at bounding box center [413, 271] width 40 height 24
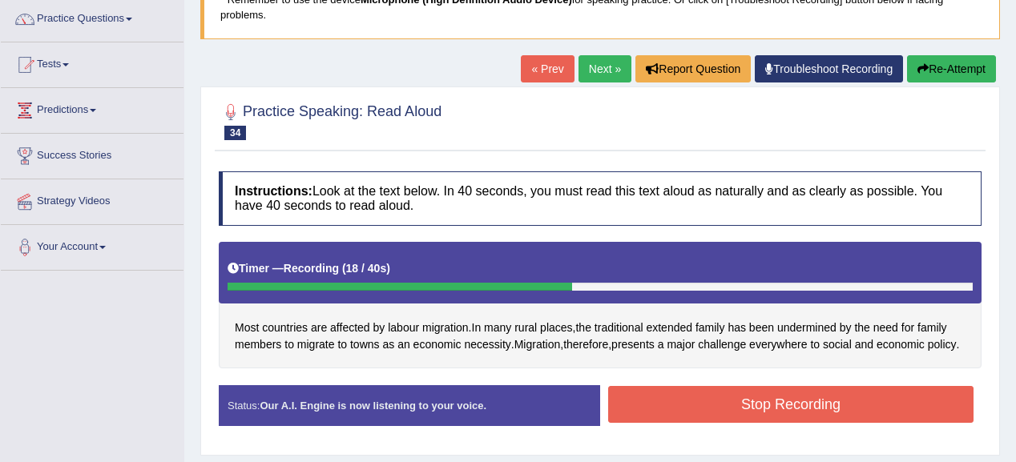
click at [684, 406] on button "Stop Recording" at bounding box center [790, 404] width 365 height 37
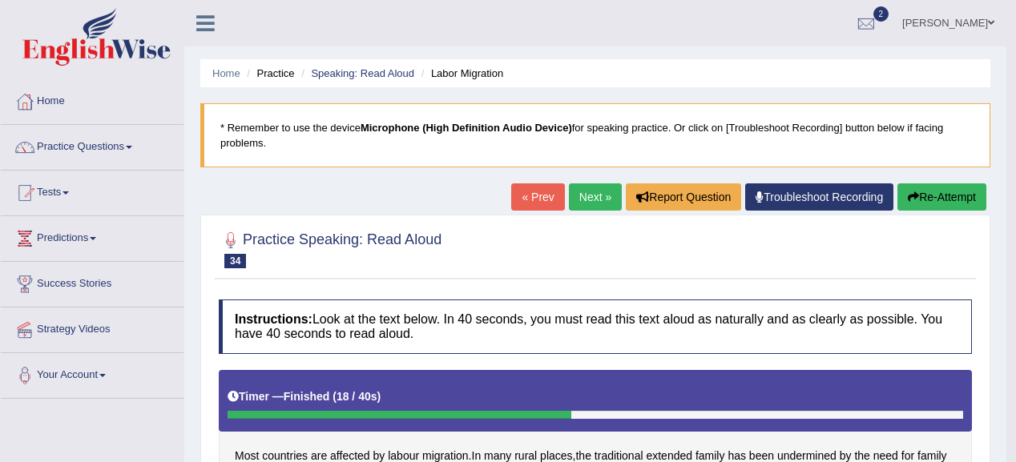
click at [917, 195] on button "Re-Attempt" at bounding box center [941, 196] width 89 height 27
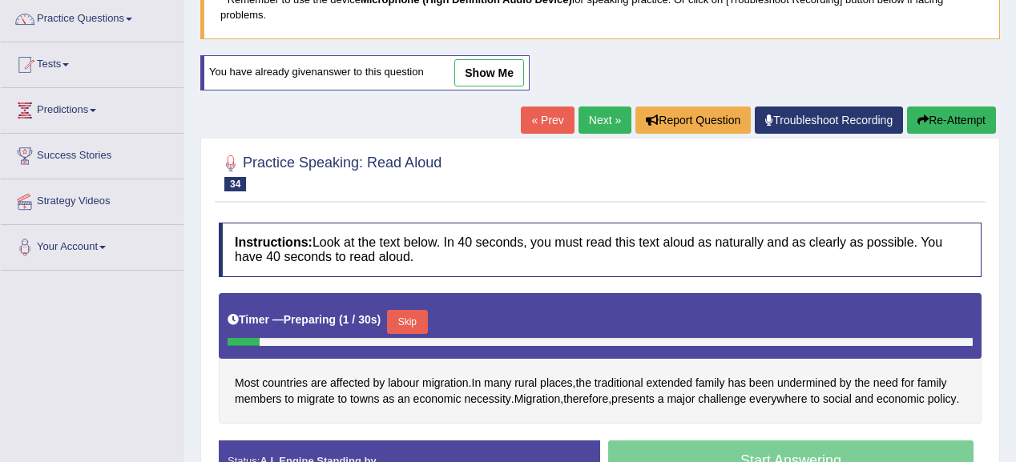
click at [421, 313] on button "Skip" at bounding box center [407, 322] width 40 height 24
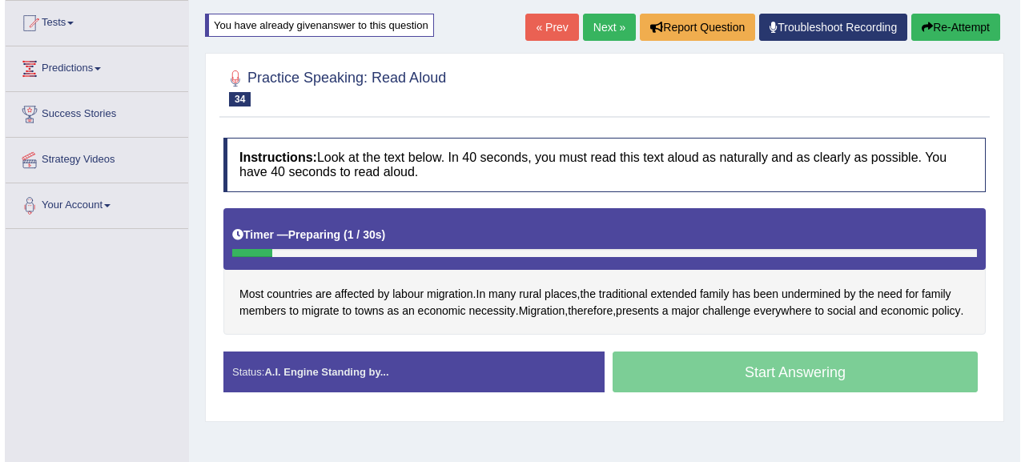
scroll to position [192, 0]
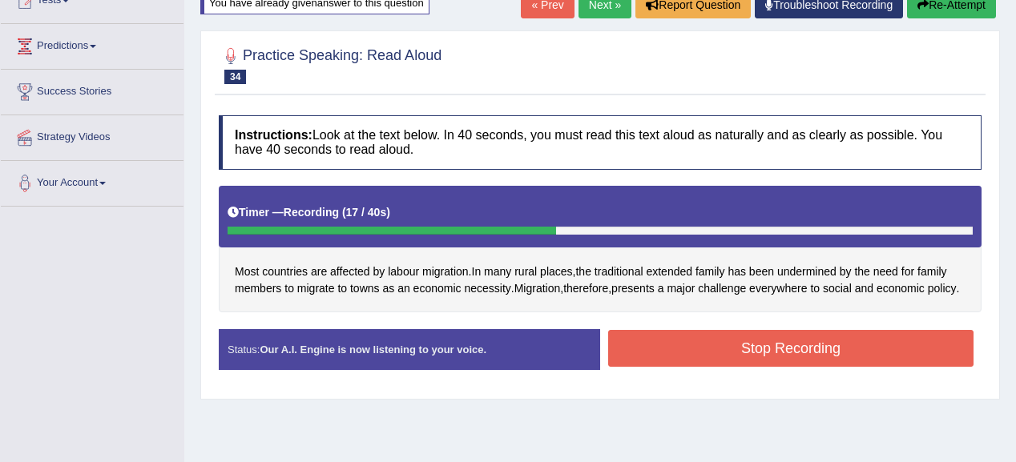
click at [672, 361] on button "Stop Recording" at bounding box center [790, 348] width 365 height 37
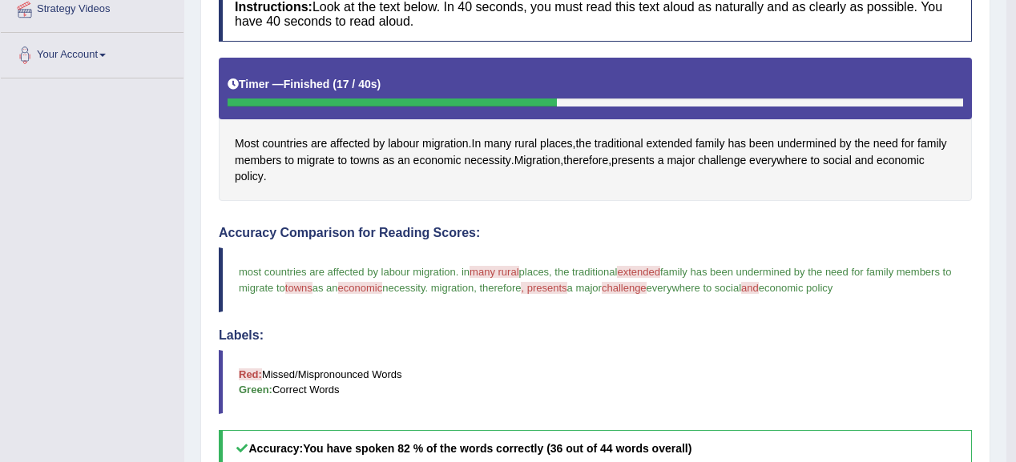
scroll to position [0, 0]
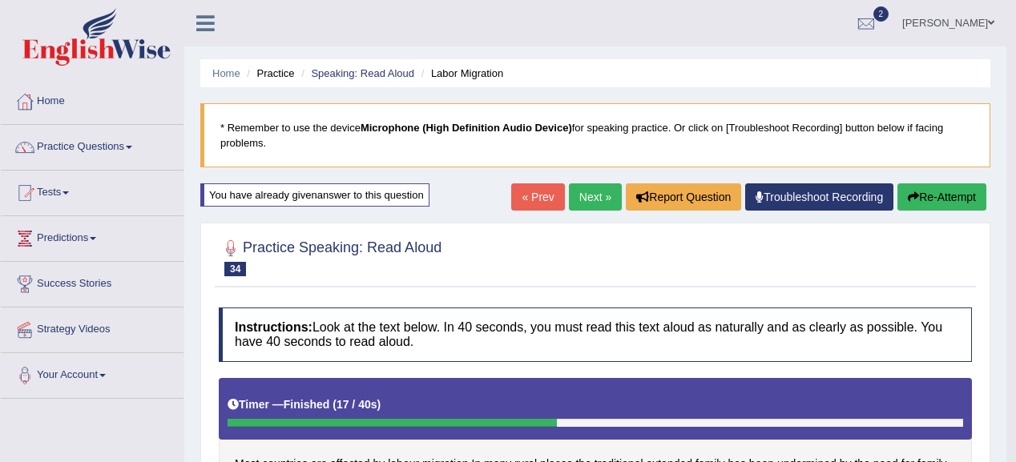
click at [594, 196] on link "Next »" at bounding box center [595, 196] width 53 height 27
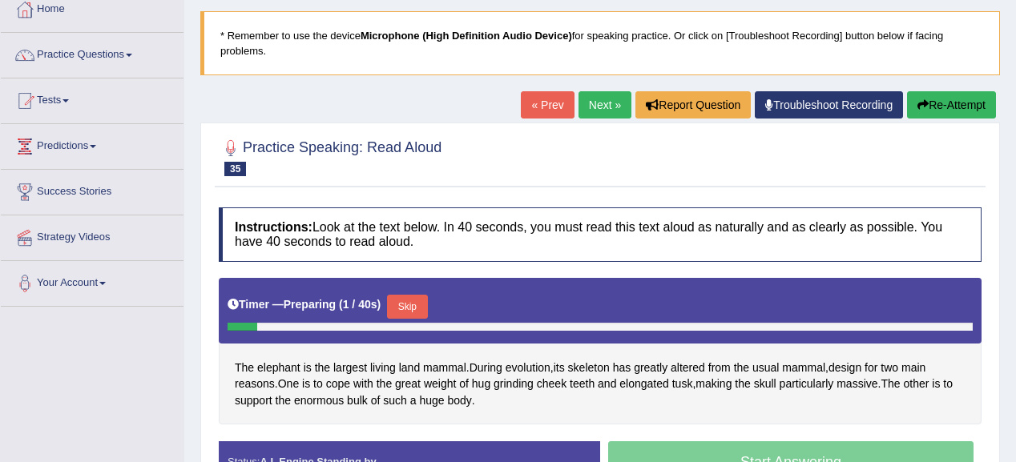
scroll to position [192, 0]
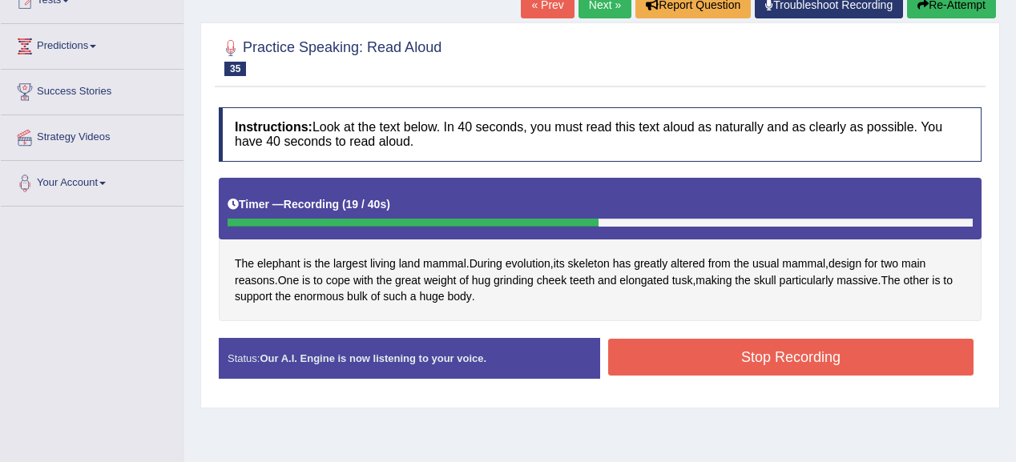
click at [756, 342] on button "Stop Recording" at bounding box center [790, 357] width 365 height 37
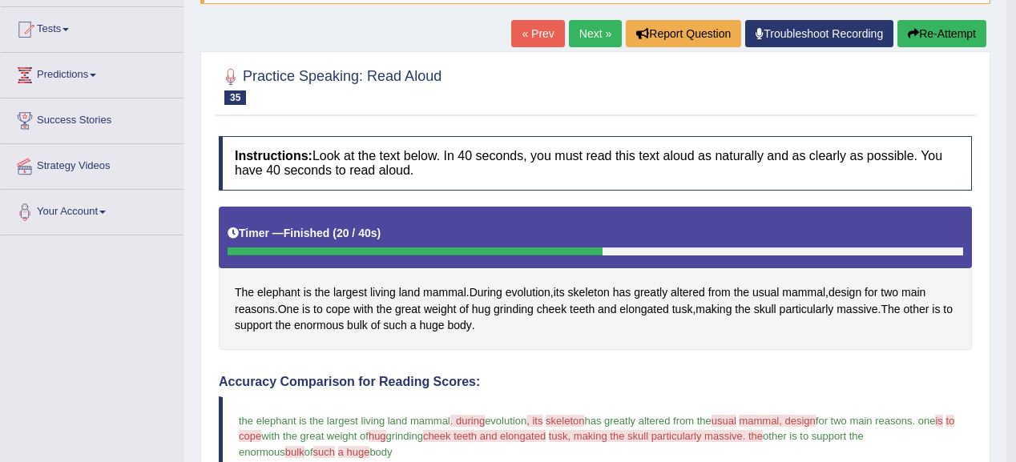
scroll to position [128, 0]
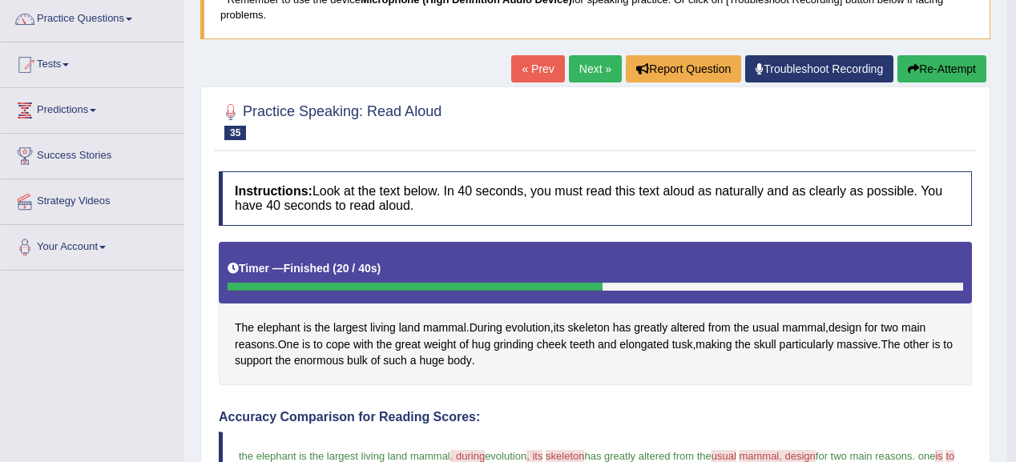
click at [596, 62] on link "Next »" at bounding box center [595, 68] width 53 height 27
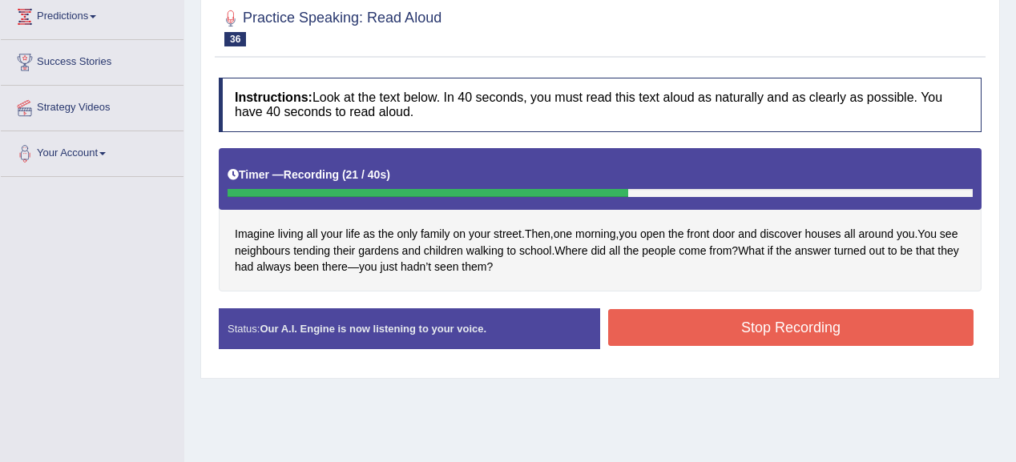
click at [855, 312] on button "Stop Recording" at bounding box center [790, 327] width 365 height 37
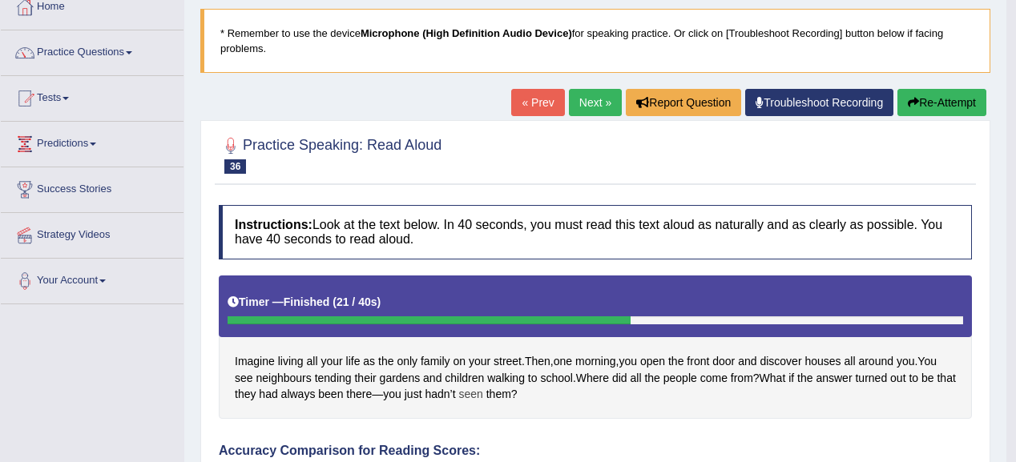
scroll to position [94, 0]
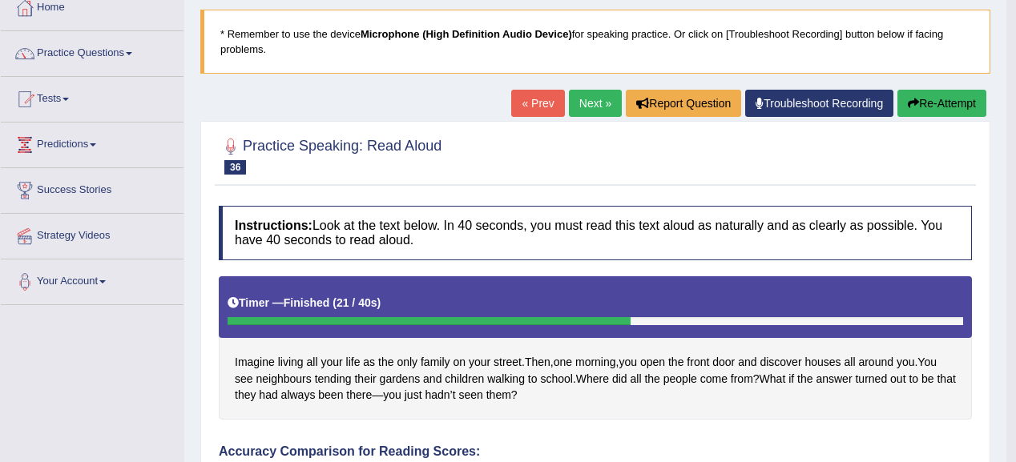
click at [607, 102] on link "Next »" at bounding box center [595, 103] width 53 height 27
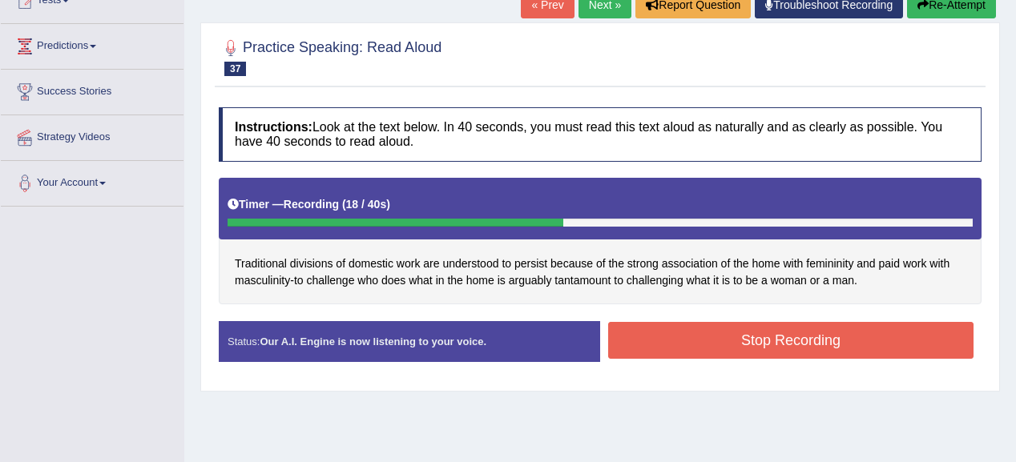
click at [686, 346] on button "Stop Recording" at bounding box center [790, 340] width 365 height 37
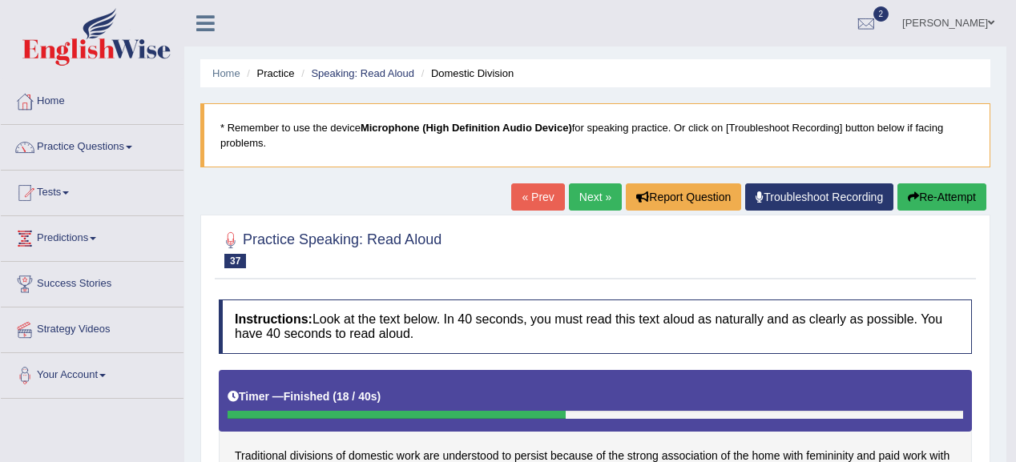
click at [933, 186] on button "Re-Attempt" at bounding box center [941, 196] width 89 height 27
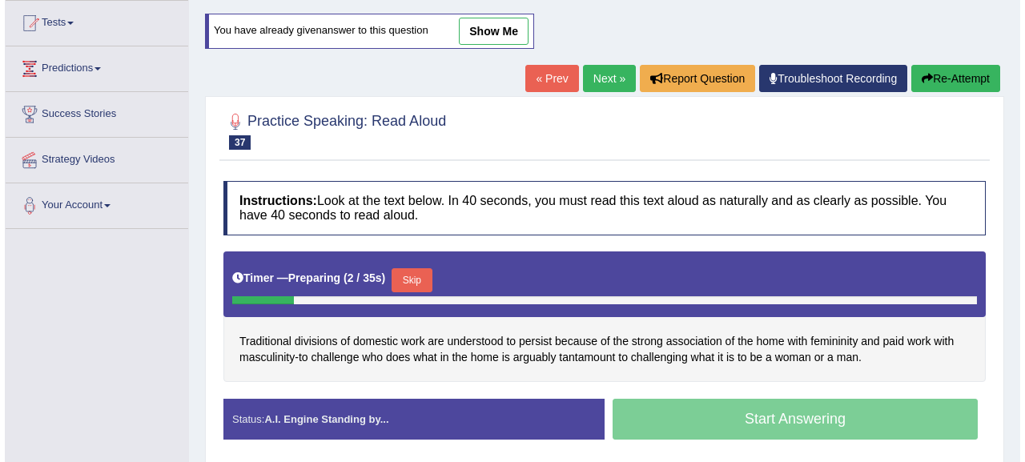
scroll to position [192, 0]
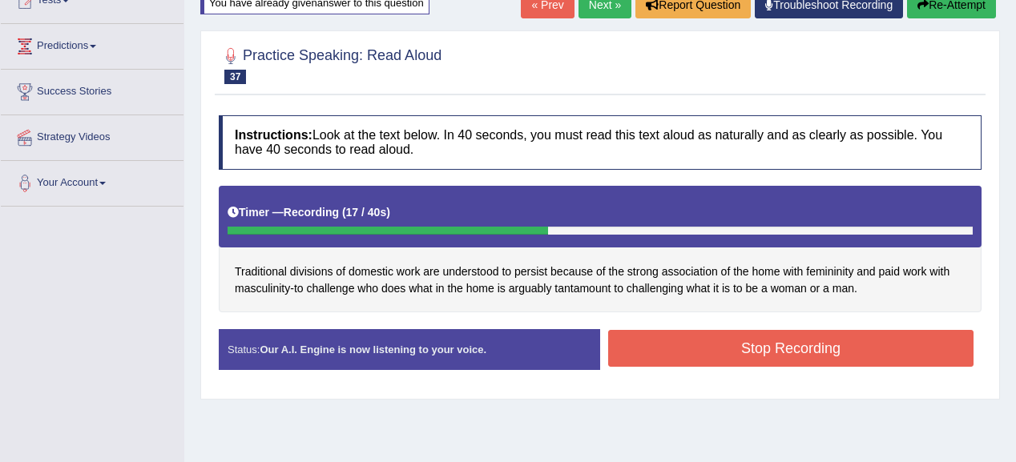
click at [704, 346] on button "Stop Recording" at bounding box center [790, 348] width 365 height 37
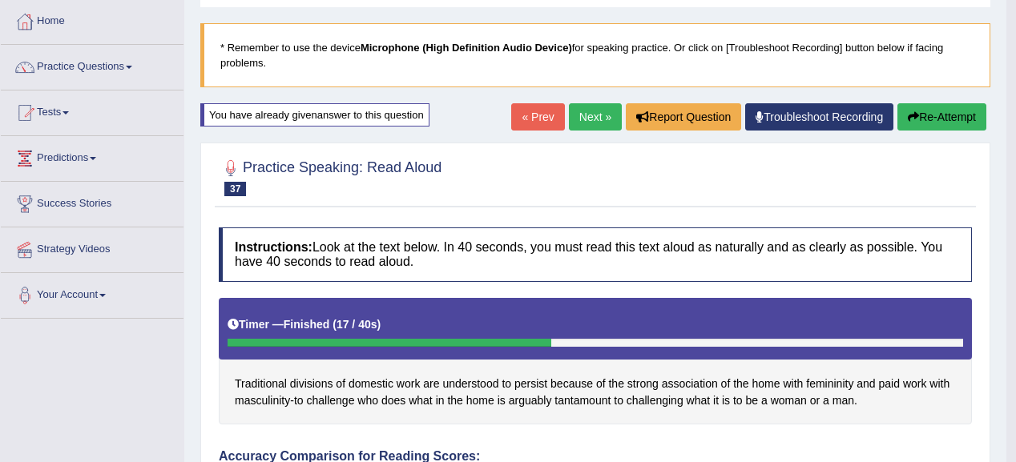
scroll to position [64, 0]
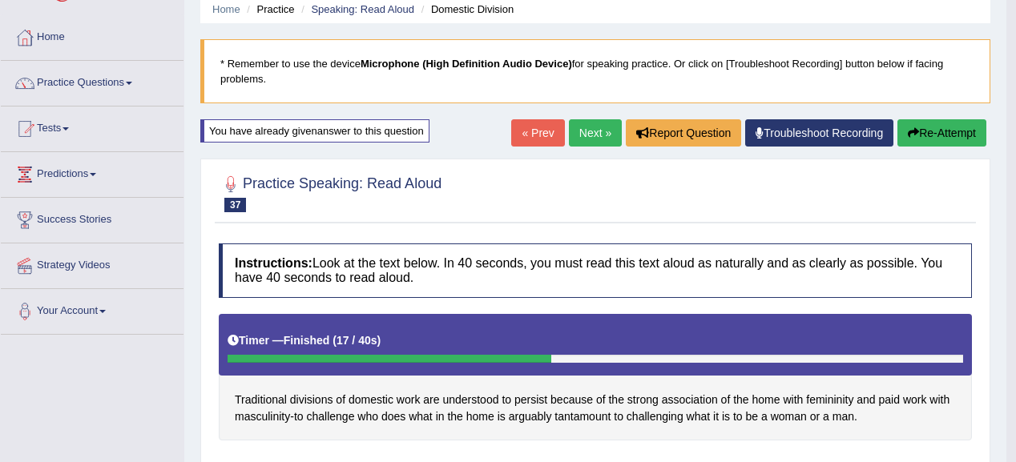
click at [594, 135] on link "Next »" at bounding box center [595, 132] width 53 height 27
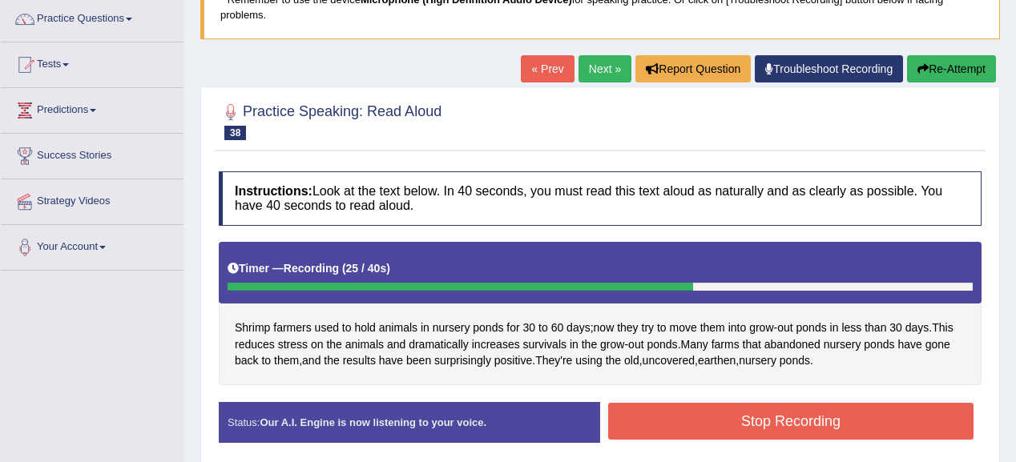
click at [693, 417] on button "Stop Recording" at bounding box center [790, 421] width 365 height 37
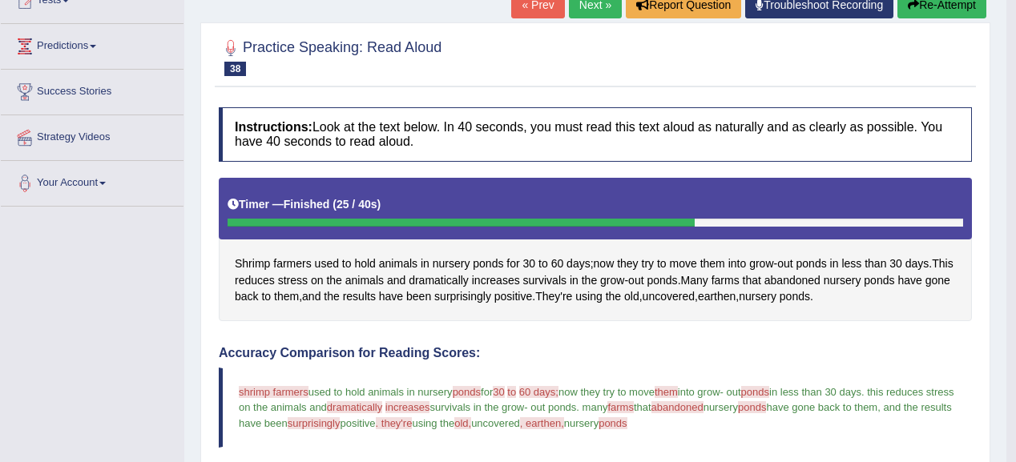
scroll to position [128, 0]
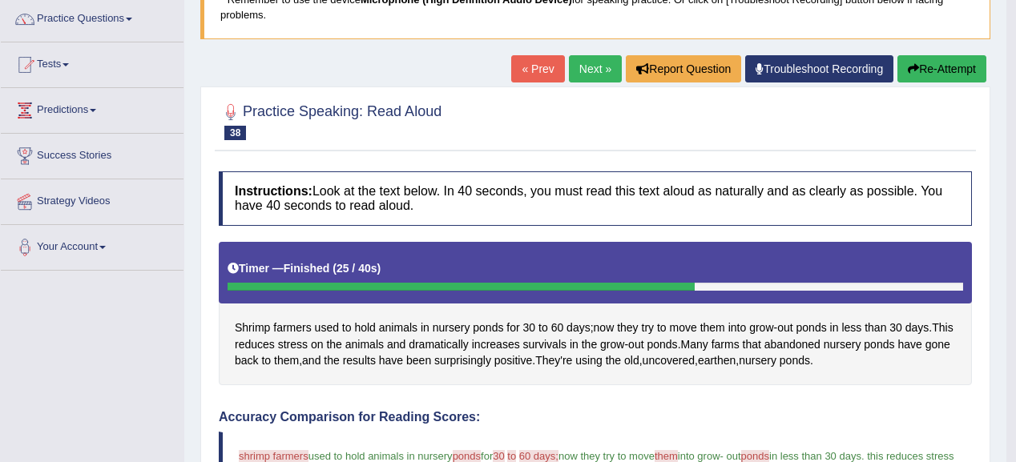
click at [579, 74] on link "Next »" at bounding box center [595, 68] width 53 height 27
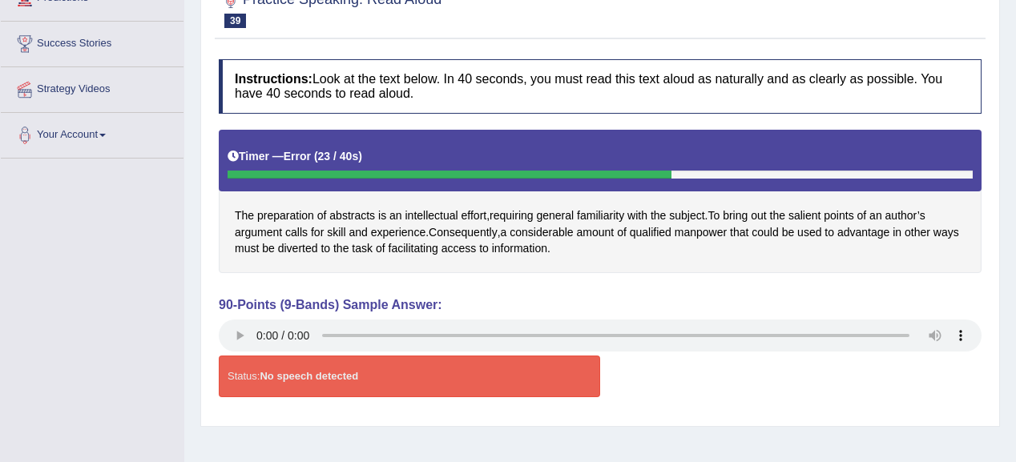
scroll to position [64, 0]
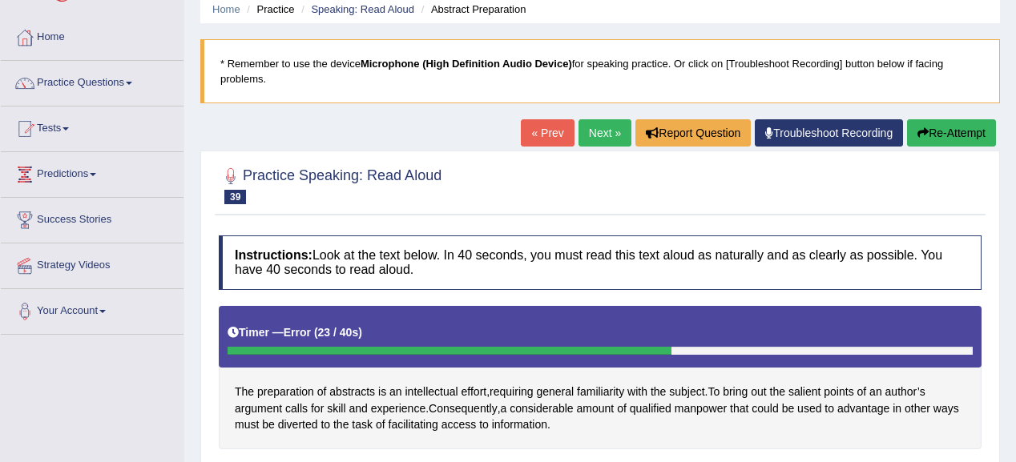
click at [920, 125] on button "Re-Attempt" at bounding box center [951, 132] width 89 height 27
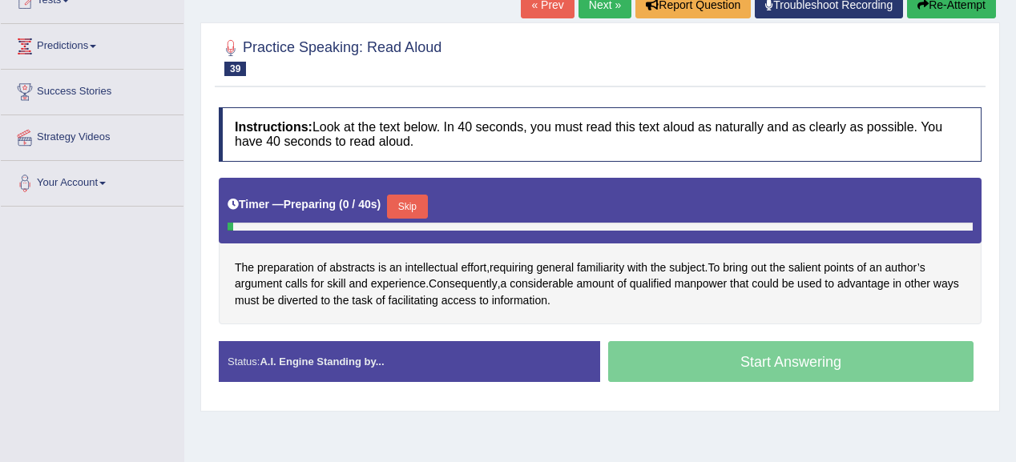
scroll to position [192, 0]
click at [409, 191] on div "Timer — Preparing ( 2 / 40s ) Skip" at bounding box center [599, 207] width 745 height 32
click at [417, 202] on button "Skip" at bounding box center [407, 207] width 40 height 24
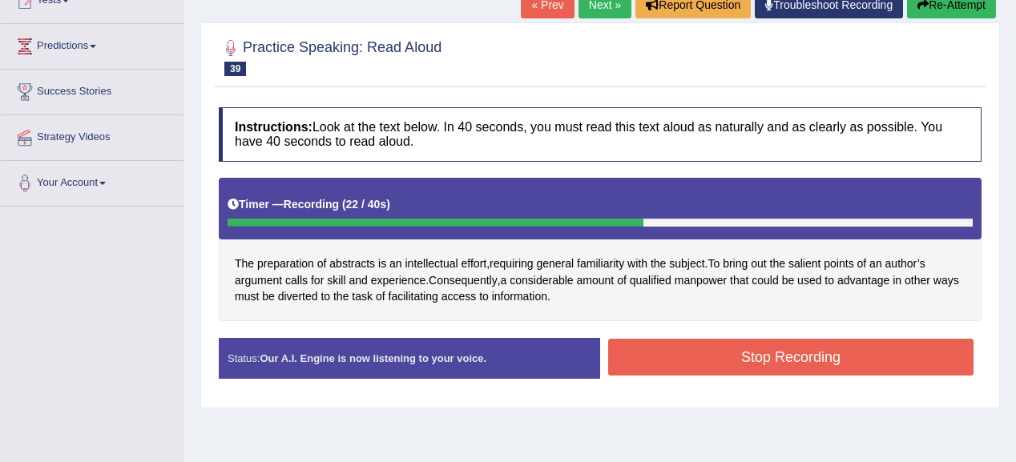
click at [734, 344] on button "Stop Recording" at bounding box center [790, 357] width 365 height 37
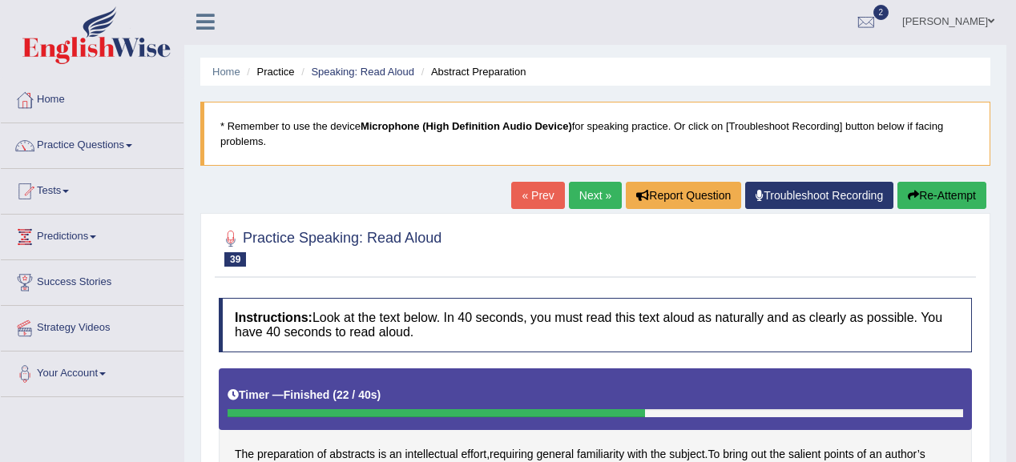
scroll to position [0, 0]
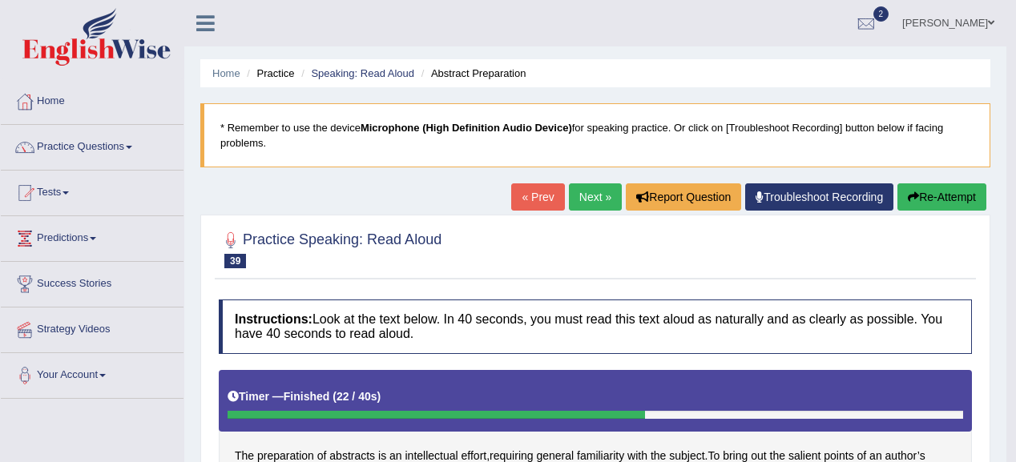
click at [955, 209] on button "Re-Attempt" at bounding box center [941, 196] width 89 height 27
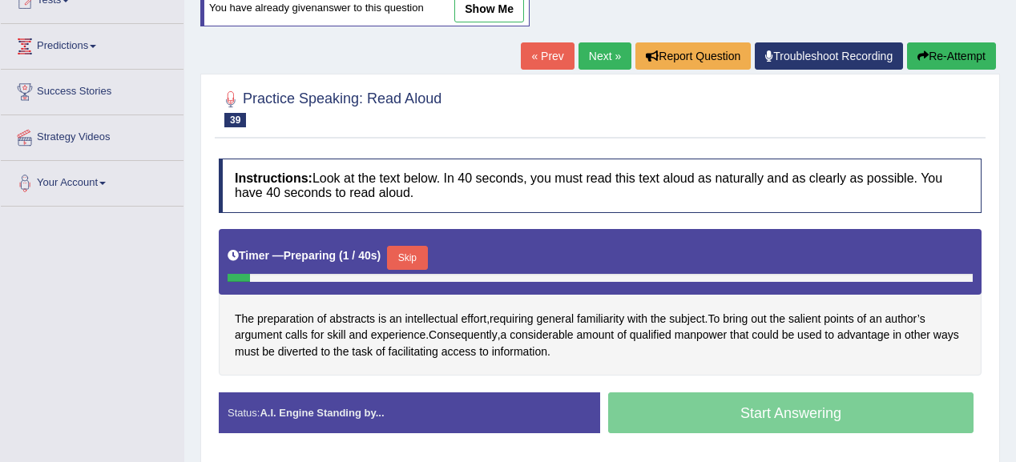
scroll to position [192, 0]
click at [413, 253] on button "Skip" at bounding box center [407, 258] width 40 height 24
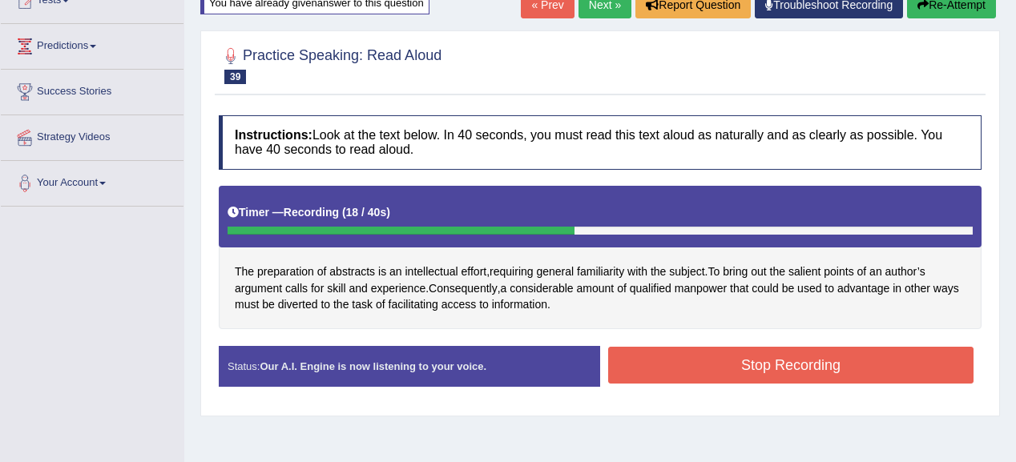
click at [680, 356] on button "Stop Recording" at bounding box center [790, 365] width 365 height 37
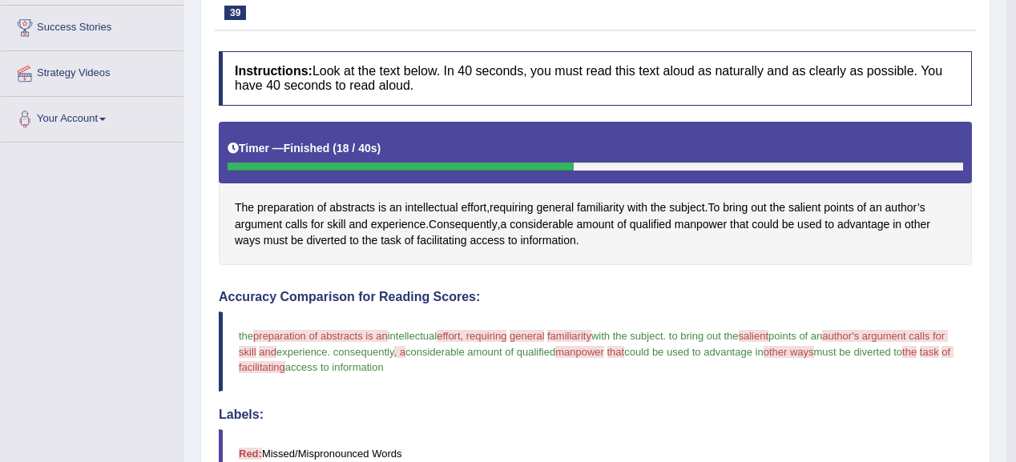
scroll to position [0, 0]
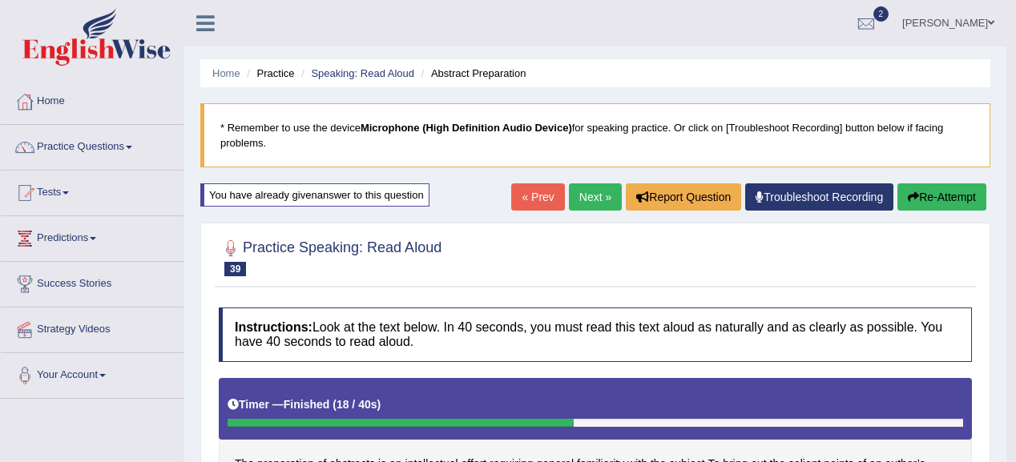
click at [578, 189] on link "Next »" at bounding box center [595, 196] width 53 height 27
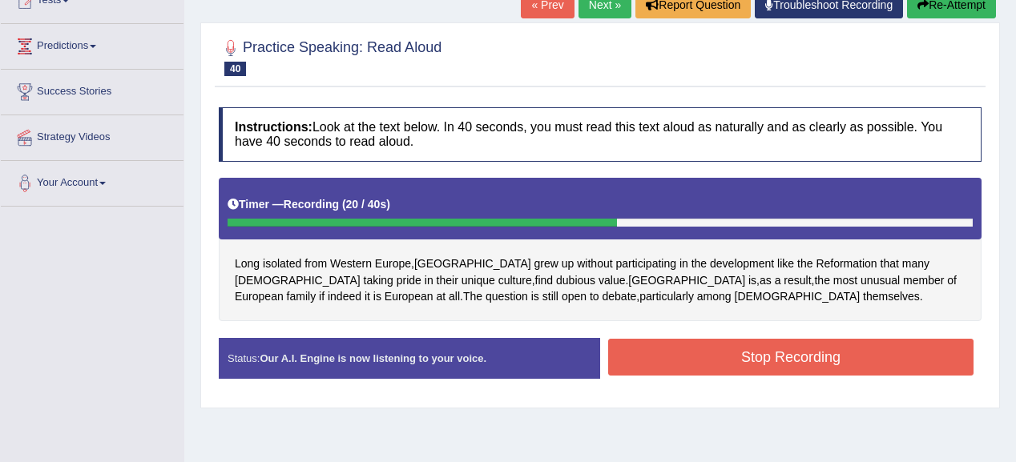
click at [775, 343] on button "Stop Recording" at bounding box center [790, 357] width 365 height 37
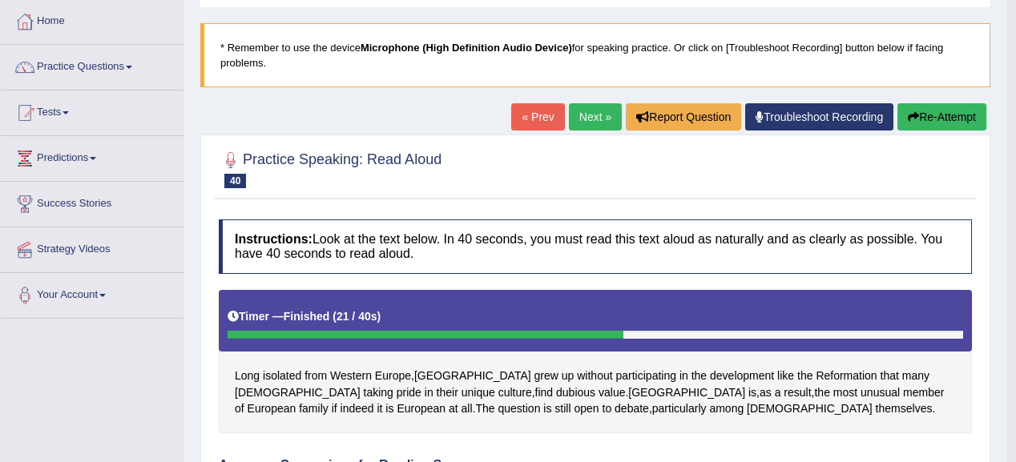
scroll to position [64, 0]
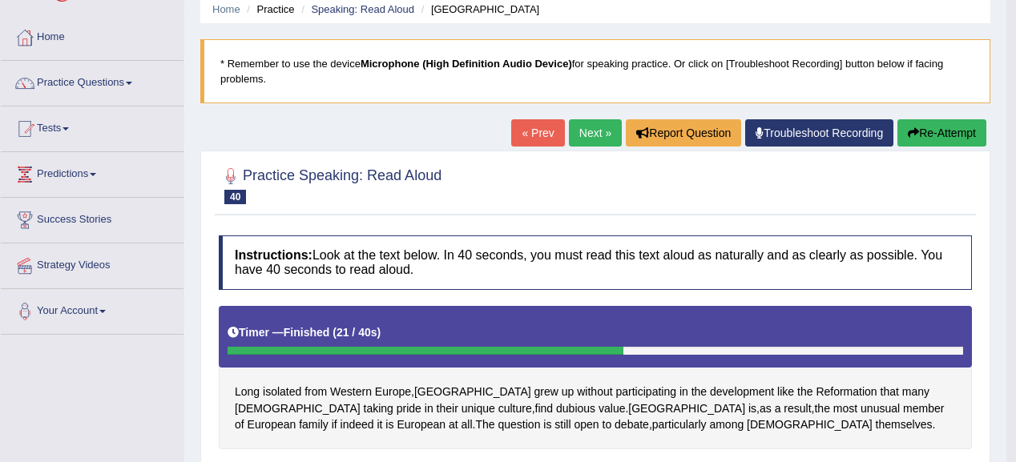
click at [590, 140] on link "Next »" at bounding box center [595, 132] width 53 height 27
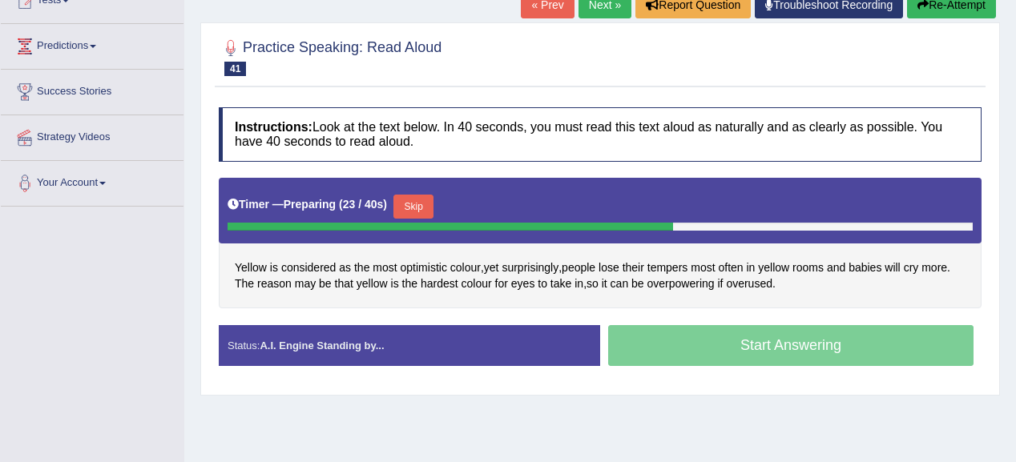
click at [426, 205] on button "Skip" at bounding box center [413, 207] width 40 height 24
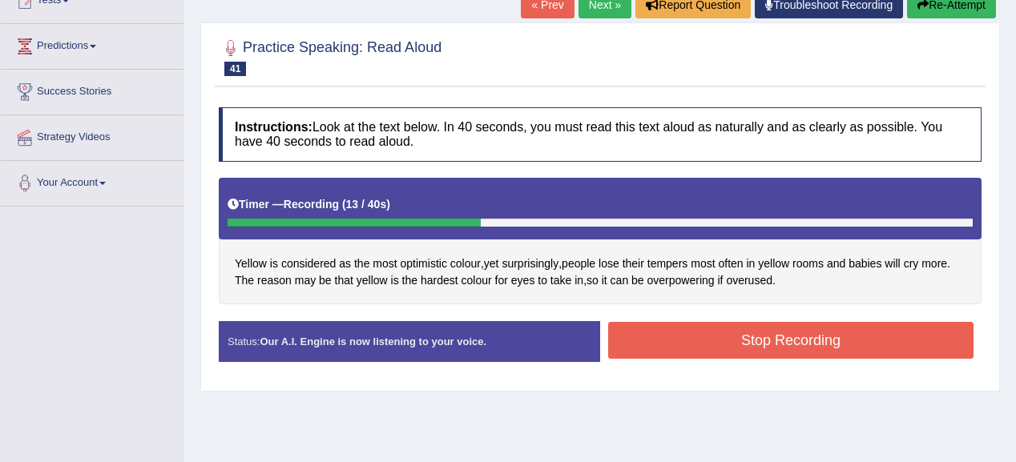
click at [656, 338] on button "Stop Recording" at bounding box center [790, 340] width 365 height 37
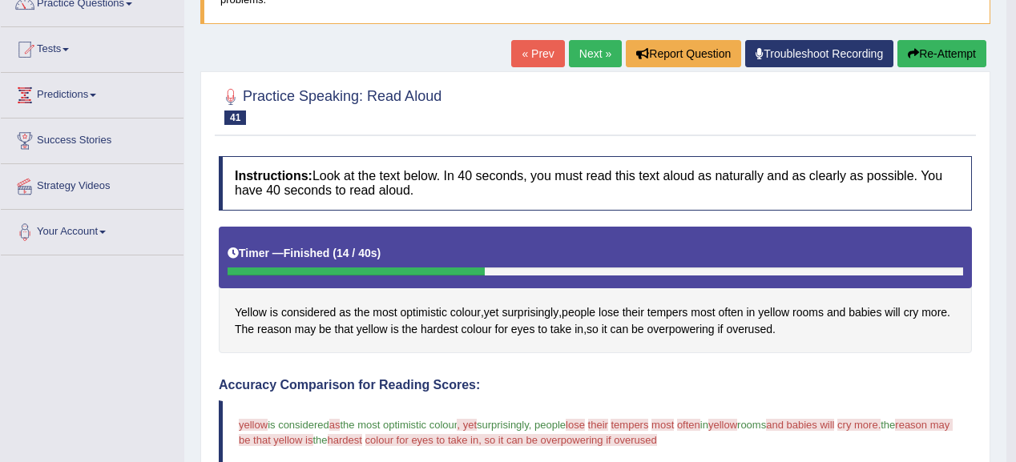
scroll to position [128, 0]
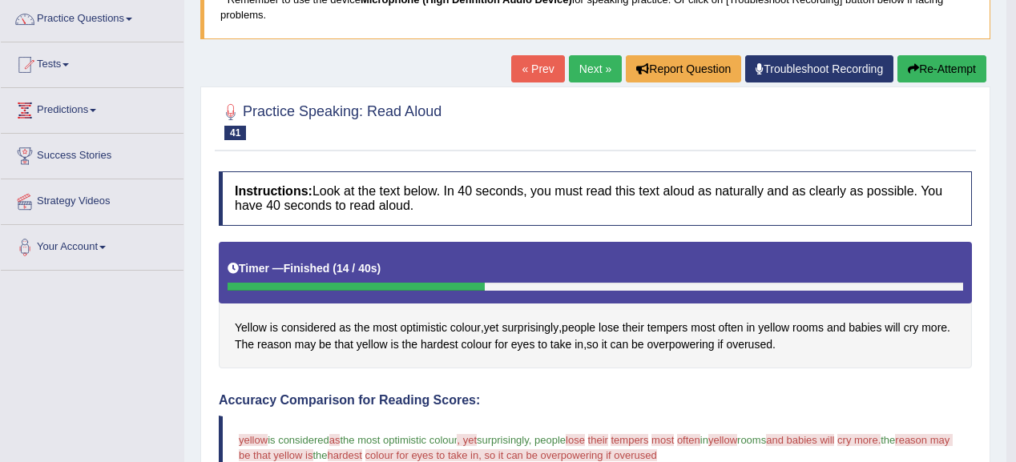
click at [926, 72] on button "Re-Attempt" at bounding box center [941, 68] width 89 height 27
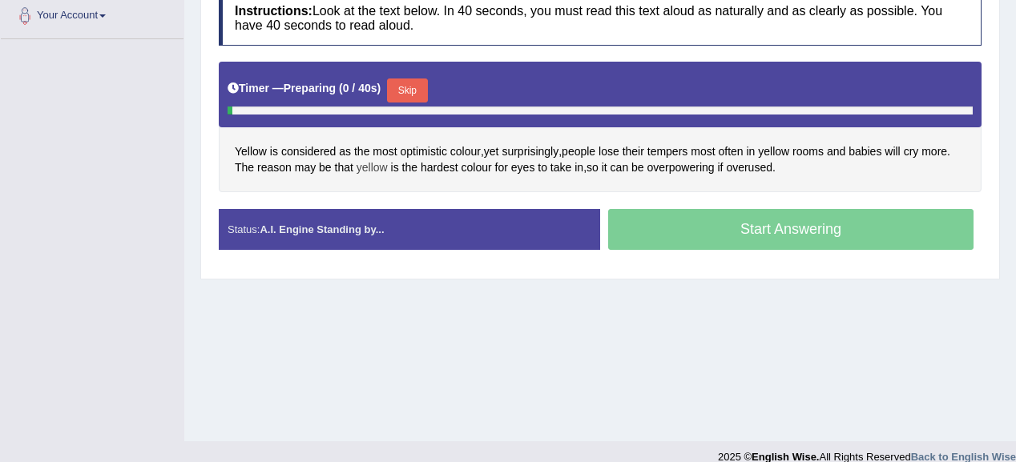
scroll to position [360, 0]
click at [420, 88] on button "Skip" at bounding box center [407, 90] width 40 height 24
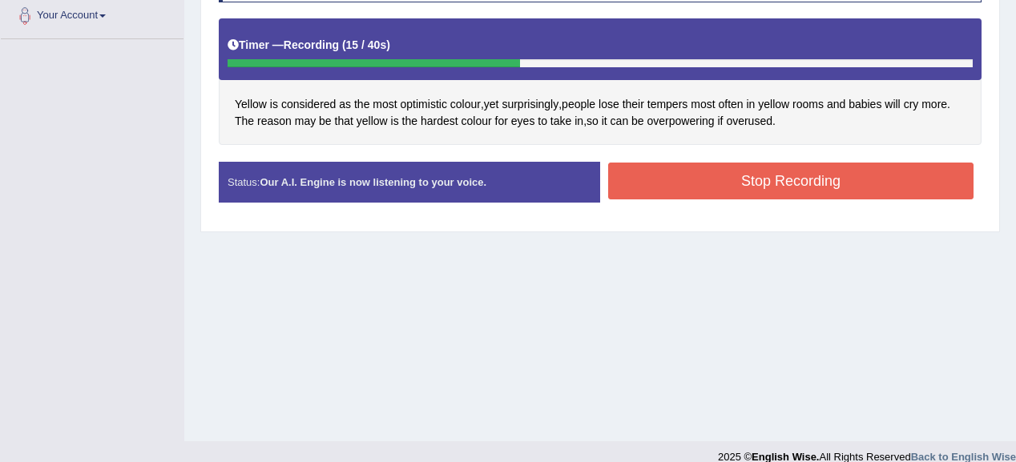
click at [670, 173] on button "Stop Recording" at bounding box center [790, 181] width 365 height 37
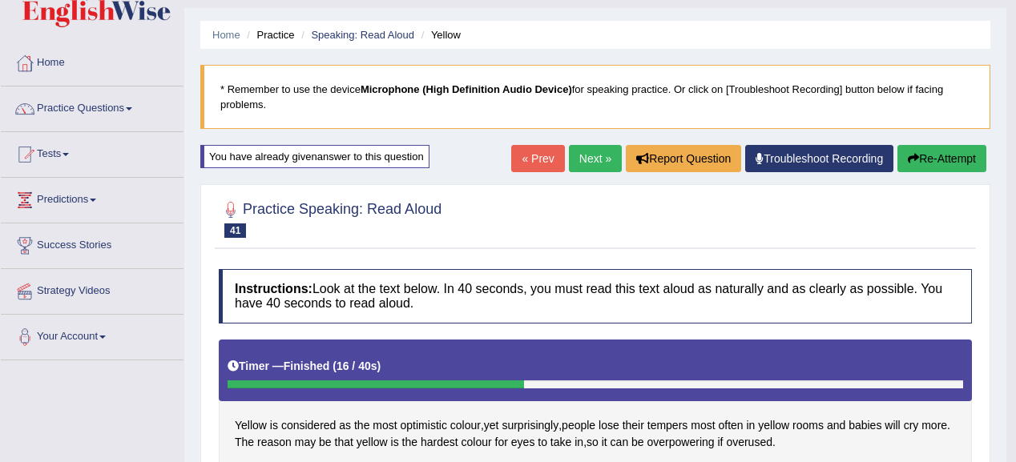
scroll to position [0, 0]
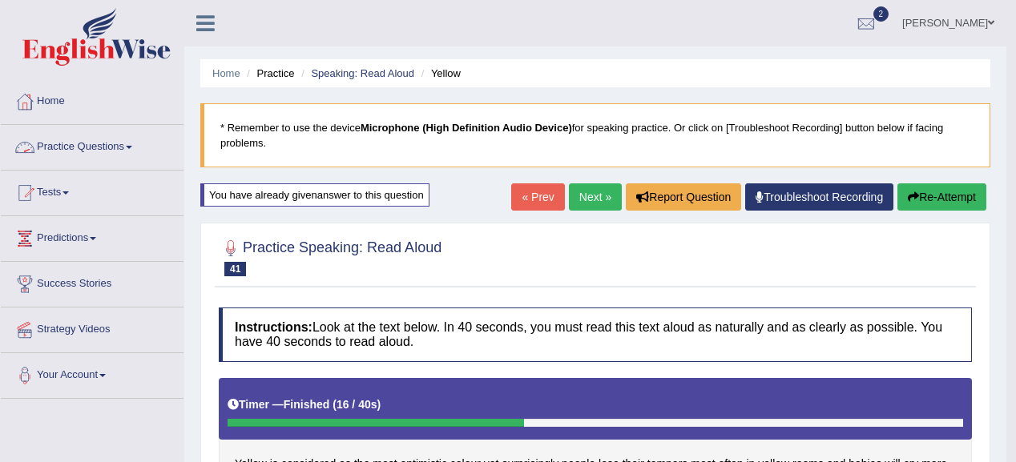
click at [115, 151] on link "Practice Questions" at bounding box center [92, 145] width 183 height 40
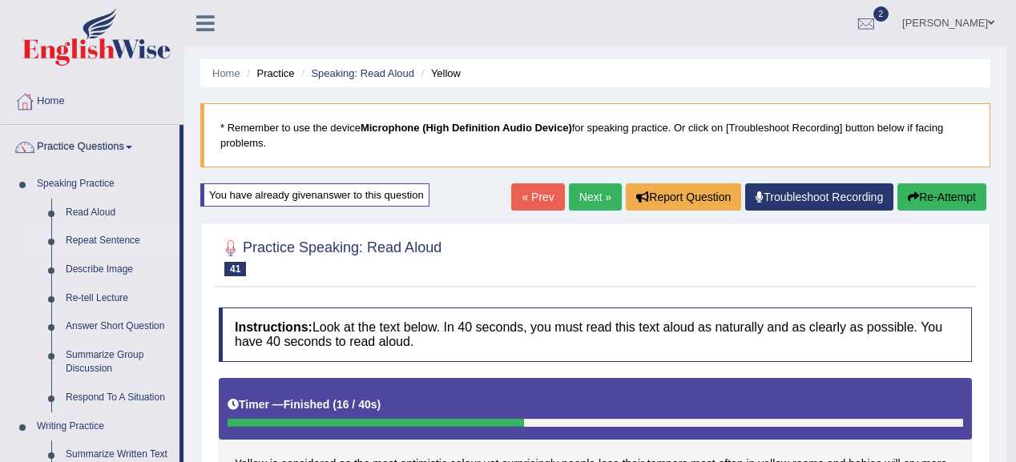
click at [96, 235] on link "Repeat Sentence" at bounding box center [118, 241] width 121 height 29
